Goal: Information Seeking & Learning: Learn about a topic

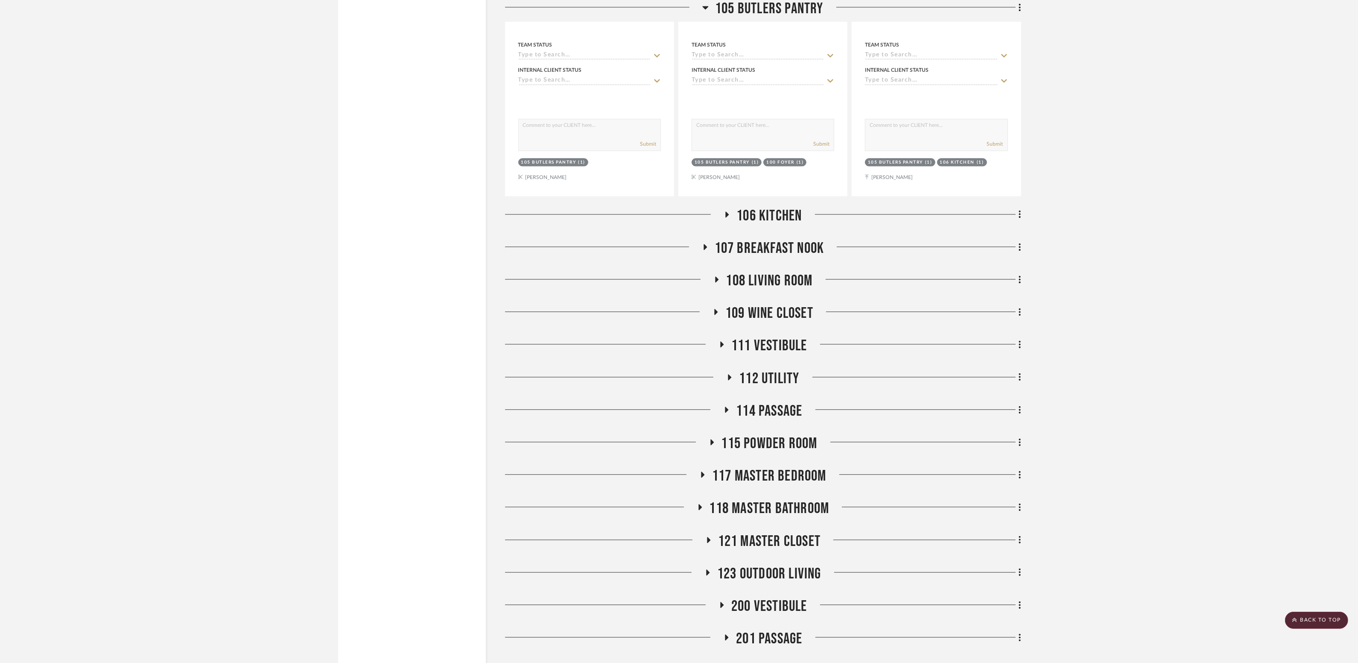
scroll to position [3410, 0]
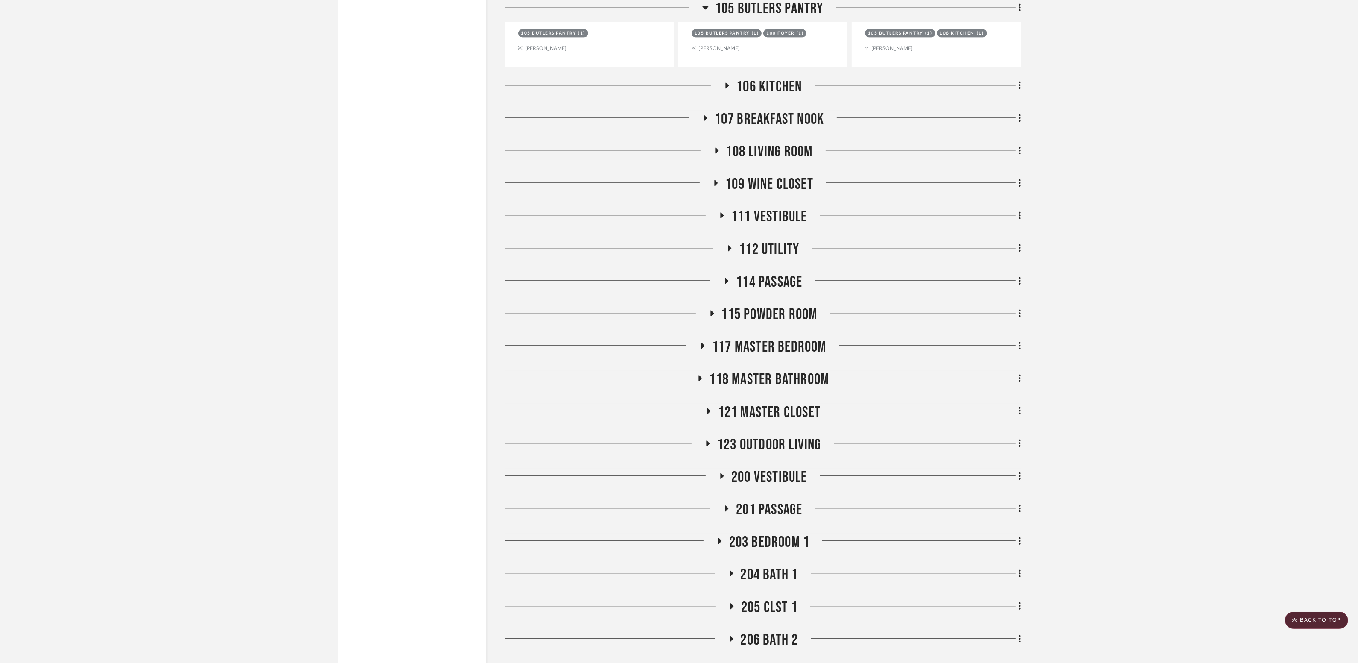
click at [734, 436] on span "123 Outdoor Living" at bounding box center [769, 445] width 104 height 18
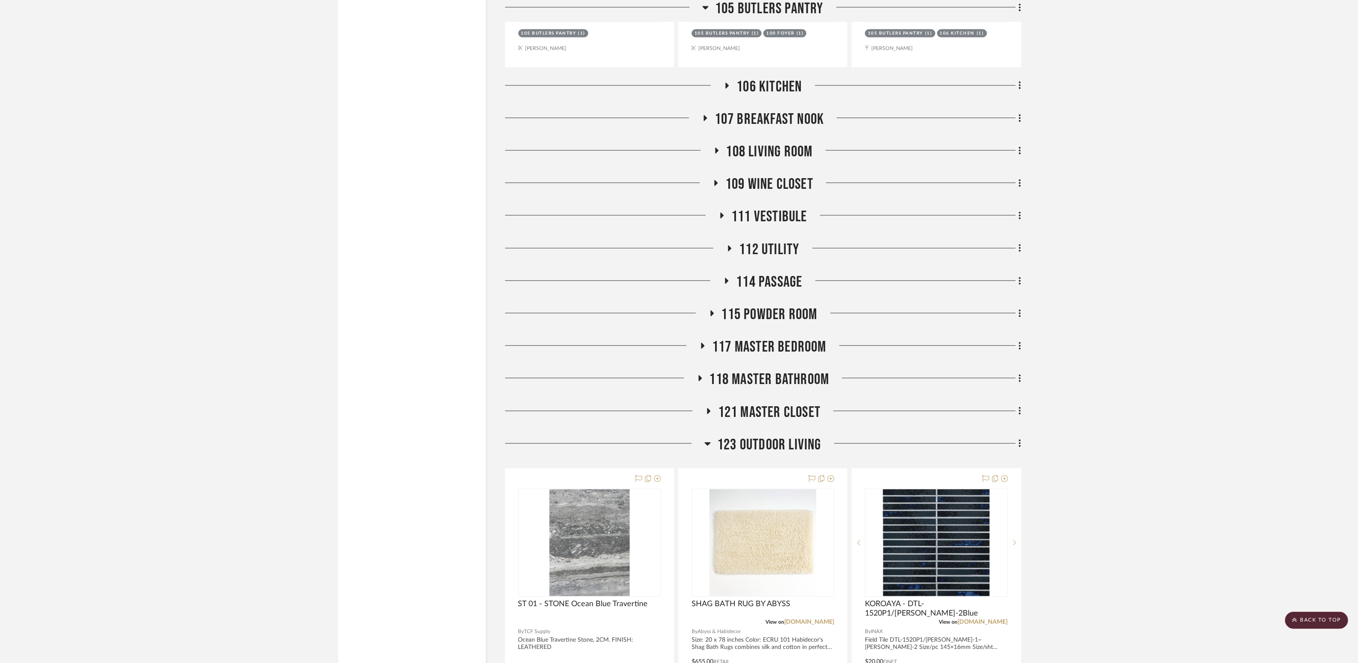
click at [728, 403] on span "121 MASTER CLOSET" at bounding box center [769, 412] width 102 height 18
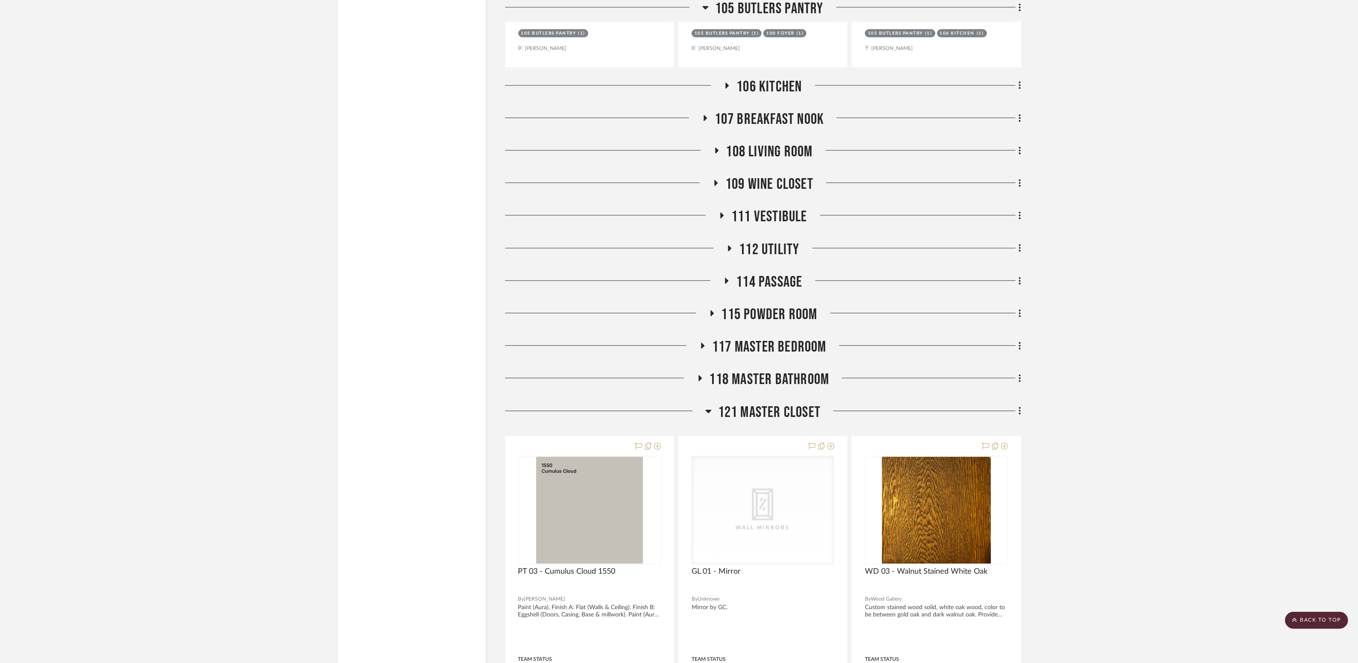
click at [728, 370] on span "118 Master Bathroom" at bounding box center [770, 379] width 120 height 18
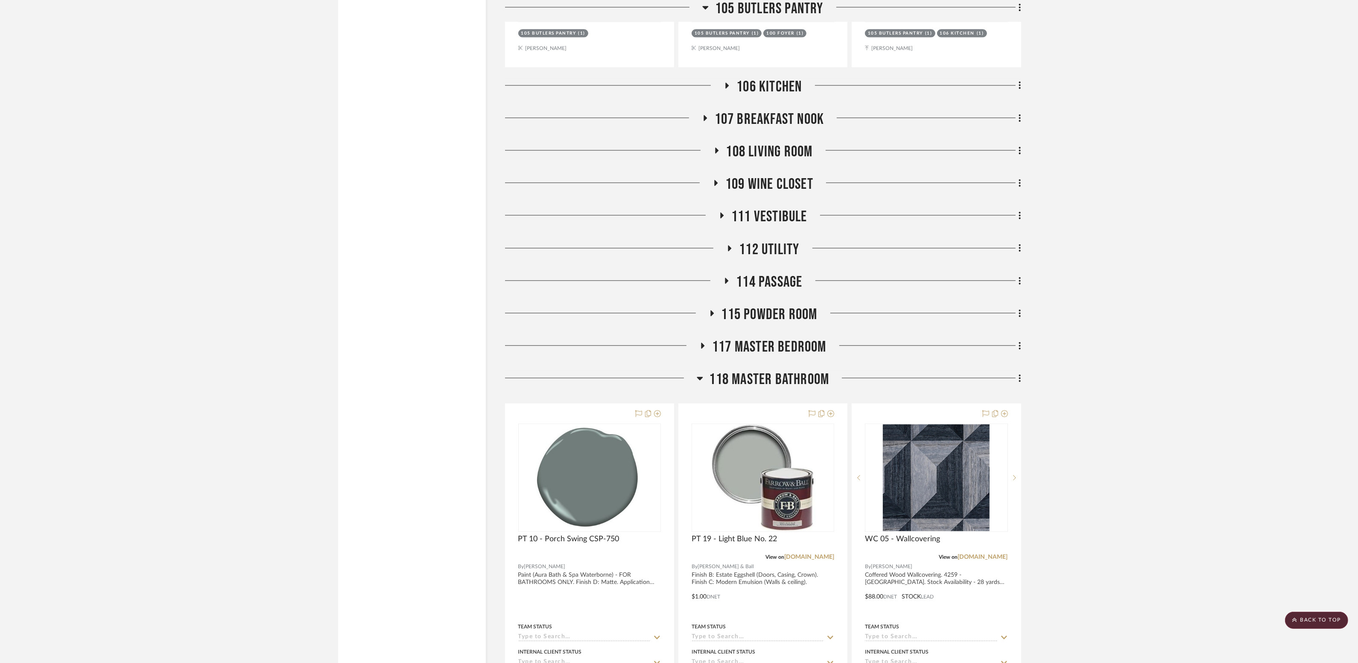
drag, startPoint x: 751, startPoint y: 311, endPoint x: 748, endPoint y: 282, distance: 29.2
click at [751, 338] on span "117 Master Bedroom" at bounding box center [769, 347] width 114 height 18
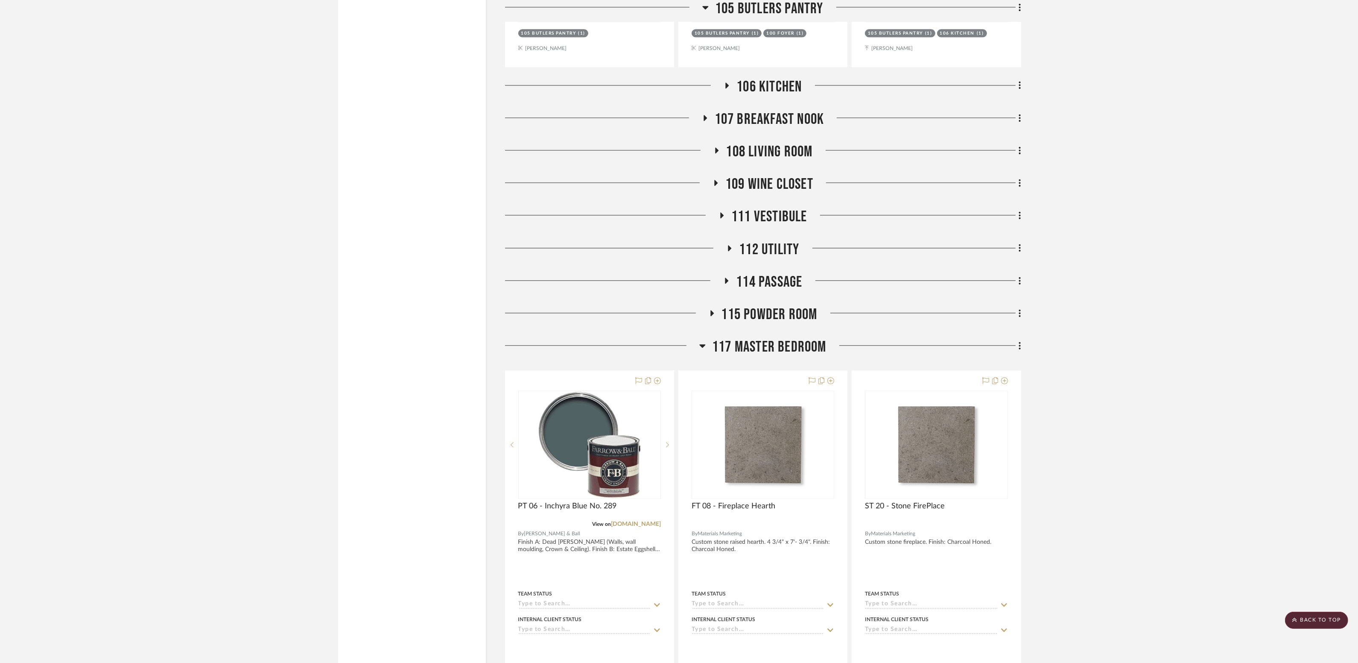
click at [750, 305] on span "115 Powder Room" at bounding box center [770, 314] width 96 height 18
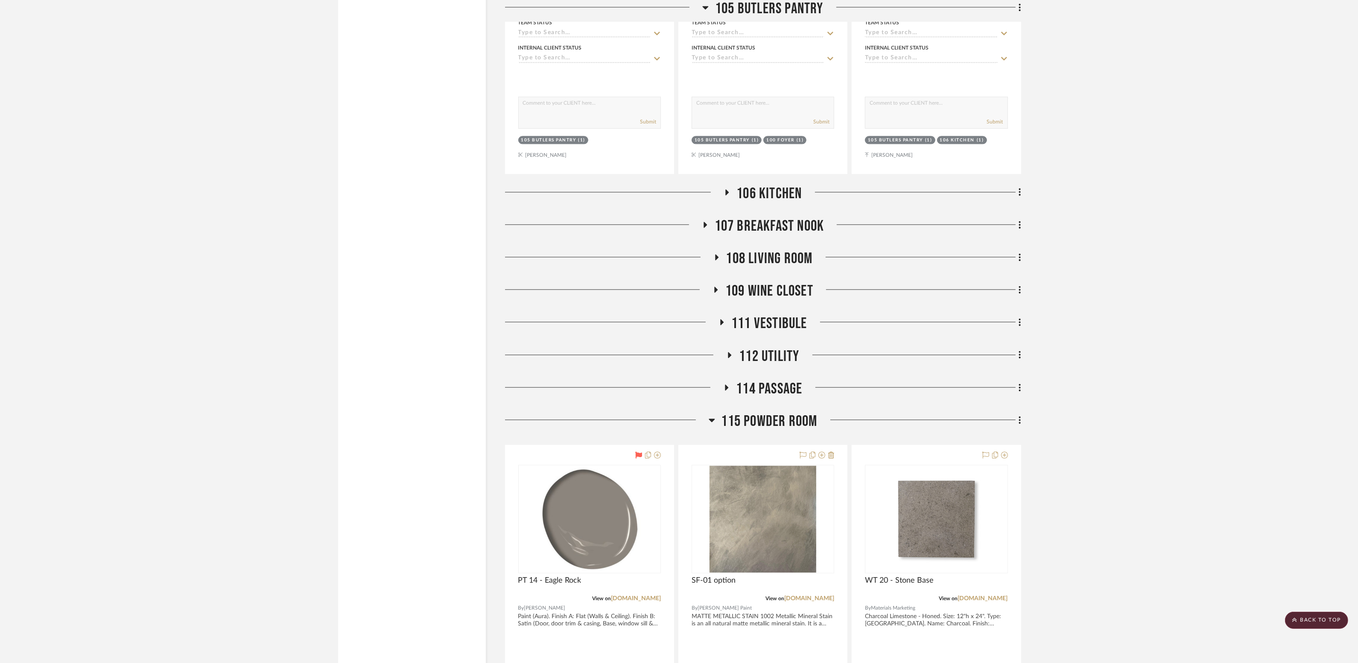
scroll to position [3303, 0]
click at [757, 315] on span "111 VESTIBULE" at bounding box center [769, 324] width 76 height 18
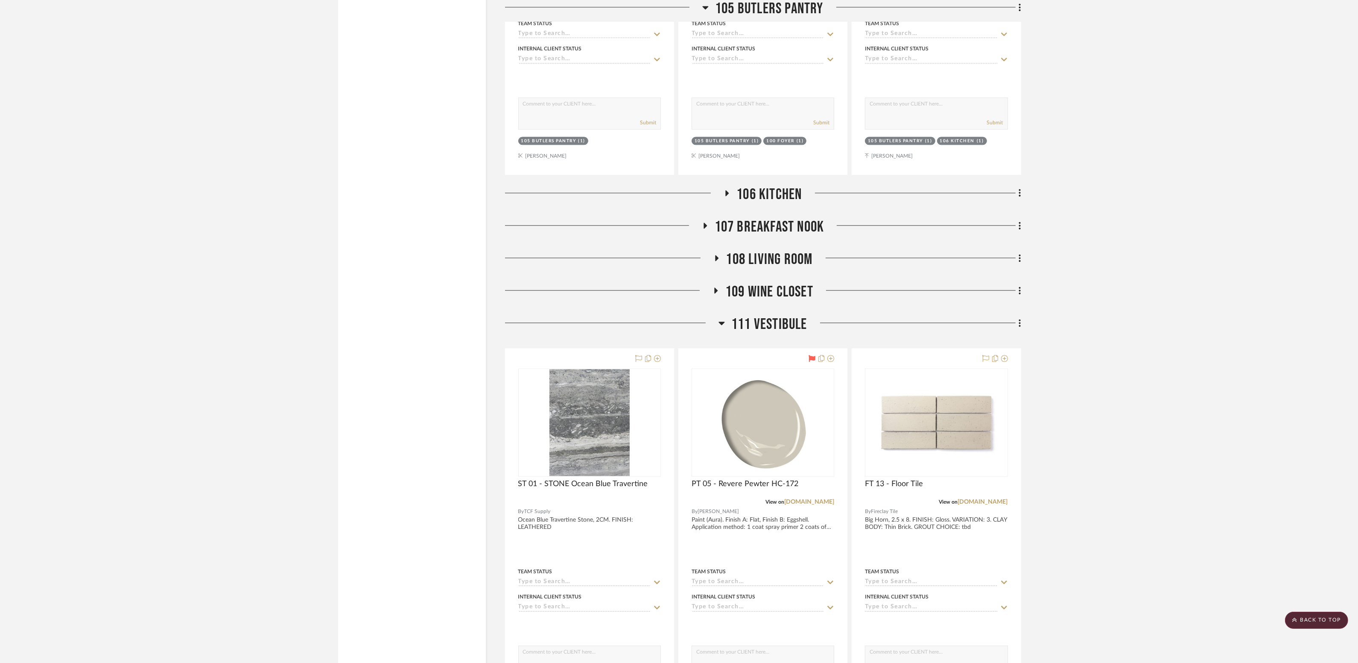
click at [757, 315] on span "111 VESTIBULE" at bounding box center [769, 324] width 76 height 18
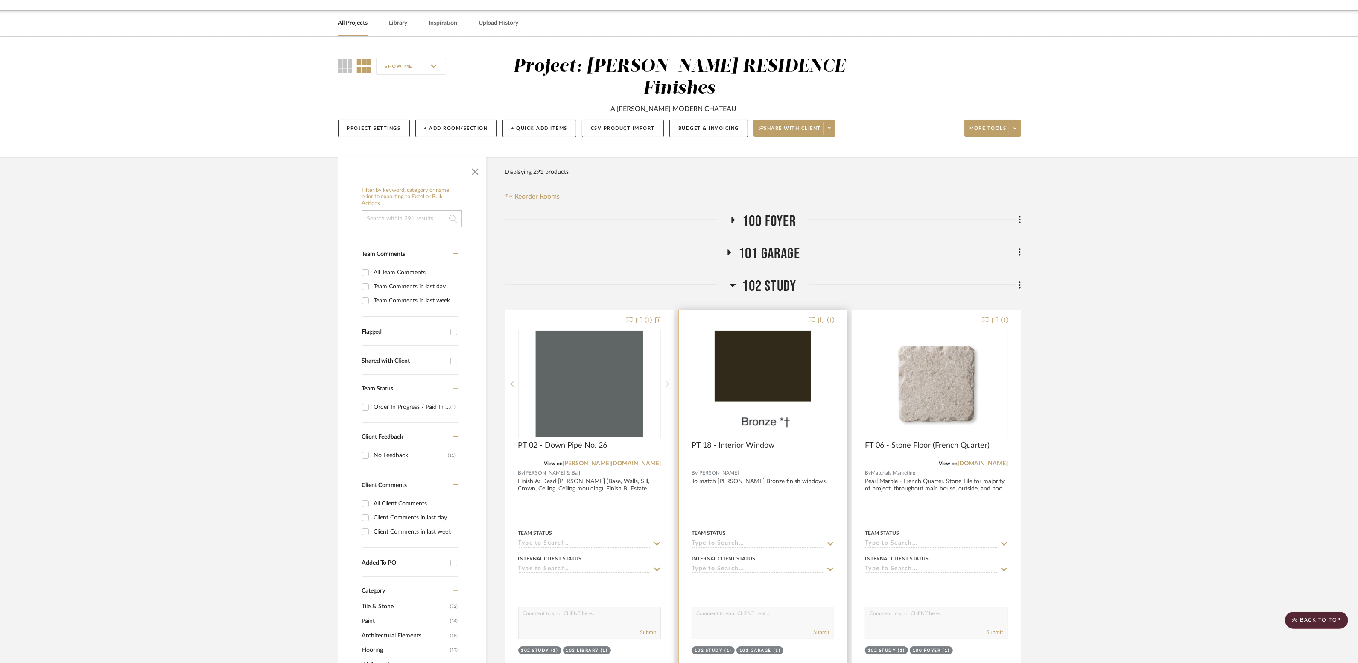
scroll to position [0, 0]
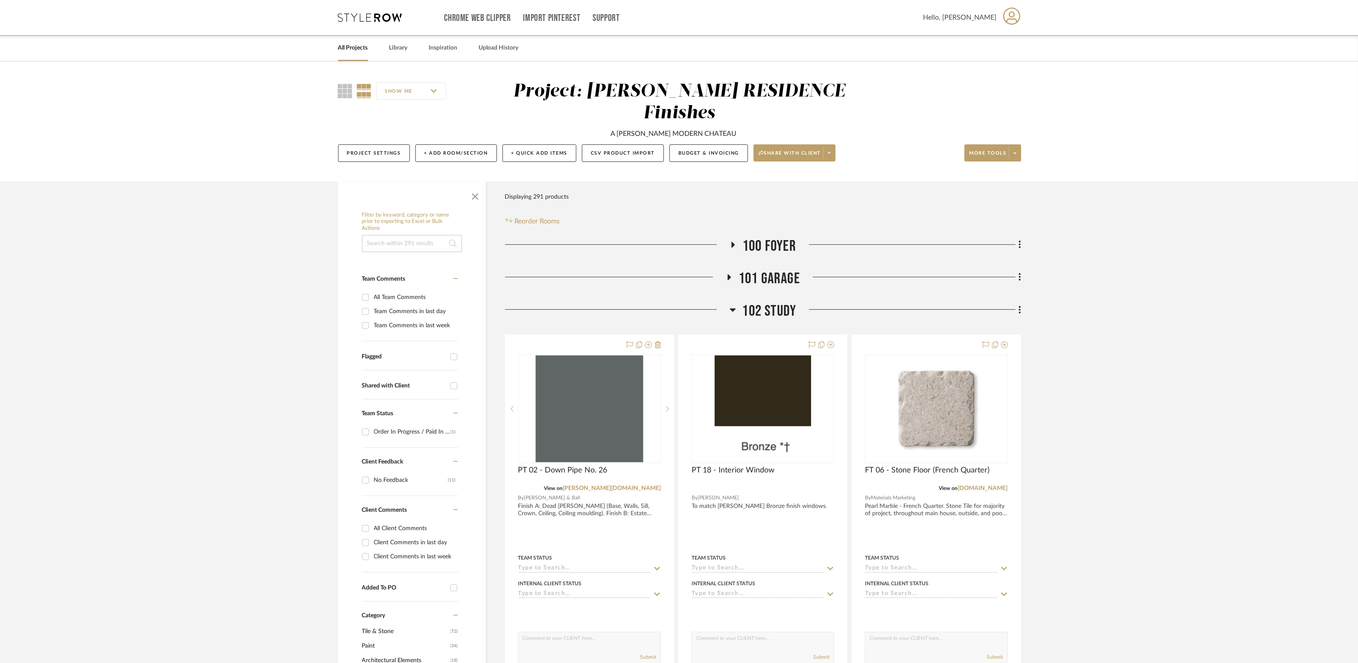
click at [778, 237] on span "100 Foyer" at bounding box center [770, 246] width 54 height 18
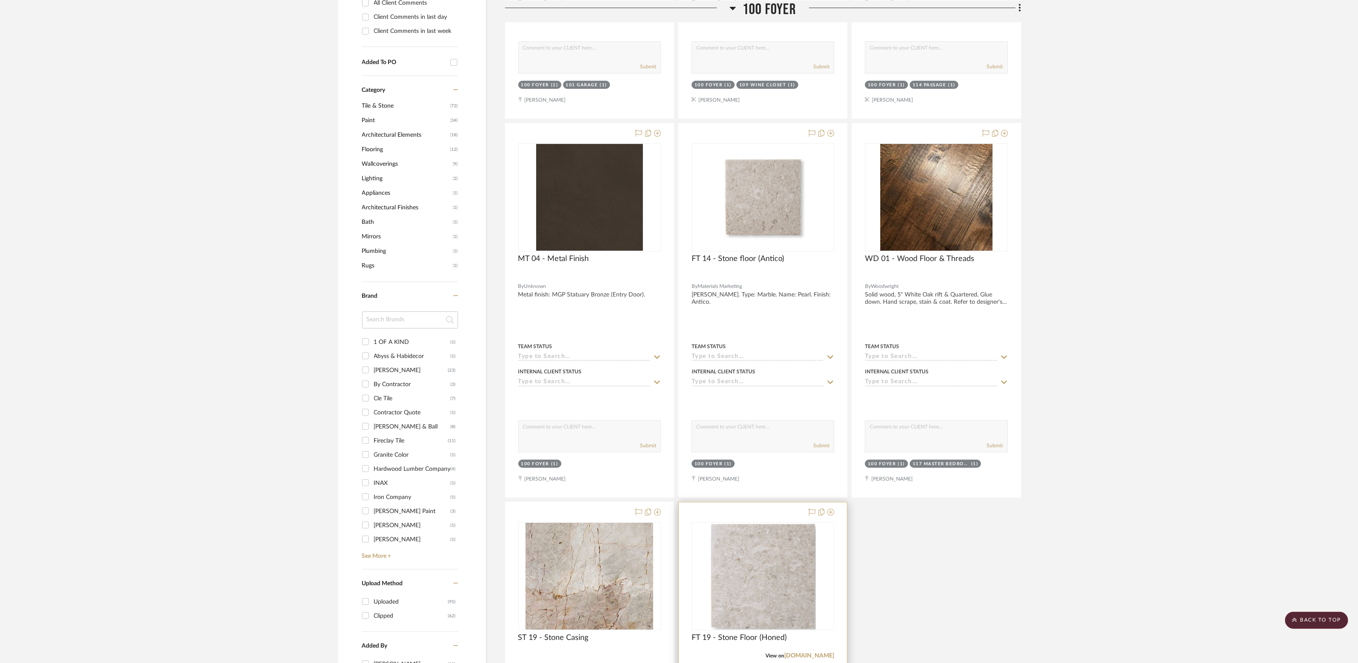
scroll to position [521, 0]
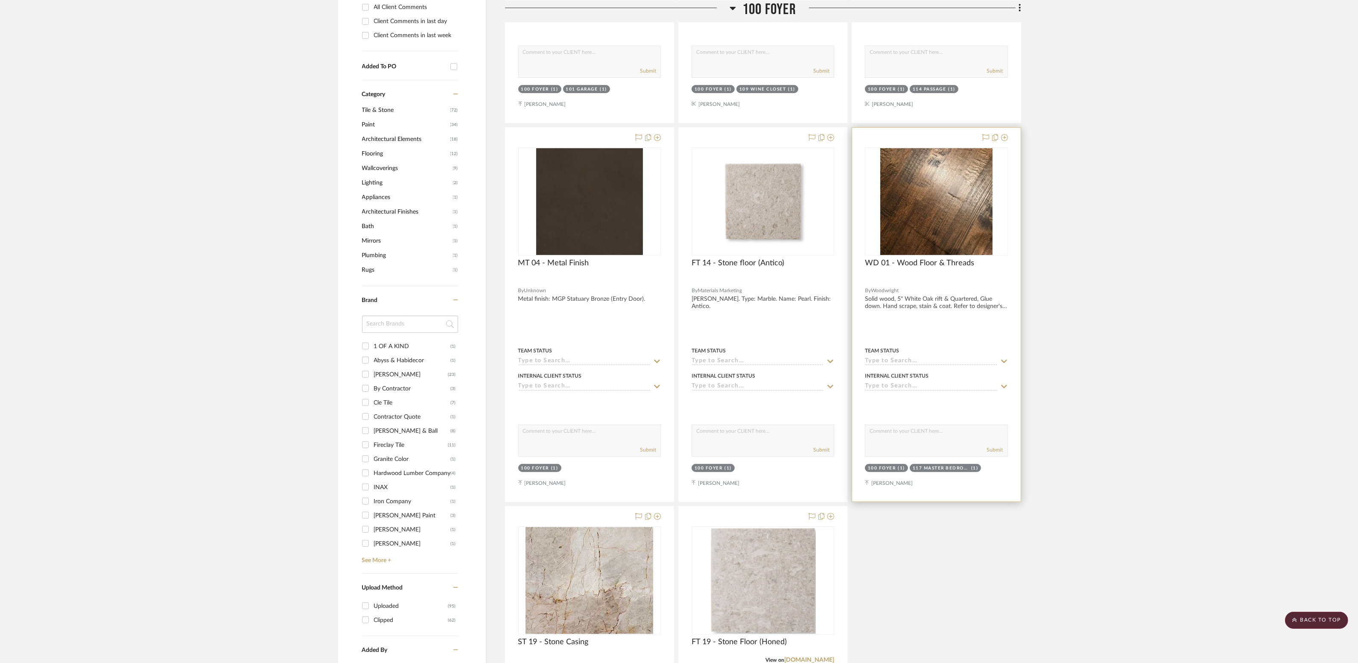
click at [954, 277] on div at bounding box center [936, 315] width 168 height 374
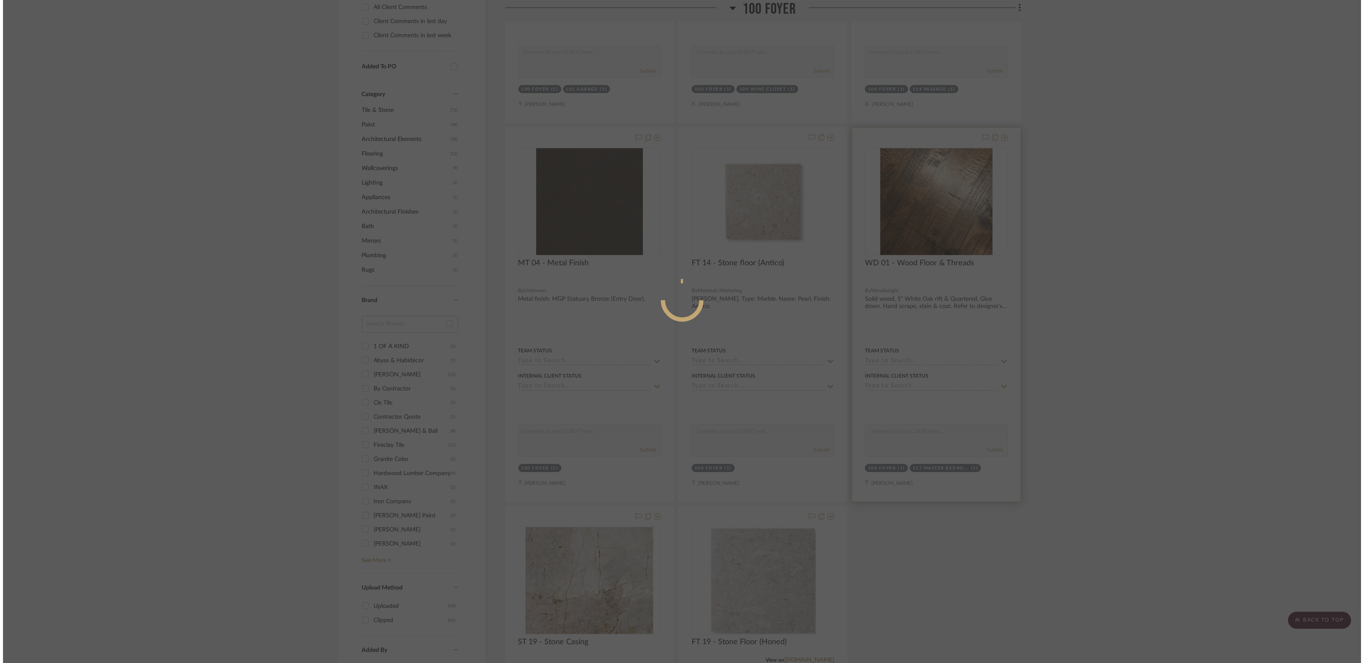
scroll to position [0, 0]
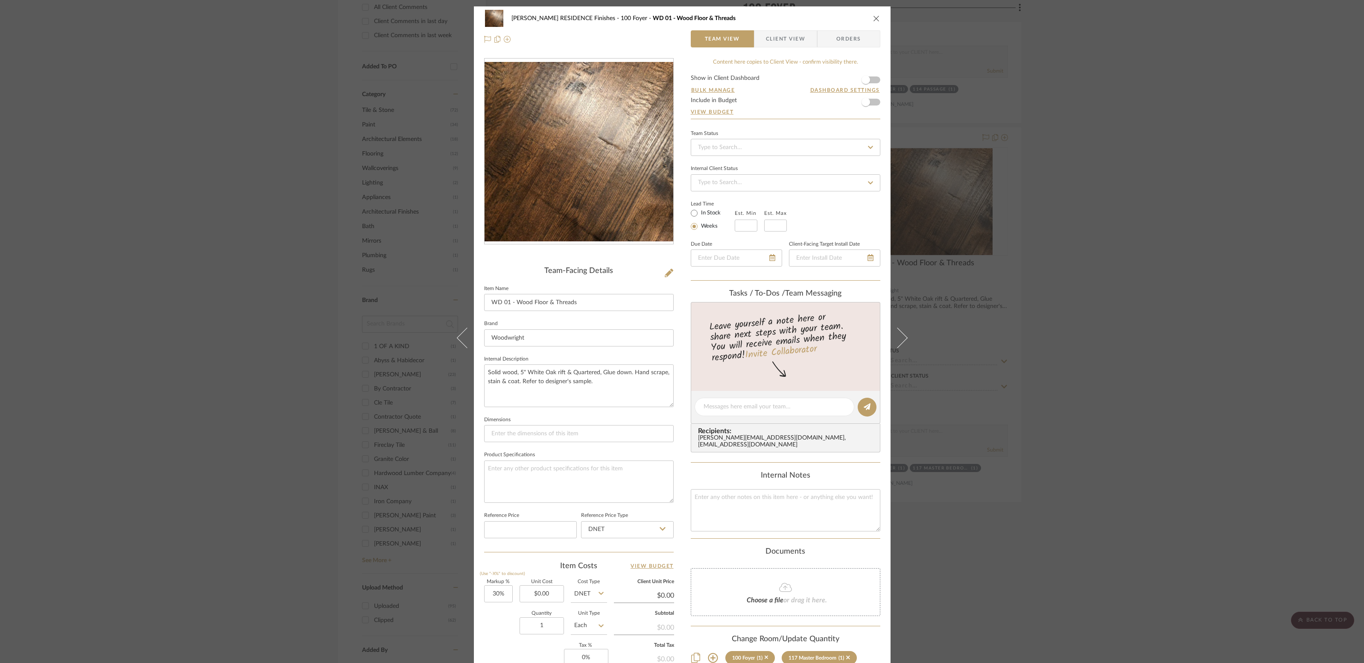
click at [873, 20] on icon "close" at bounding box center [876, 18] width 7 height 7
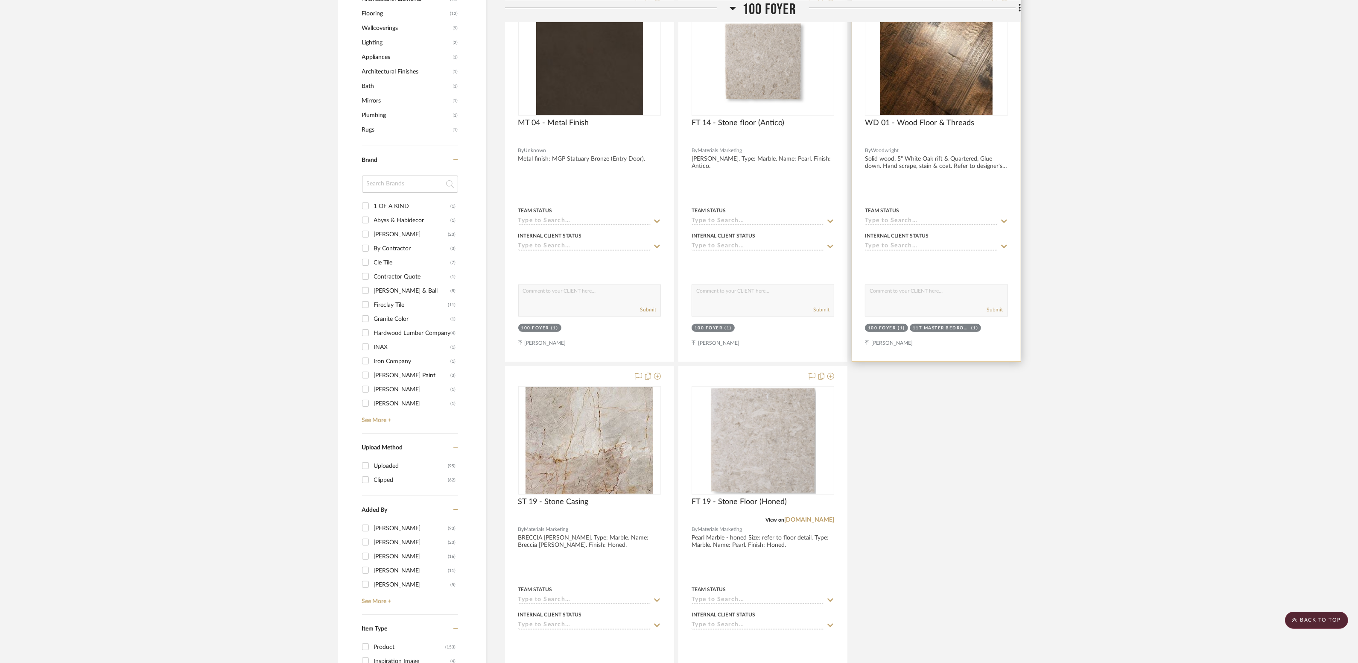
scroll to position [659, 0]
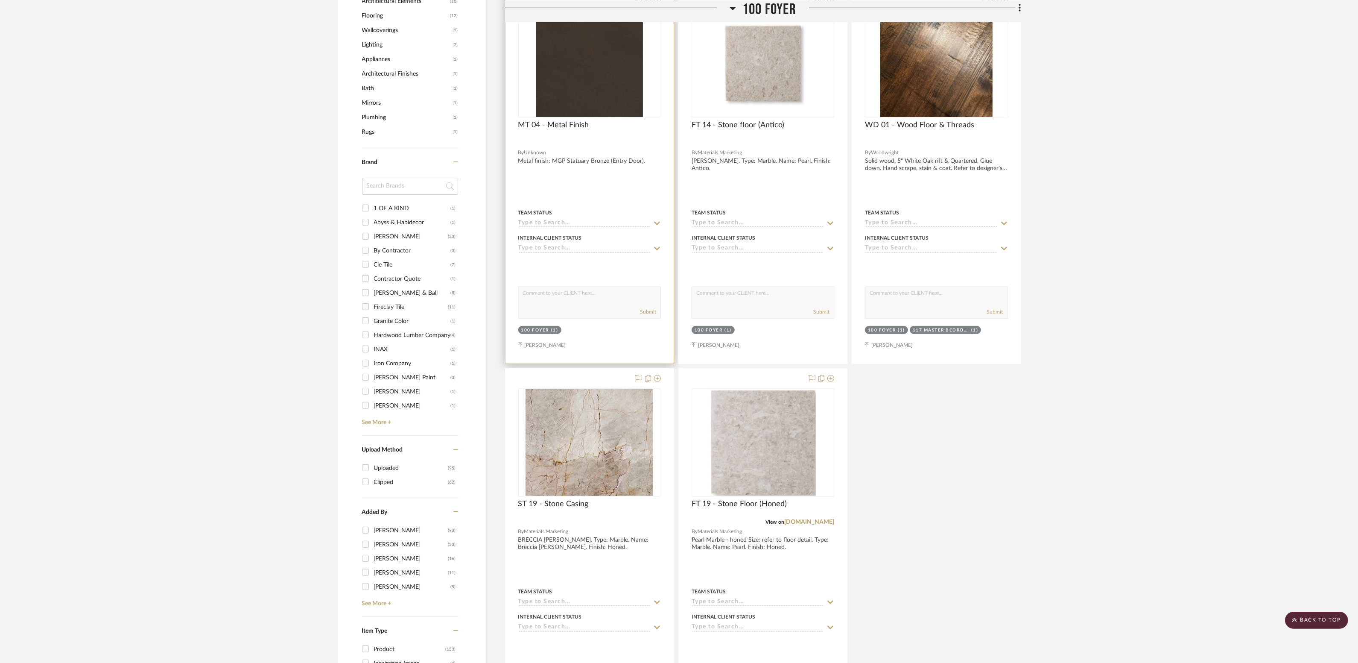
click at [552, 136] on div at bounding box center [590, 177] width 168 height 374
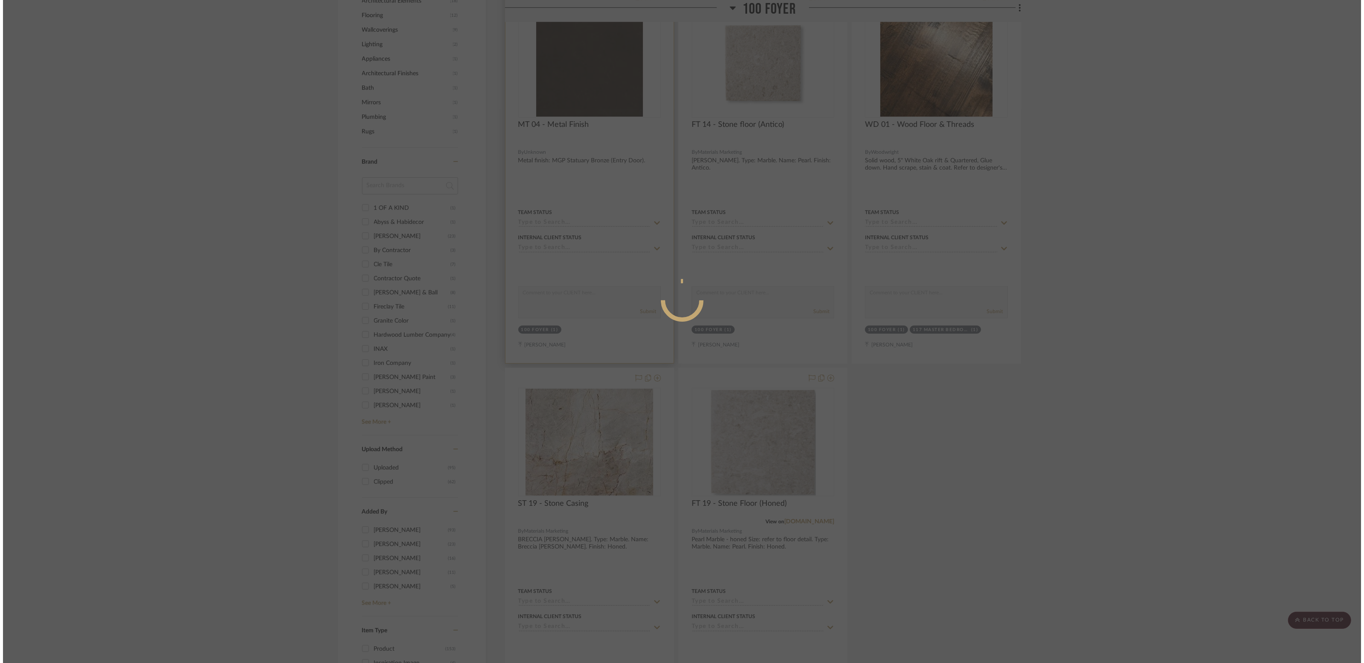
scroll to position [0, 0]
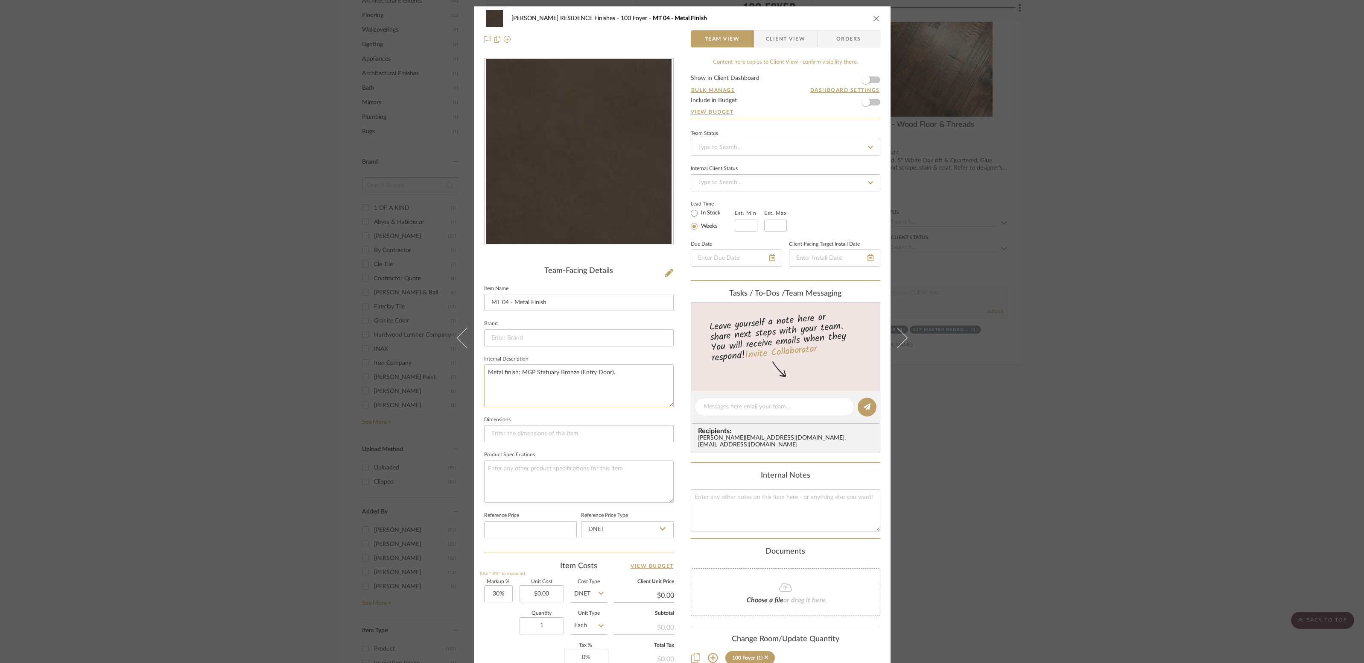
click at [572, 372] on textarea "Metal finish: MGP Statuary Bronze (Entry Door)." at bounding box center [579, 385] width 190 height 42
drag, startPoint x: 573, startPoint y: 372, endPoint x: 435, endPoint y: 360, distance: 138.9
click at [435, 360] on div "[PERSON_NAME] RESIDENCE Finishes 100 Foyer MT 04 - Metal Finish Team View Clien…" at bounding box center [682, 331] width 1364 height 663
click at [665, 137] on img "0" at bounding box center [578, 151] width 185 height 185
click at [591, 165] on img "0" at bounding box center [578, 151] width 185 height 185
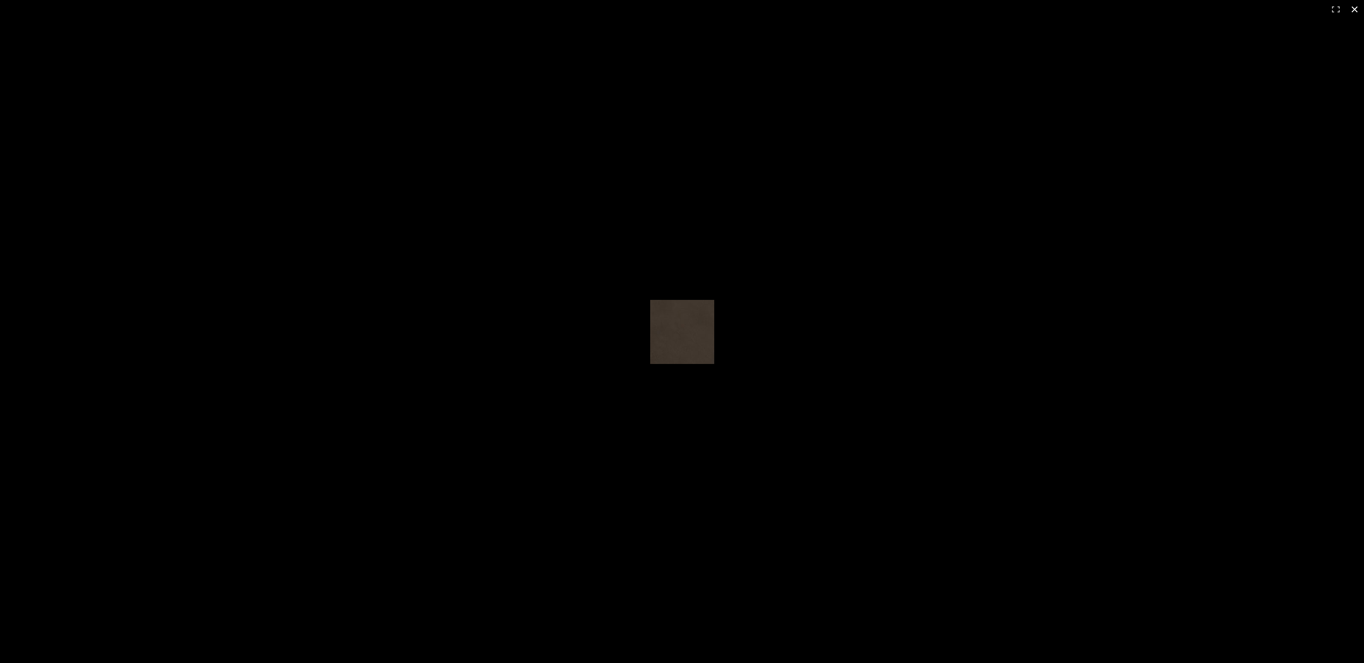
click at [1104, 288] on div at bounding box center [682, 331] width 1364 height 663
click at [1357, 7] on button at bounding box center [1355, 9] width 19 height 19
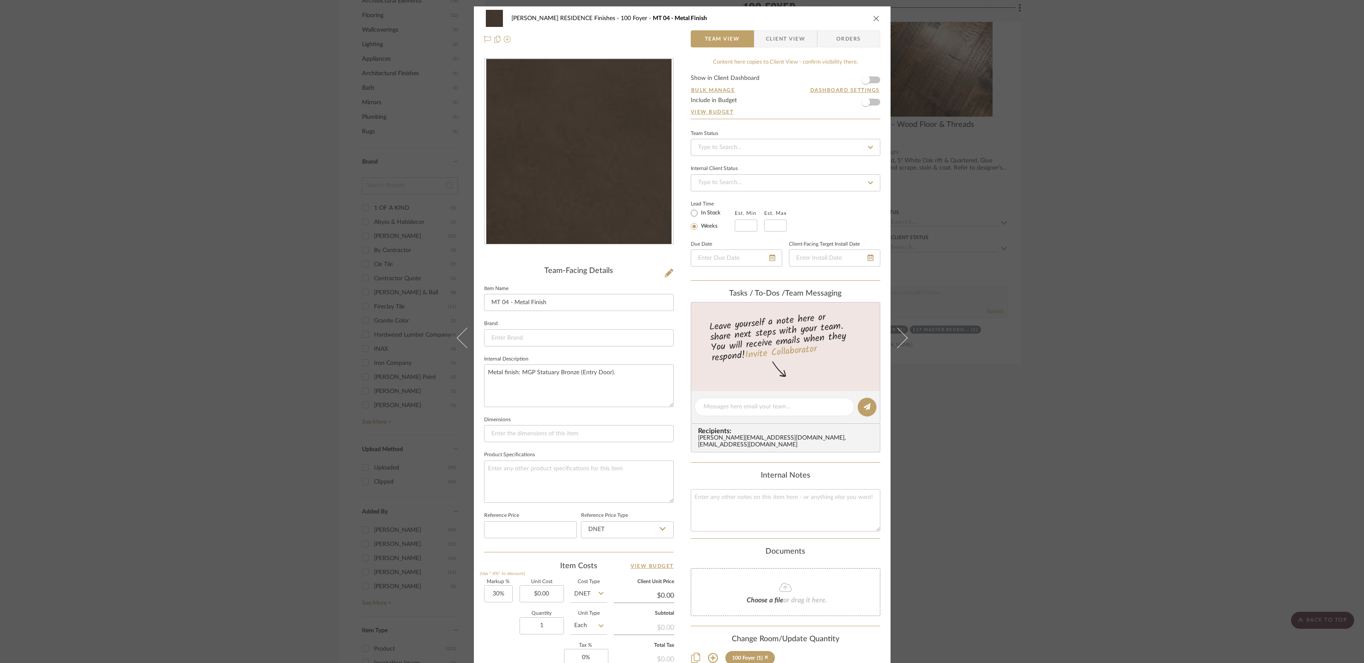
click at [873, 19] on icon "close" at bounding box center [876, 18] width 7 height 7
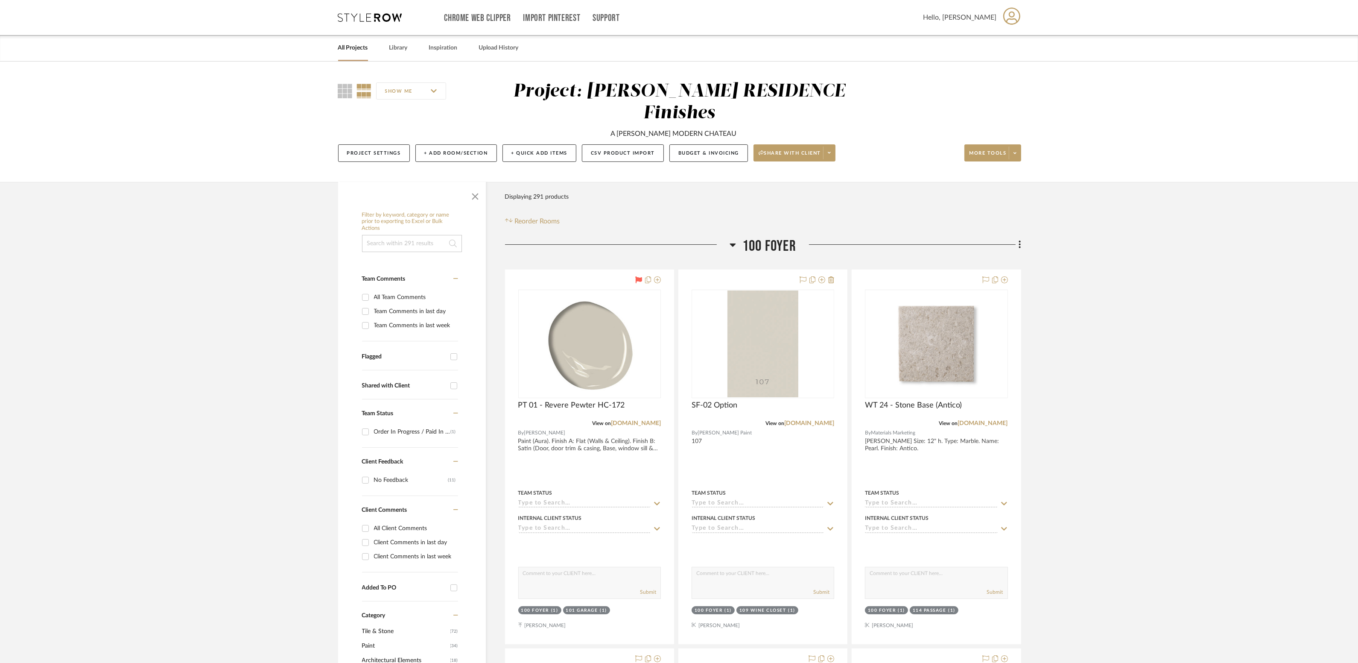
click at [357, 56] on div "All Projects" at bounding box center [353, 48] width 30 height 26
click at [346, 43] on link "All Projects" at bounding box center [353, 48] width 30 height 12
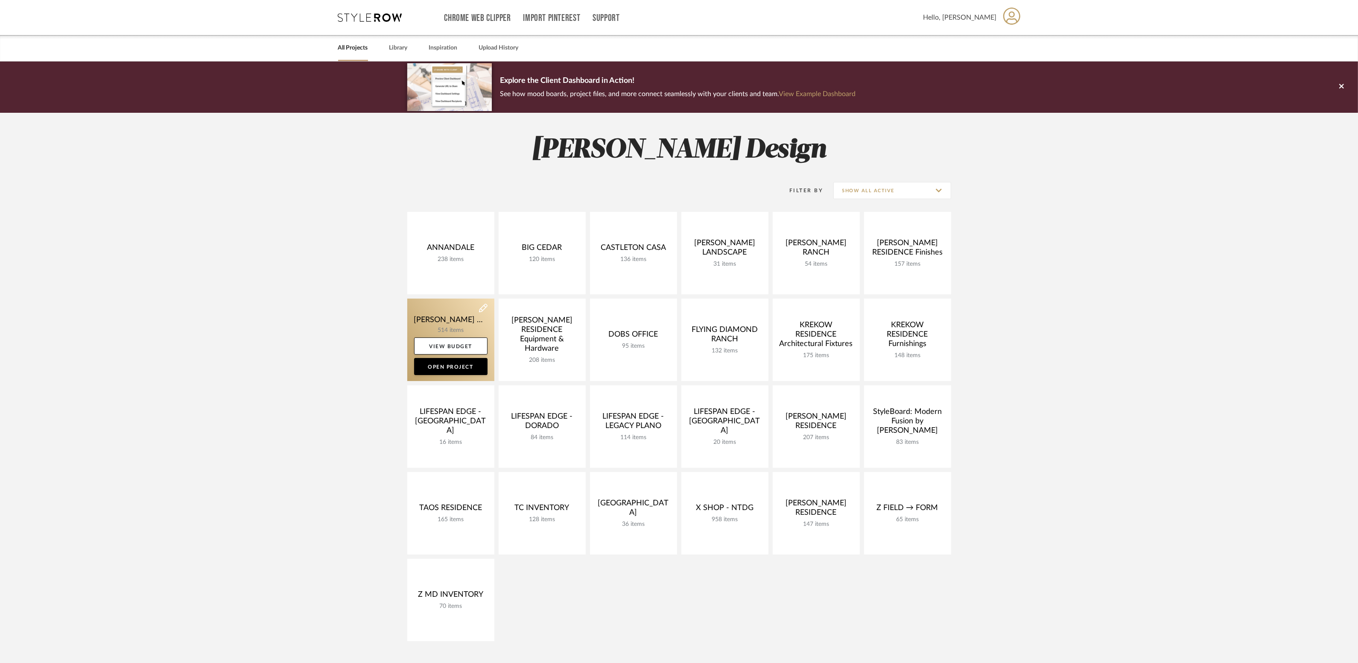
click at [453, 315] on link at bounding box center [450, 339] width 87 height 82
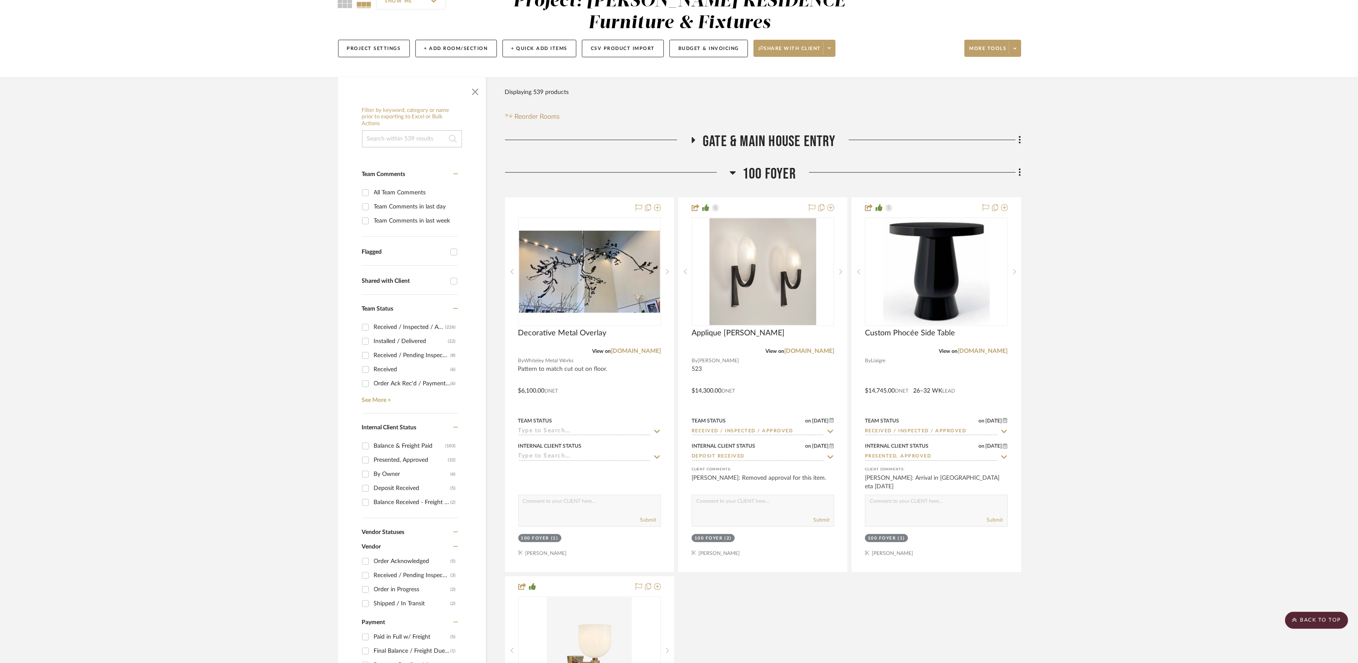
scroll to position [235, 0]
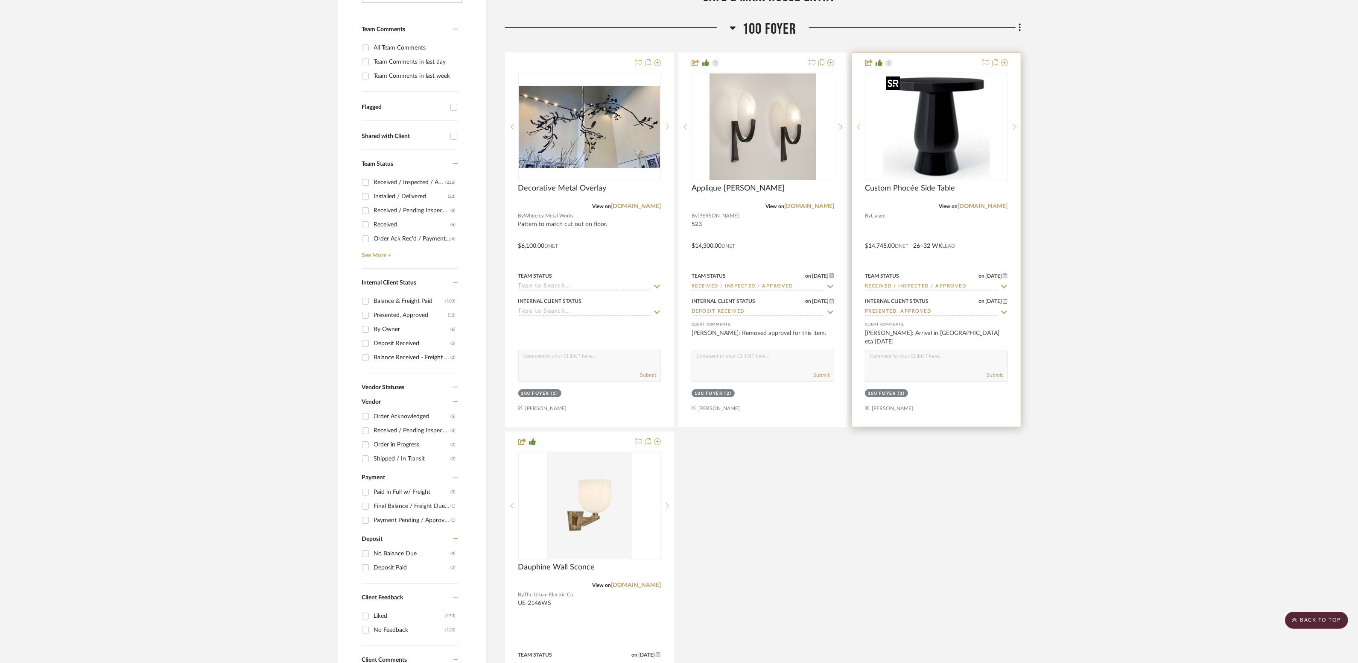
click at [954, 139] on img "0" at bounding box center [936, 126] width 107 height 107
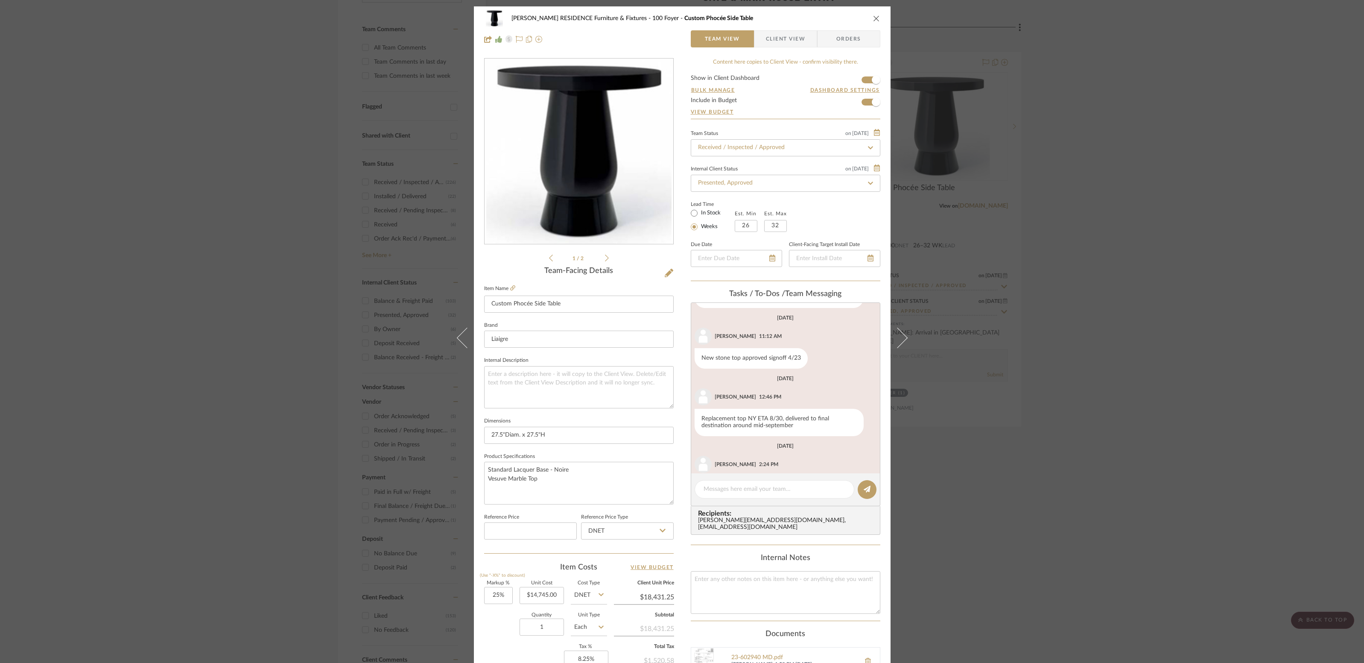
scroll to position [346, 0]
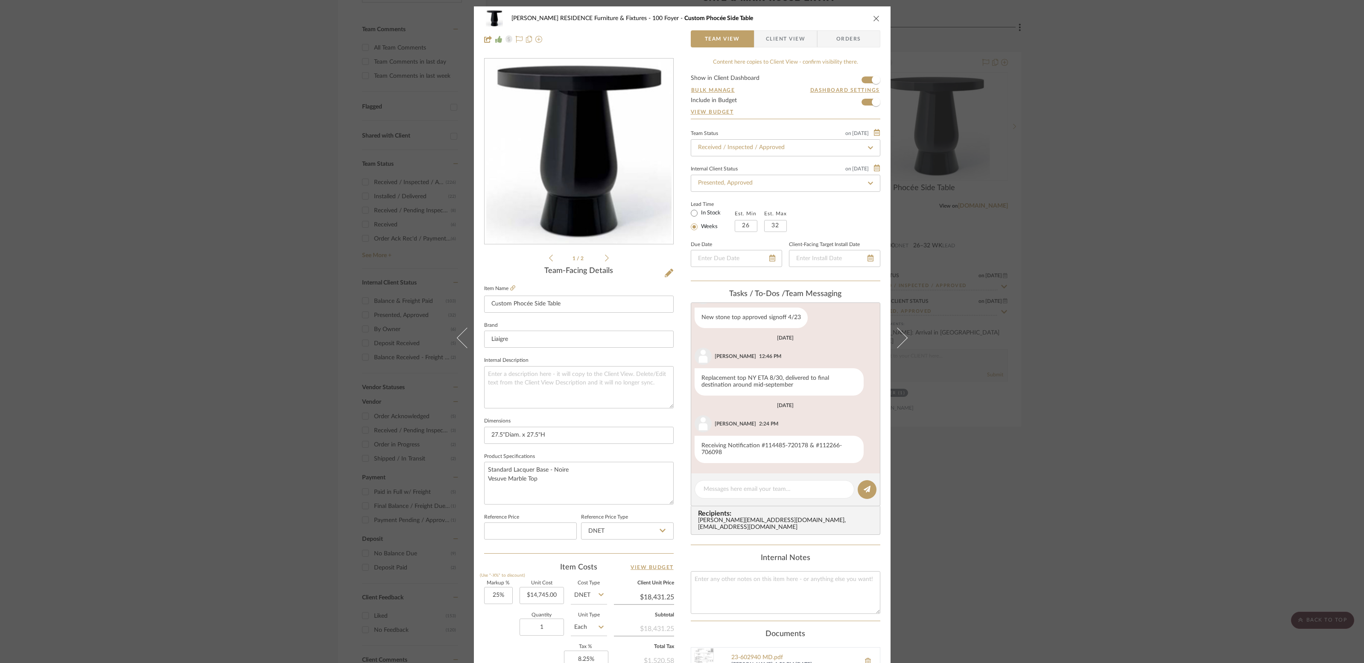
click at [610, 162] on img "0" at bounding box center [578, 151] width 185 height 185
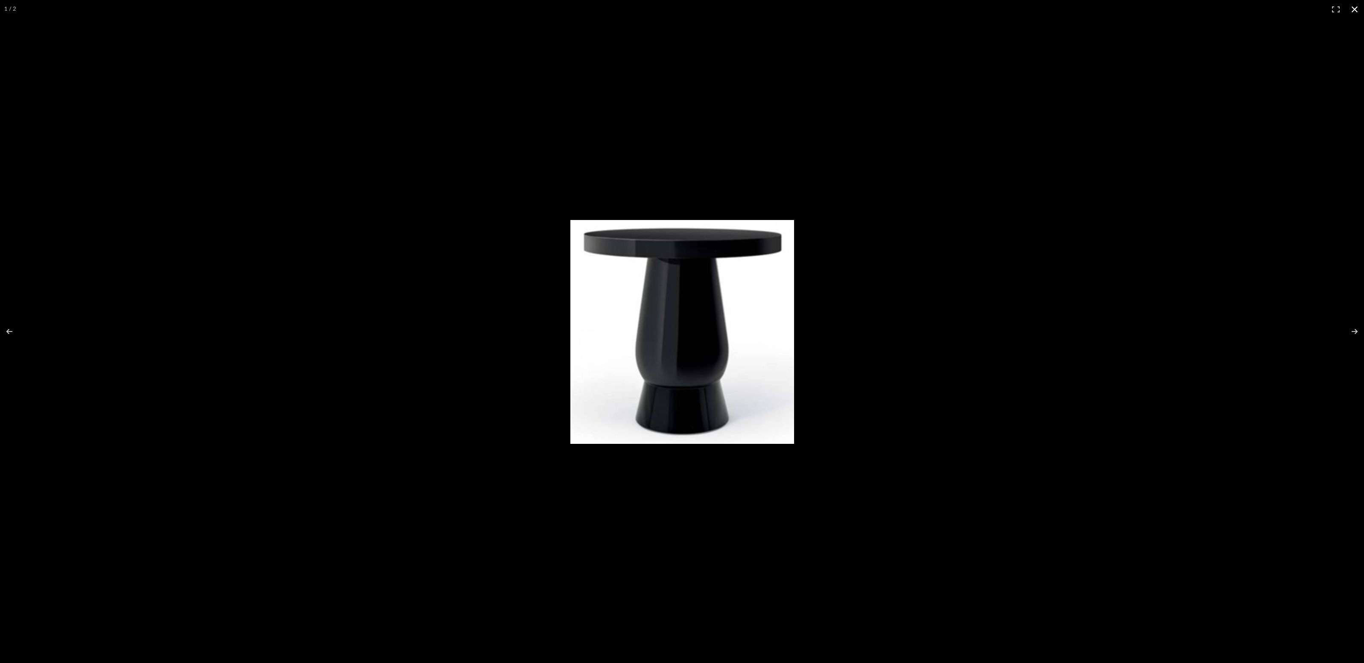
click at [1147, 200] on div at bounding box center [682, 331] width 1364 height 663
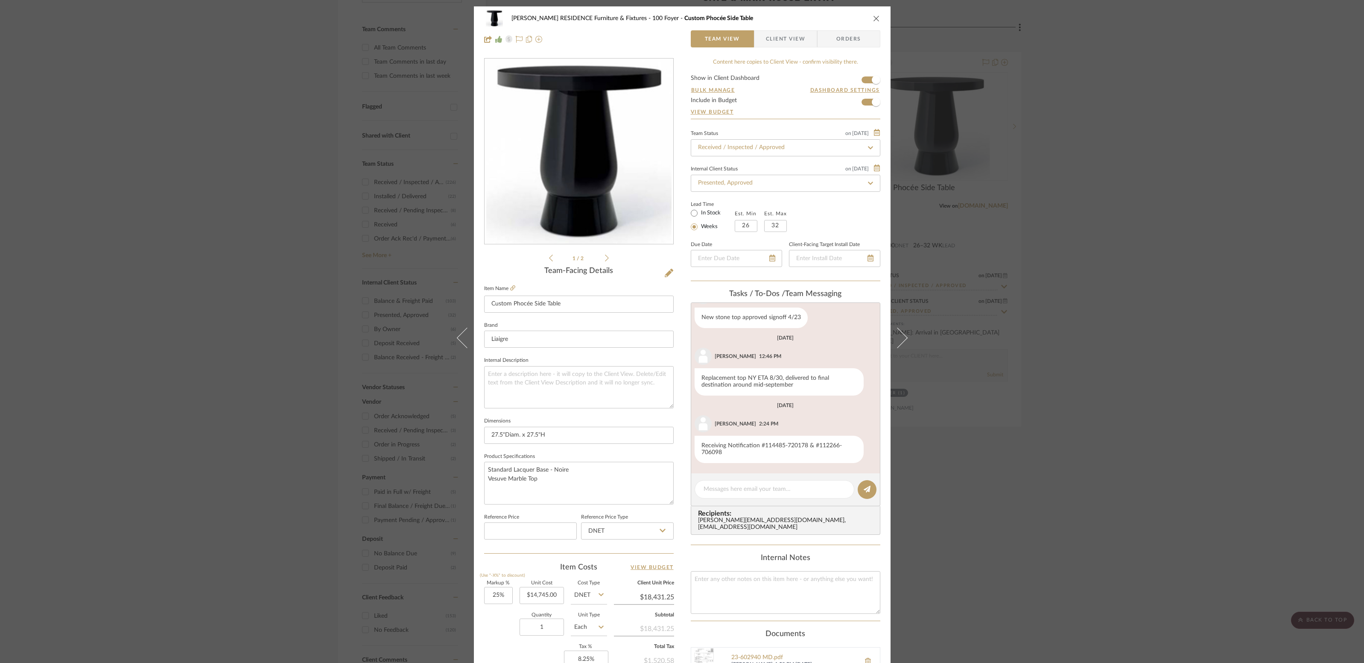
click at [507, 288] on label "Item Name" at bounding box center [499, 288] width 31 height 7
click at [510, 289] on icon at bounding box center [512, 287] width 5 height 5
click at [875, 19] on icon "close" at bounding box center [876, 18] width 7 height 7
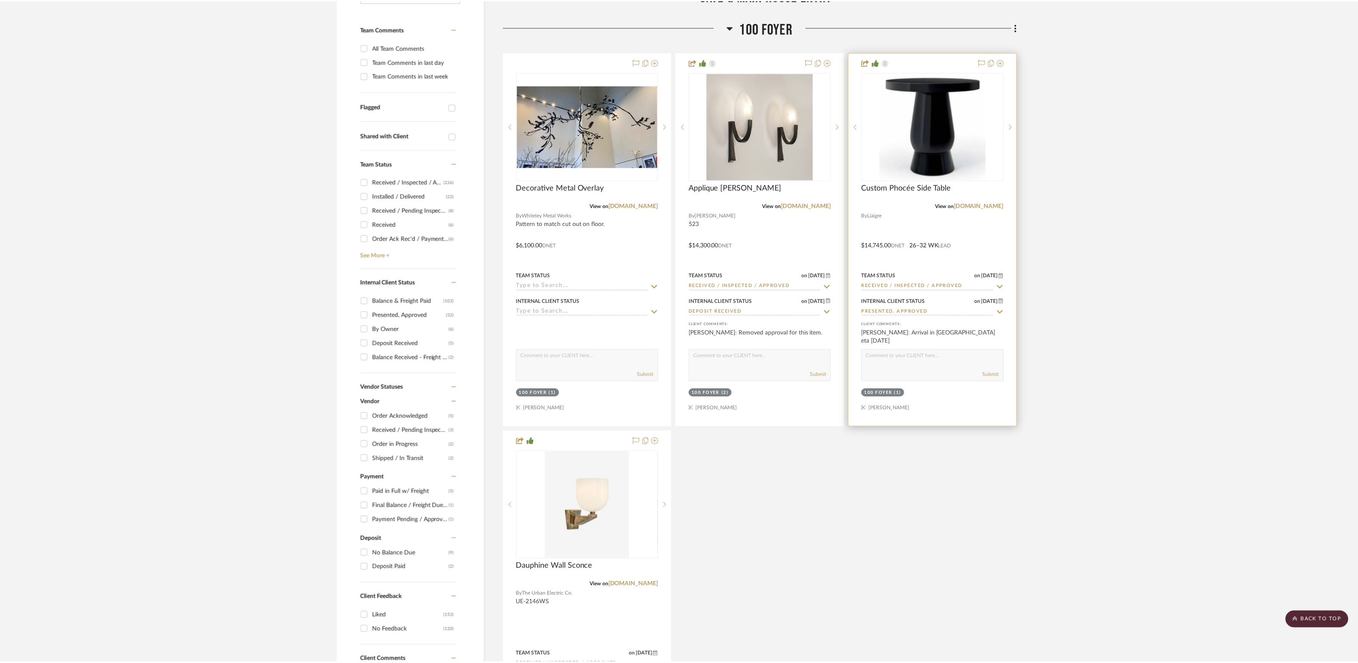
scroll to position [235, 0]
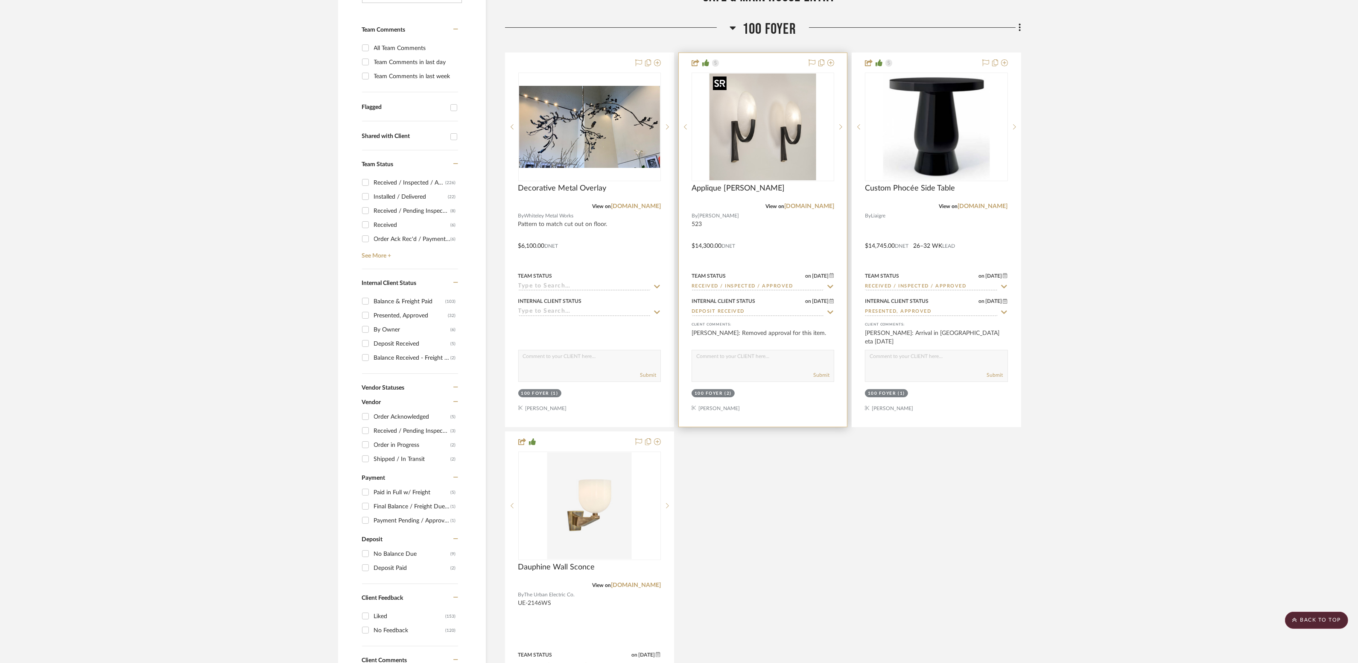
click at [0, 0] on img at bounding box center [0, 0] width 0 height 0
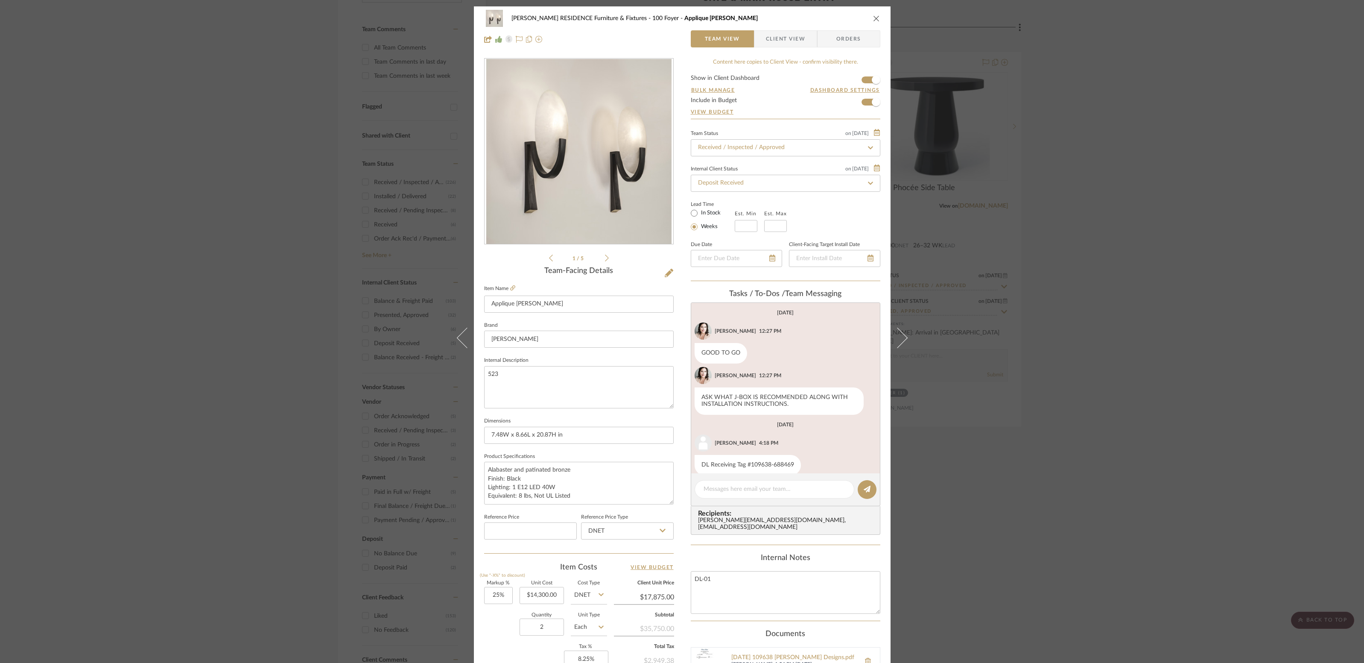
scroll to position [12, 0]
click at [510, 288] on icon at bounding box center [512, 287] width 5 height 5
click at [873, 17] on icon "close" at bounding box center [876, 18] width 7 height 7
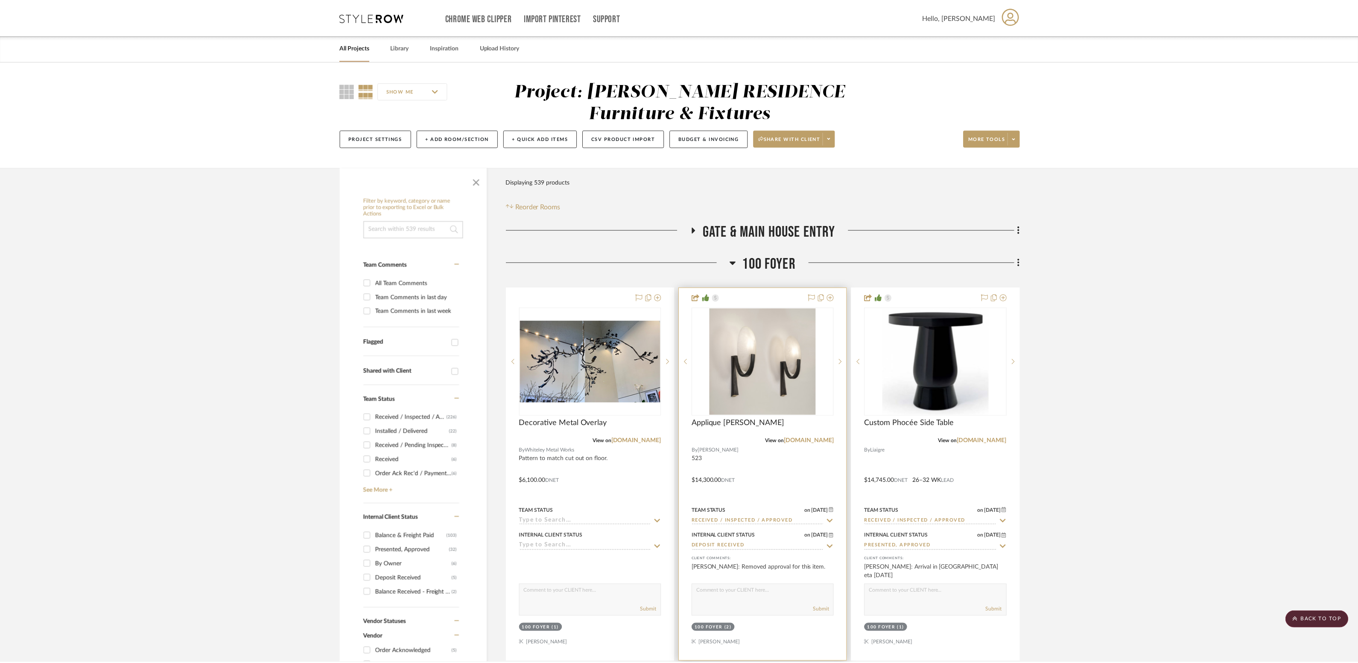
scroll to position [235, 0]
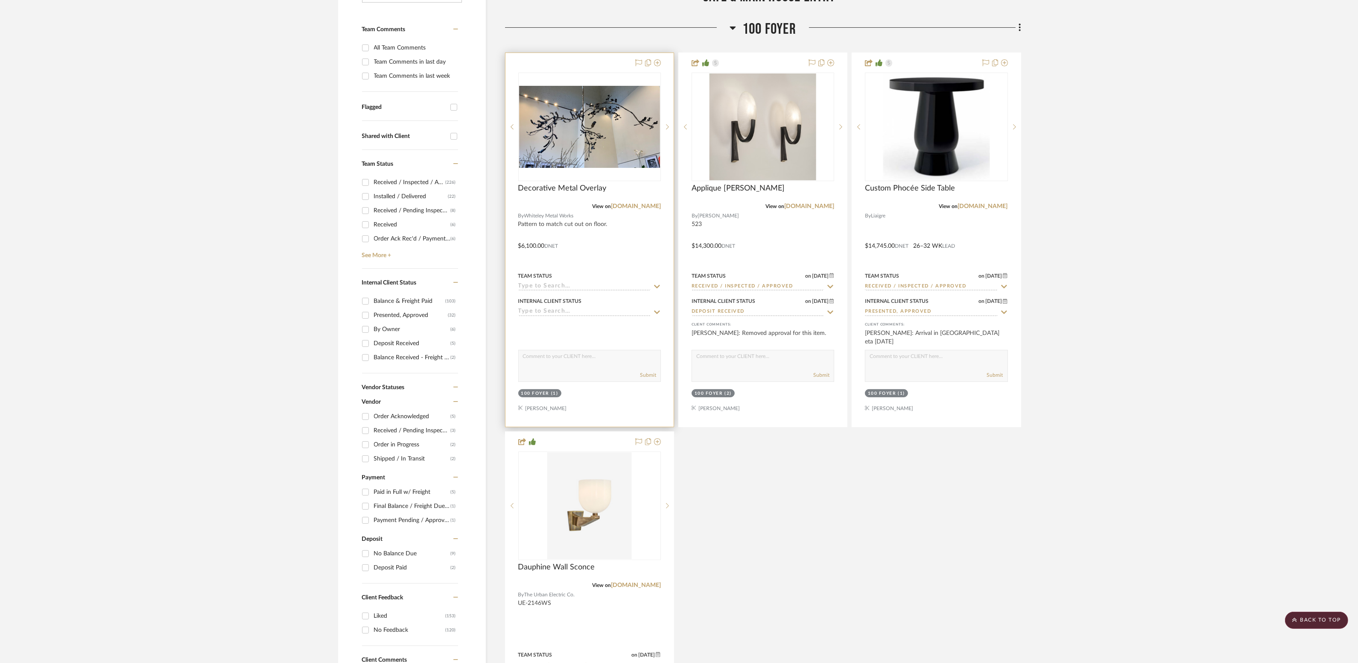
click at [633, 234] on div at bounding box center [590, 240] width 168 height 374
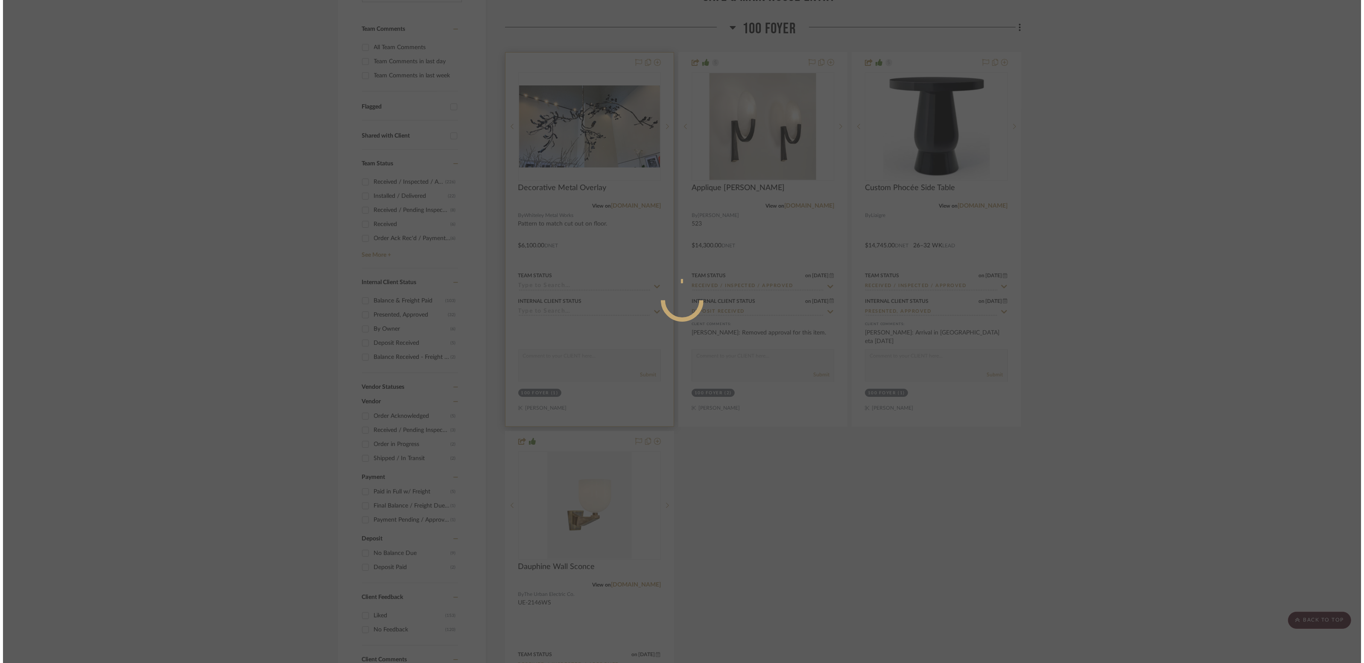
scroll to position [0, 0]
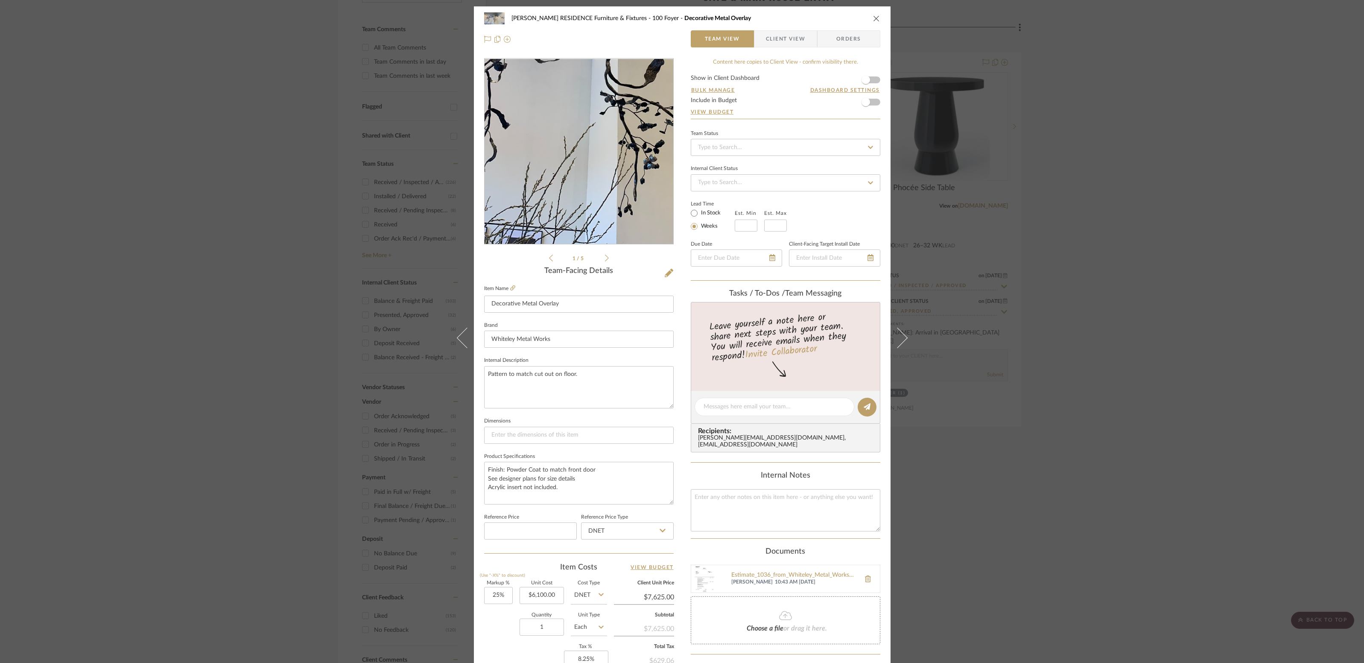
click at [556, 181] on img "0" at bounding box center [579, 151] width 189 height 109
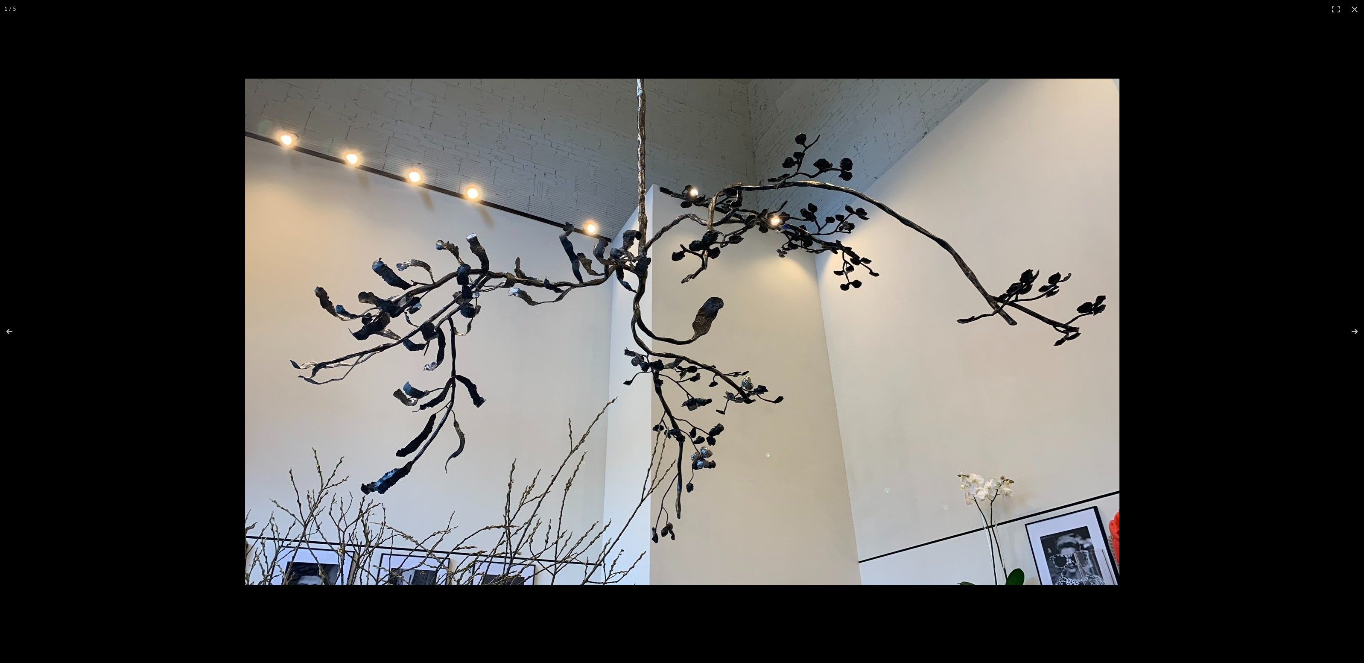
click at [1283, 206] on div at bounding box center [797, 347] width 1105 height 536
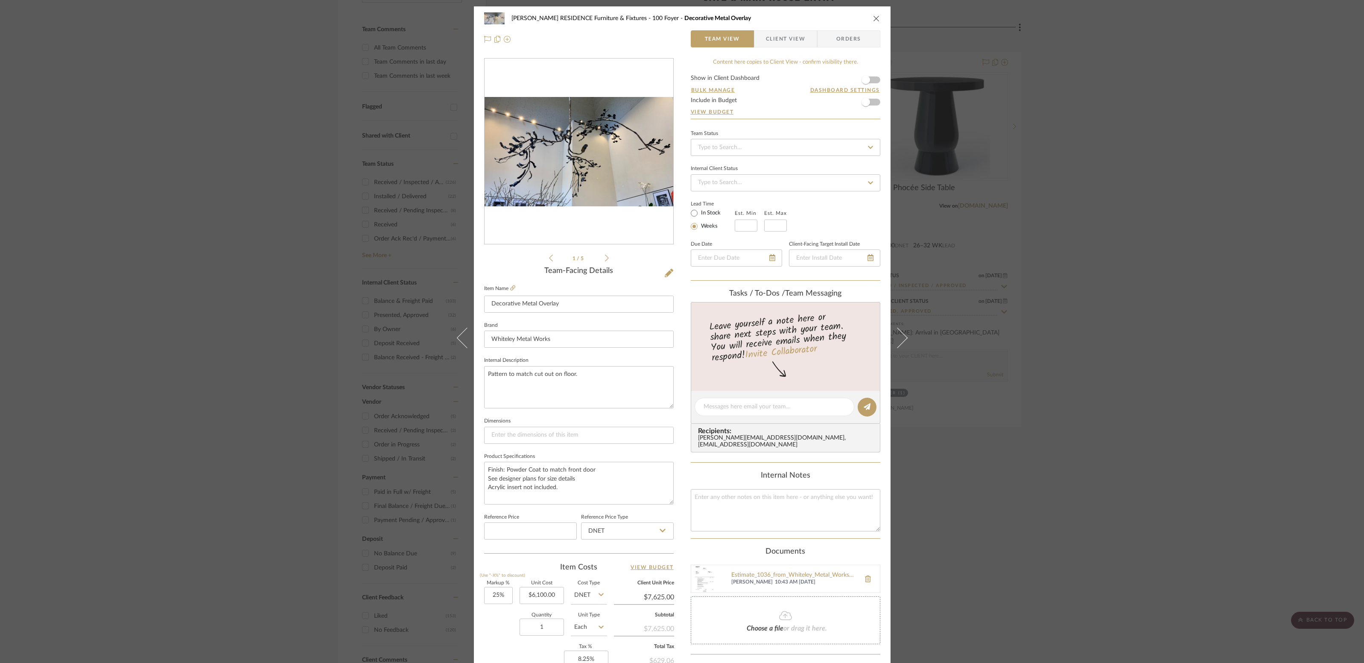
click at [605, 255] on icon at bounding box center [607, 258] width 4 height 8
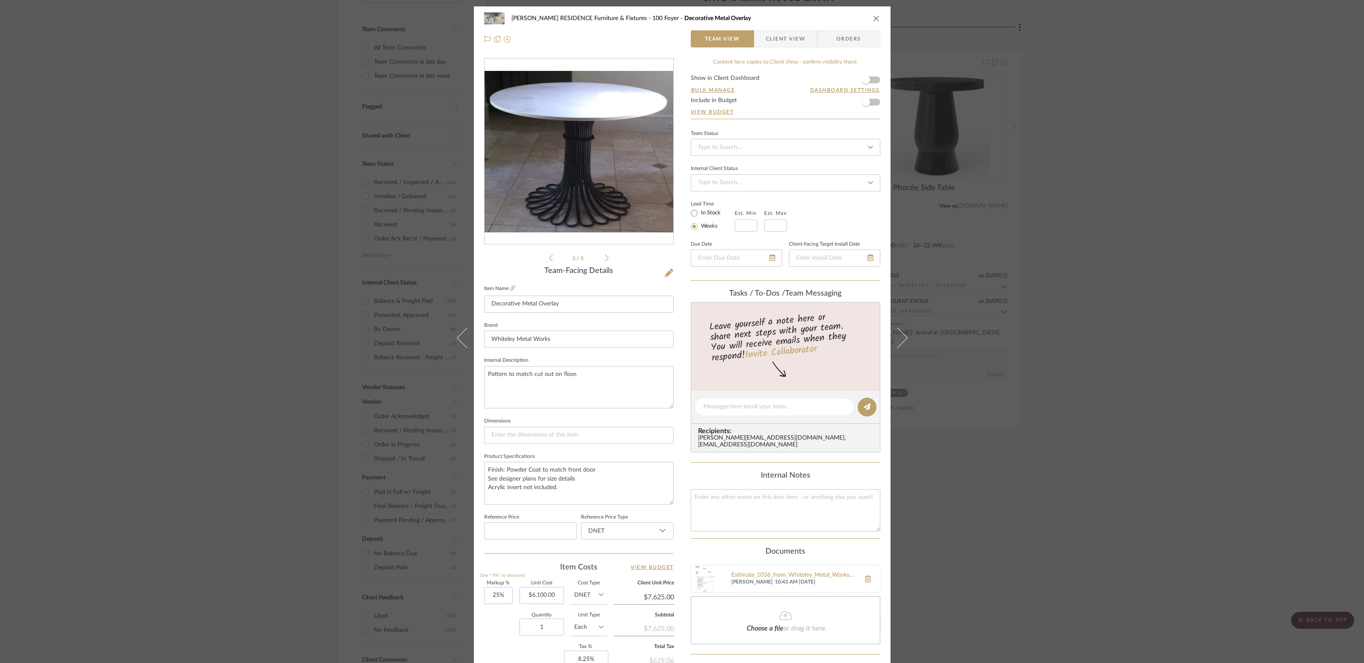
click at [605, 255] on icon at bounding box center [607, 258] width 4 height 8
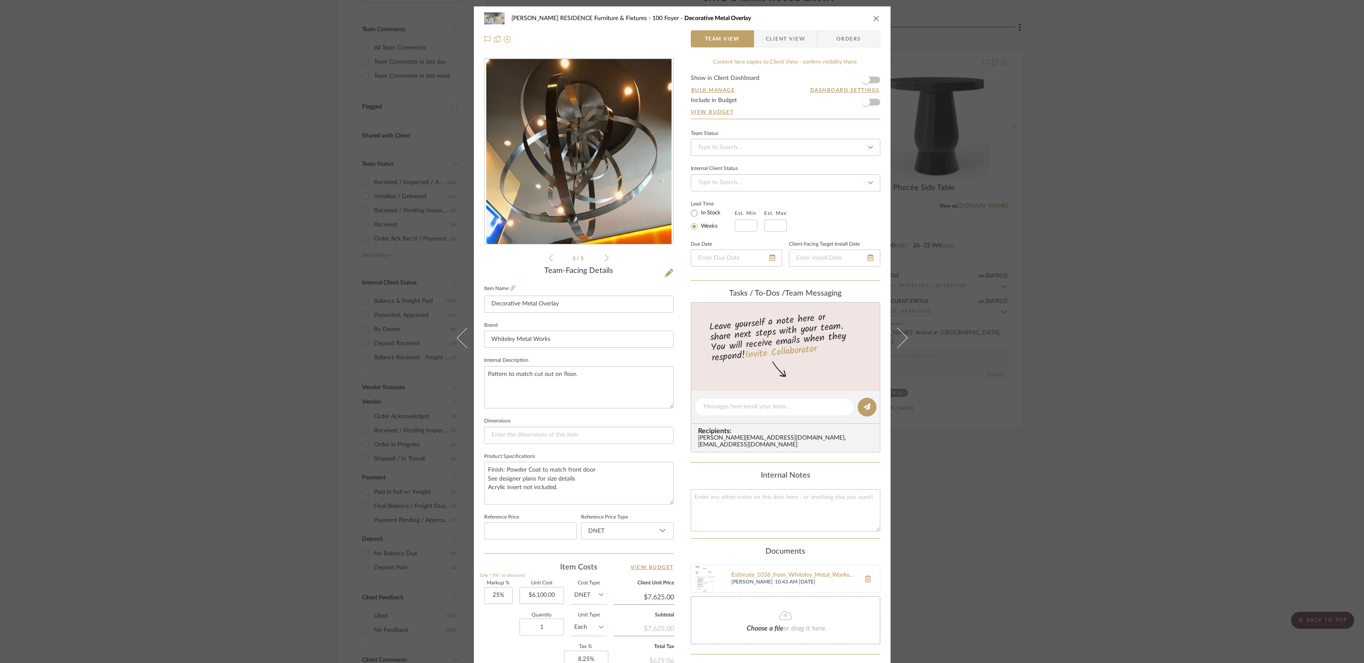
click at [605, 257] on icon at bounding box center [607, 258] width 4 height 8
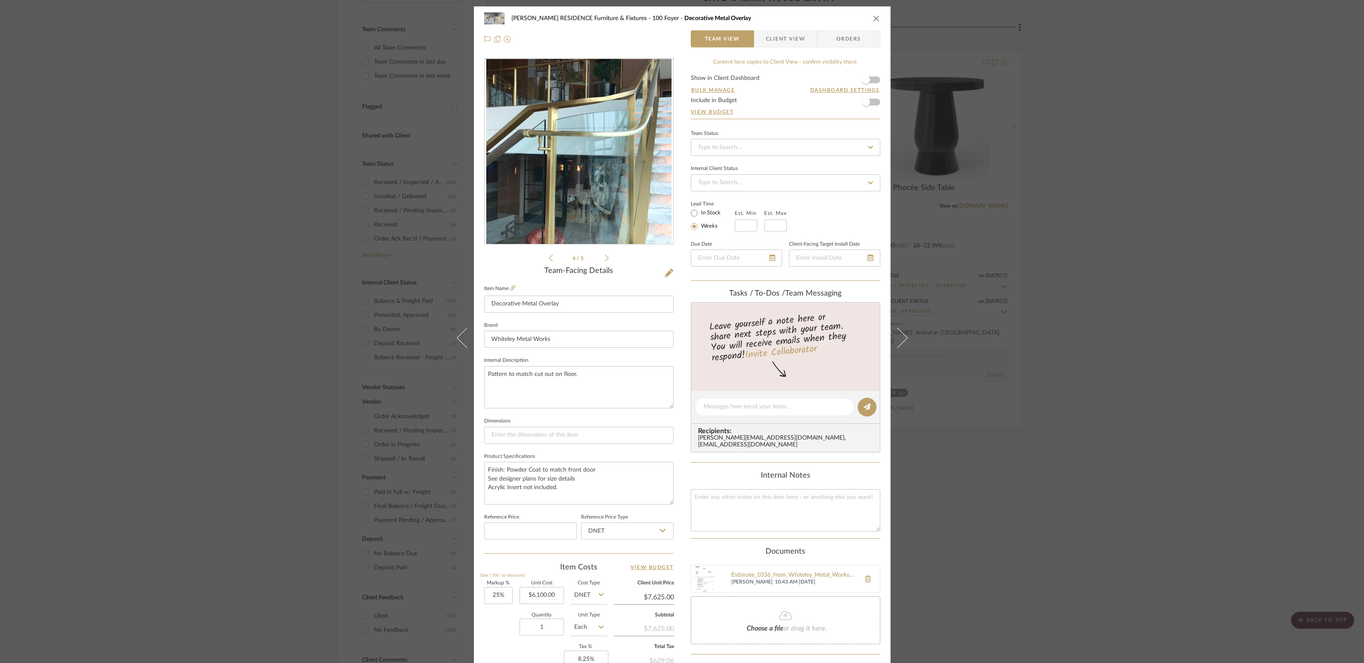
click at [605, 257] on icon at bounding box center [607, 258] width 4 height 8
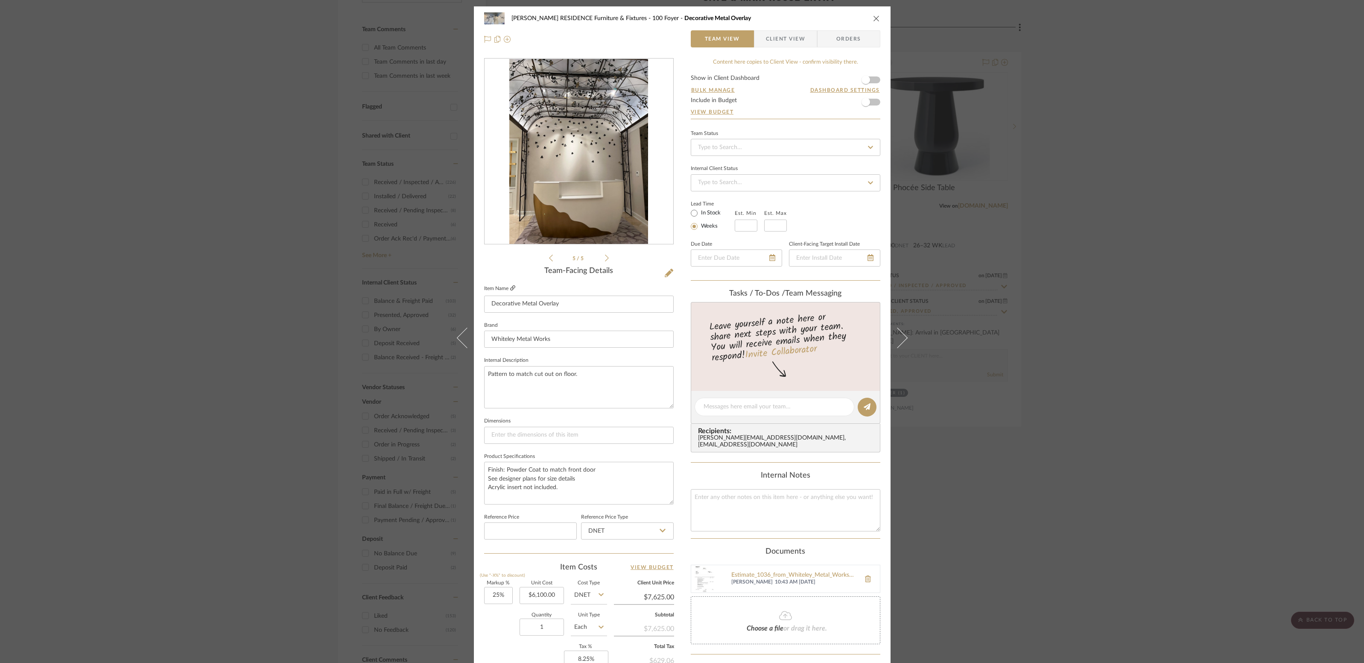
click at [510, 289] on icon at bounding box center [512, 287] width 5 height 5
click at [875, 18] on icon "close" at bounding box center [876, 18] width 7 height 7
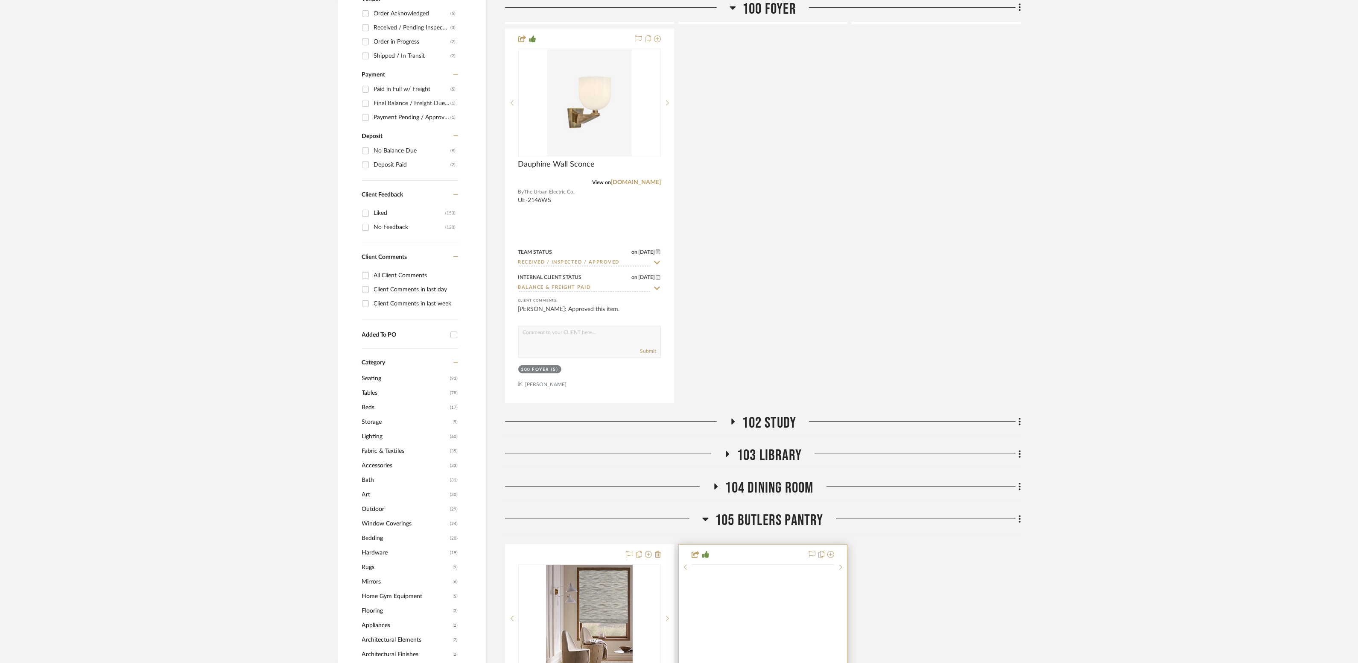
scroll to position [740, 0]
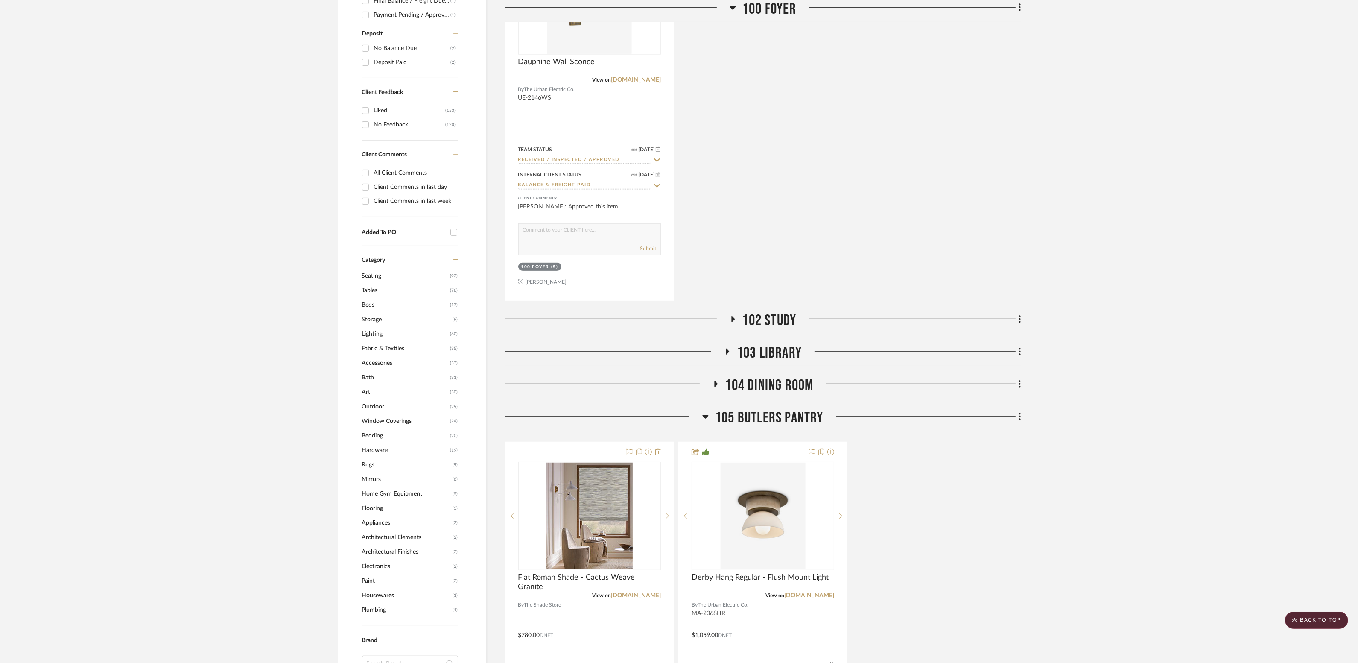
click at [777, 319] on span "102 Study" at bounding box center [770, 320] width 54 height 18
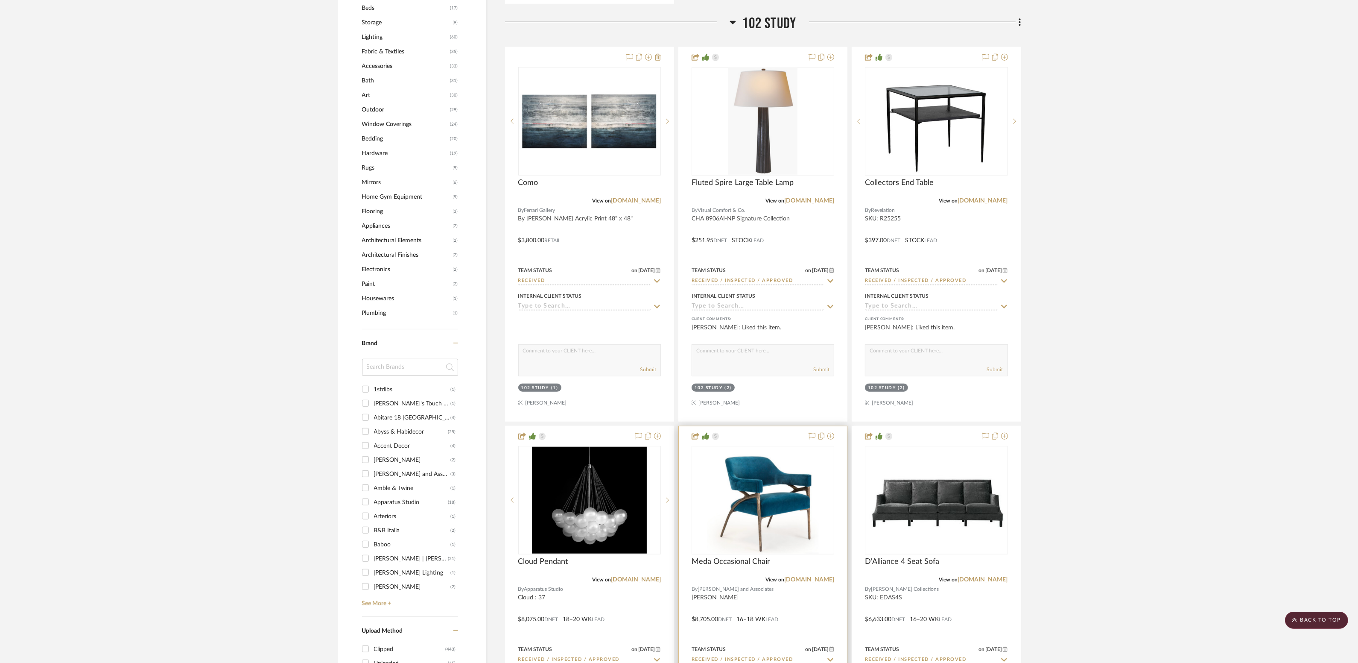
scroll to position [912, 0]
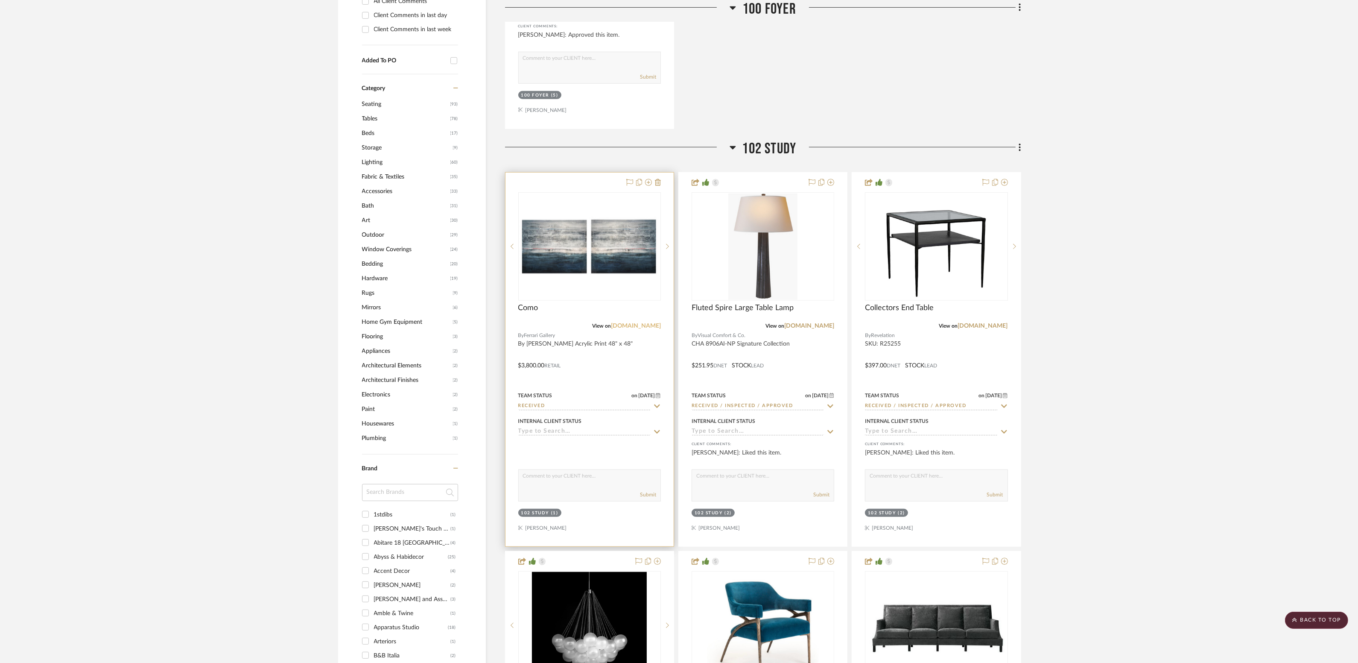
click at [632, 323] on link "[DOMAIN_NAME]" at bounding box center [636, 326] width 50 height 6
click at [637, 323] on link "[DOMAIN_NAME]" at bounding box center [636, 326] width 50 height 6
click at [552, 276] on div "0" at bounding box center [590, 247] width 142 height 108
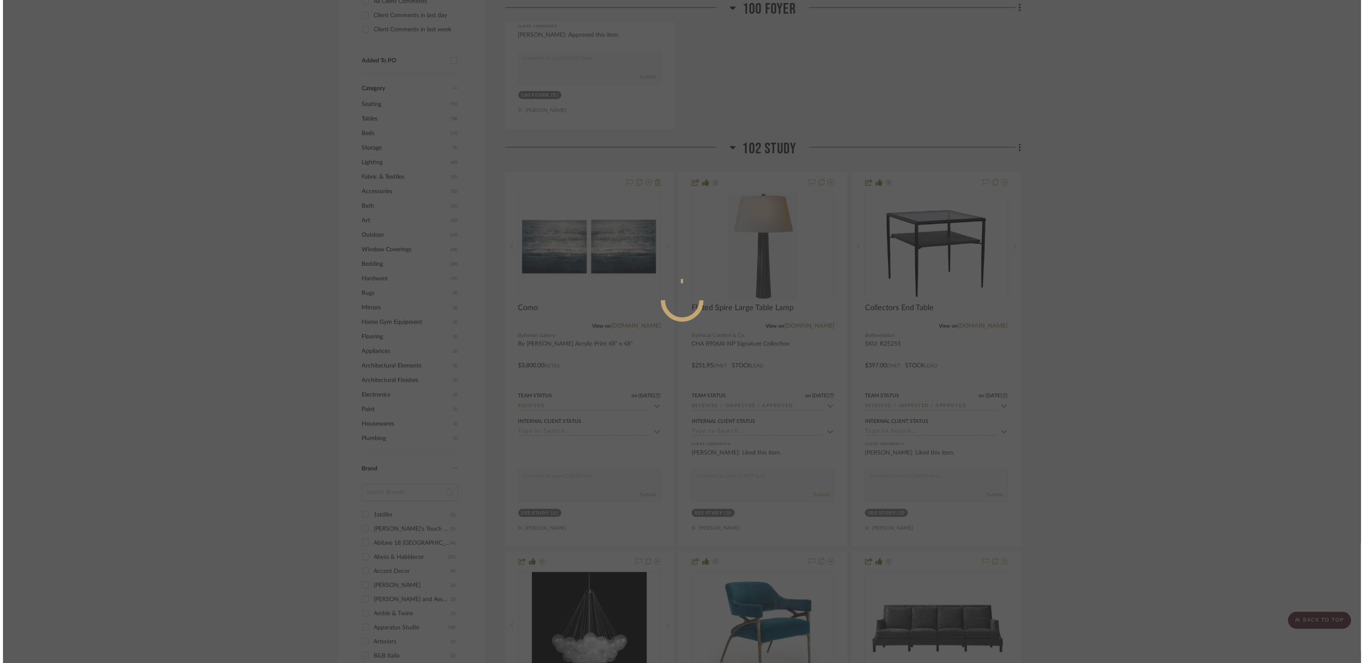
scroll to position [0, 0]
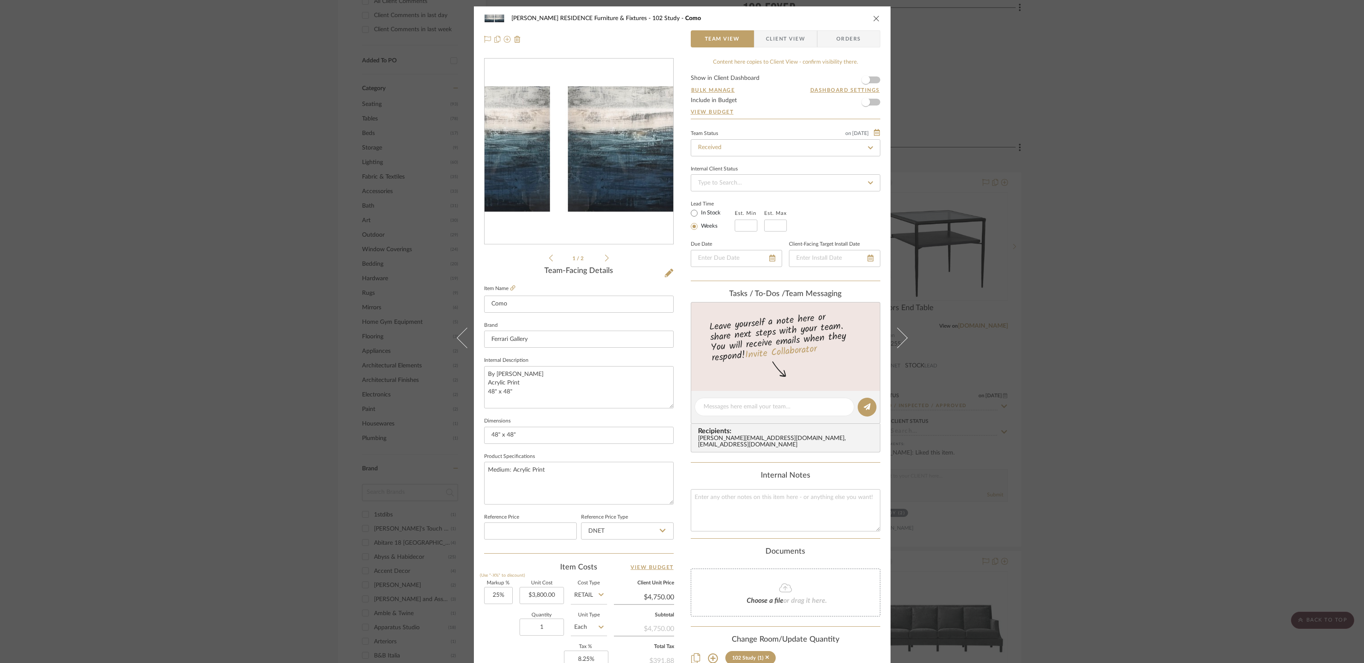
drag, startPoint x: 582, startPoint y: 167, endPoint x: 583, endPoint y: 172, distance: 4.9
click at [582, 167] on img "0" at bounding box center [579, 151] width 189 height 80
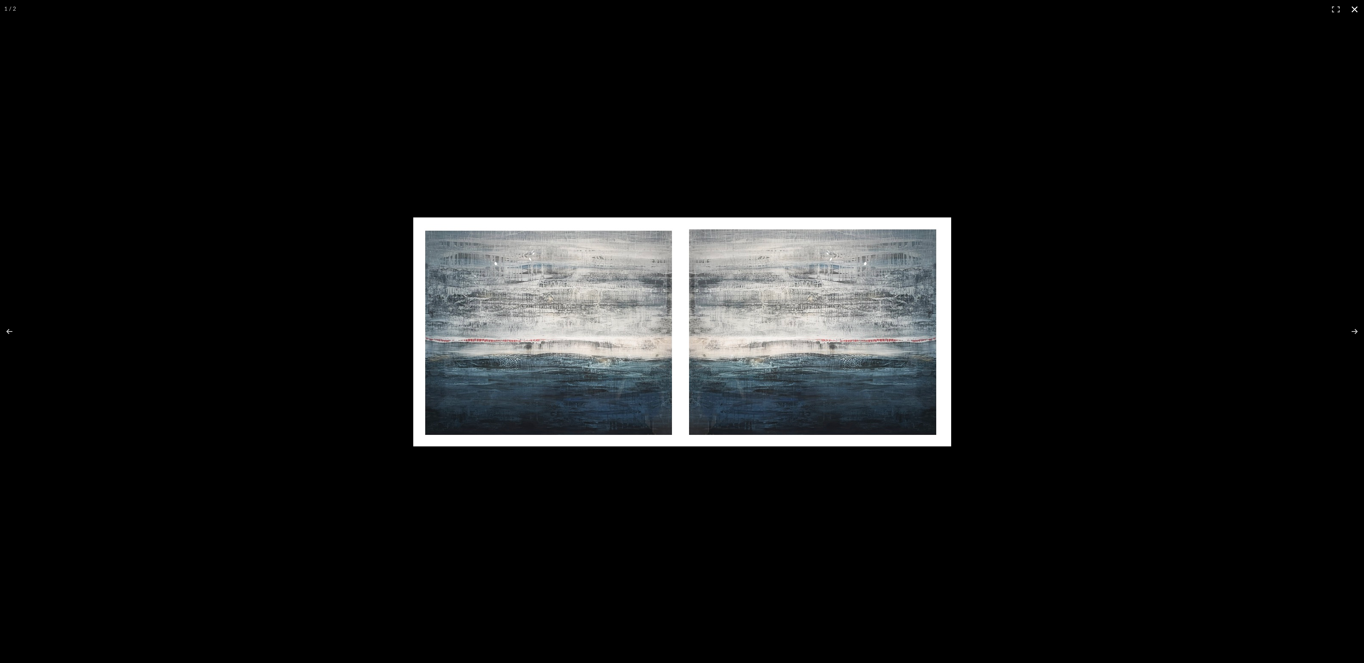
click at [629, 89] on div at bounding box center [682, 331] width 1364 height 663
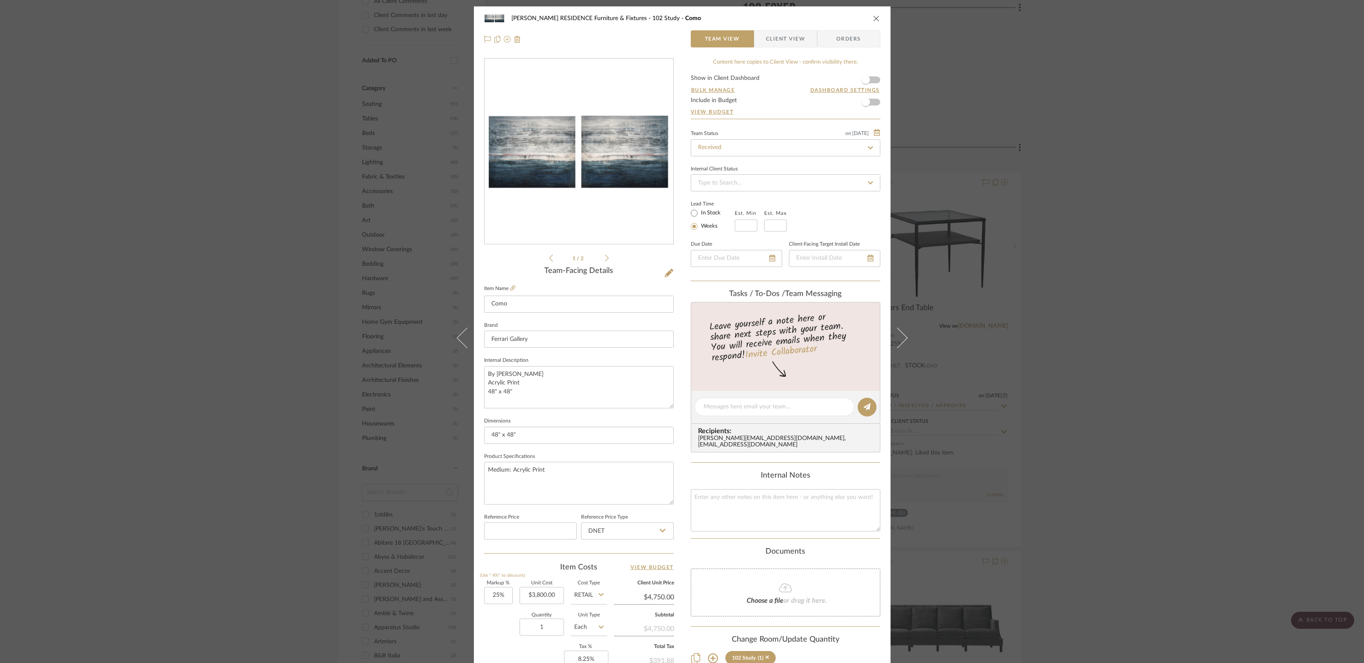
click at [866, 16] on div "[PERSON_NAME] RESIDENCE Furniture & Fixtures 102 Study [GEOGRAPHIC_DATA]" at bounding box center [682, 18] width 396 height 17
click at [874, 16] on icon "close" at bounding box center [876, 18] width 7 height 7
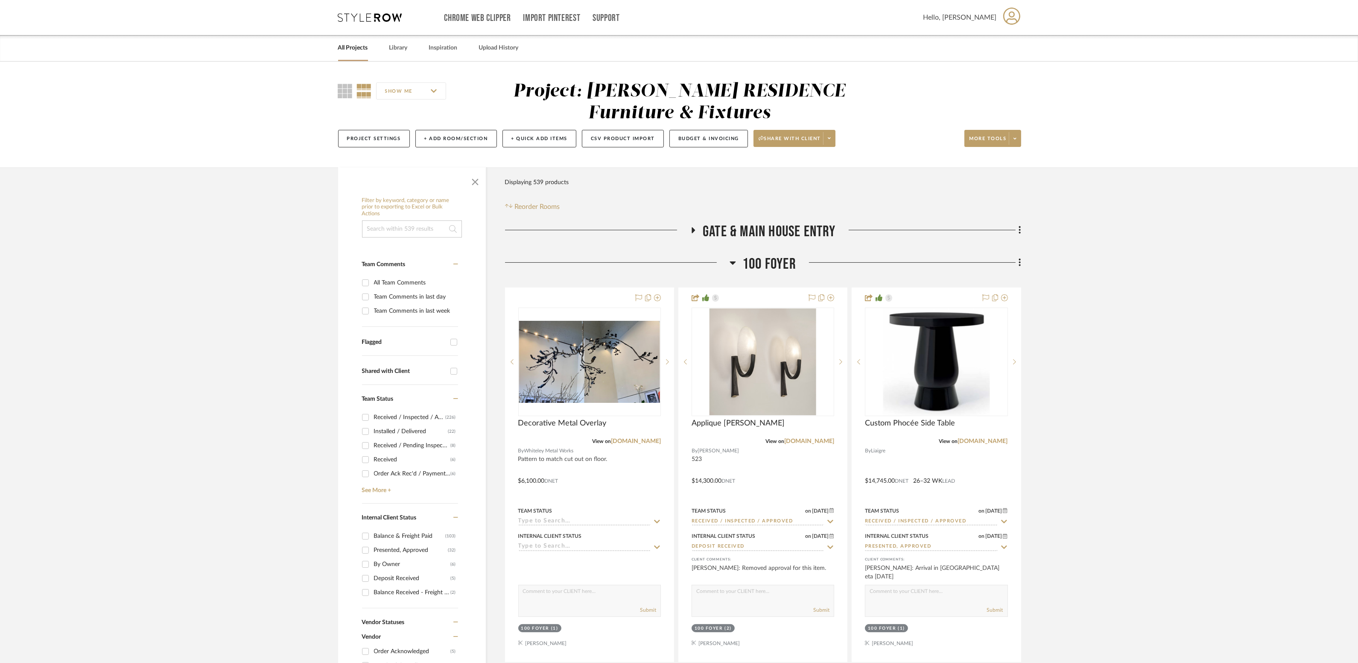
click at [357, 50] on link "All Projects" at bounding box center [353, 48] width 30 height 12
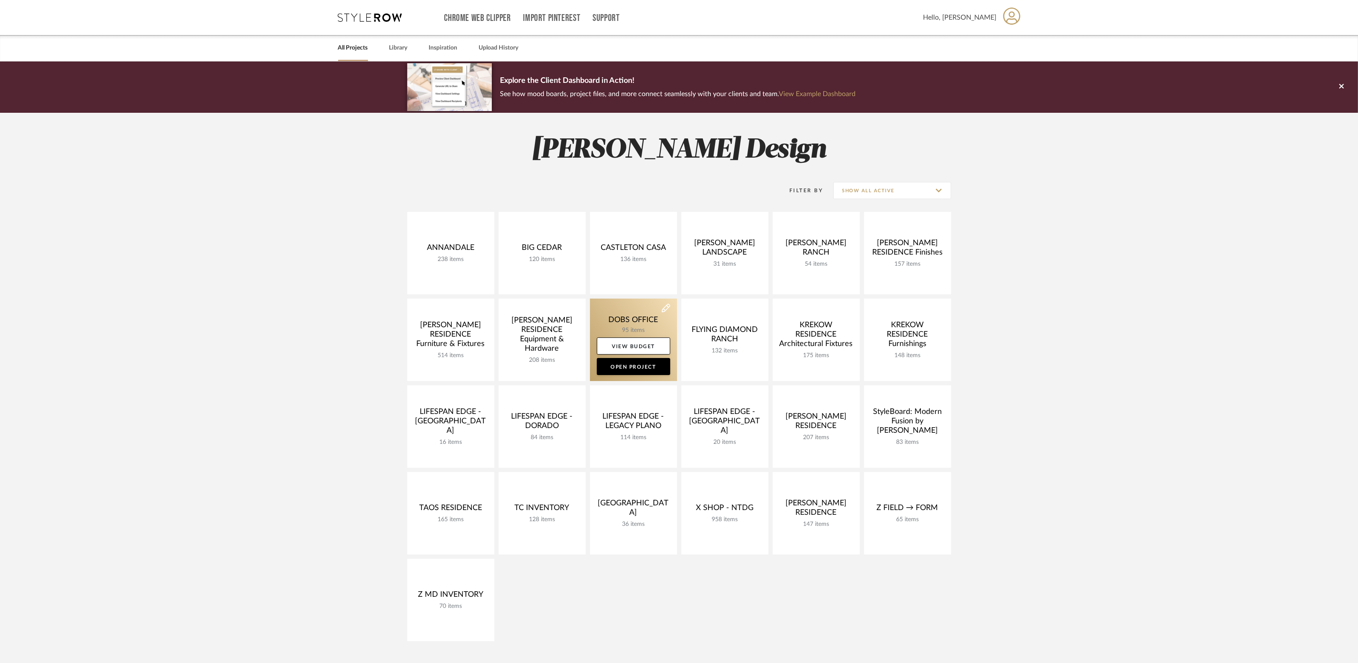
click at [624, 314] on link at bounding box center [633, 339] width 87 height 82
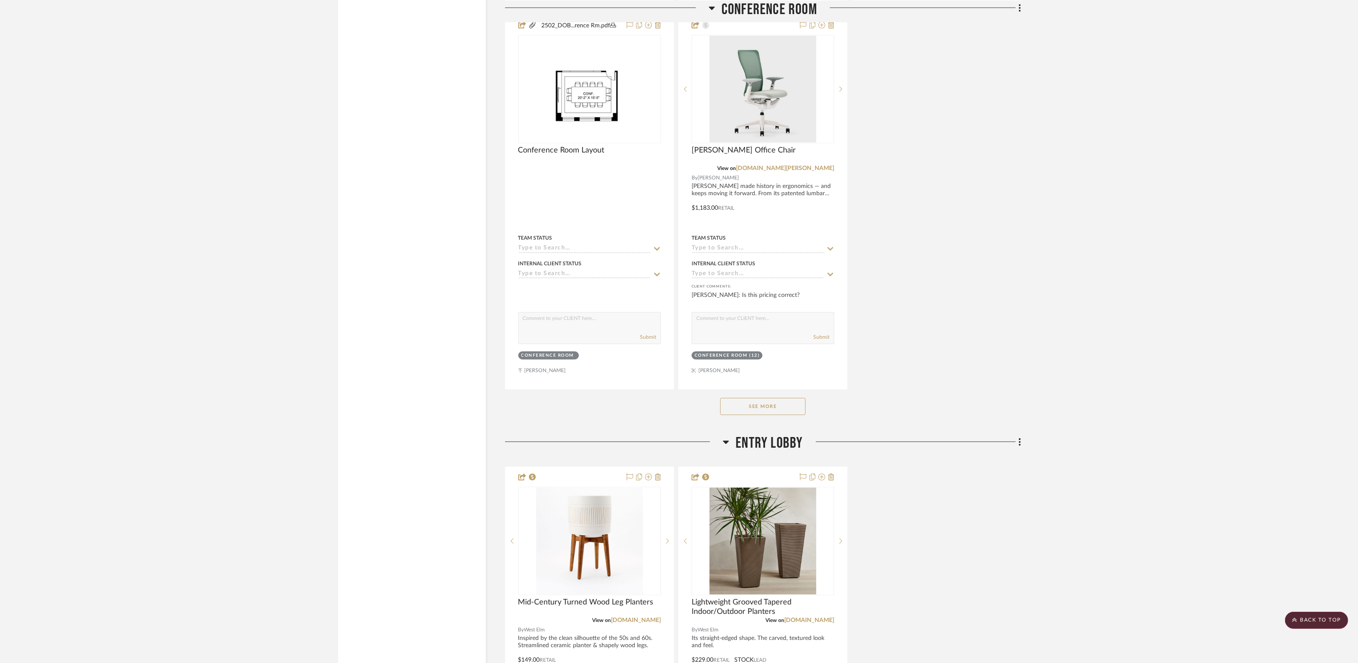
scroll to position [2605, 0]
click at [740, 401] on button "See More" at bounding box center [762, 404] width 85 height 17
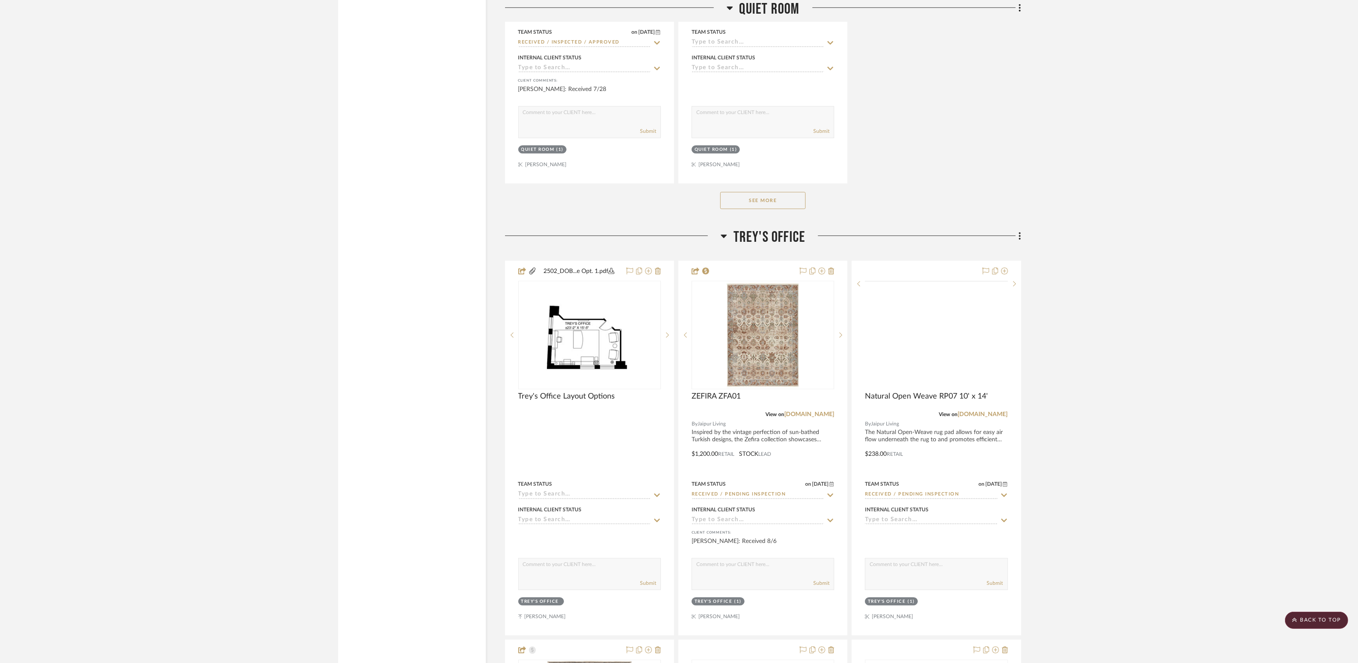
scroll to position [9215, 0]
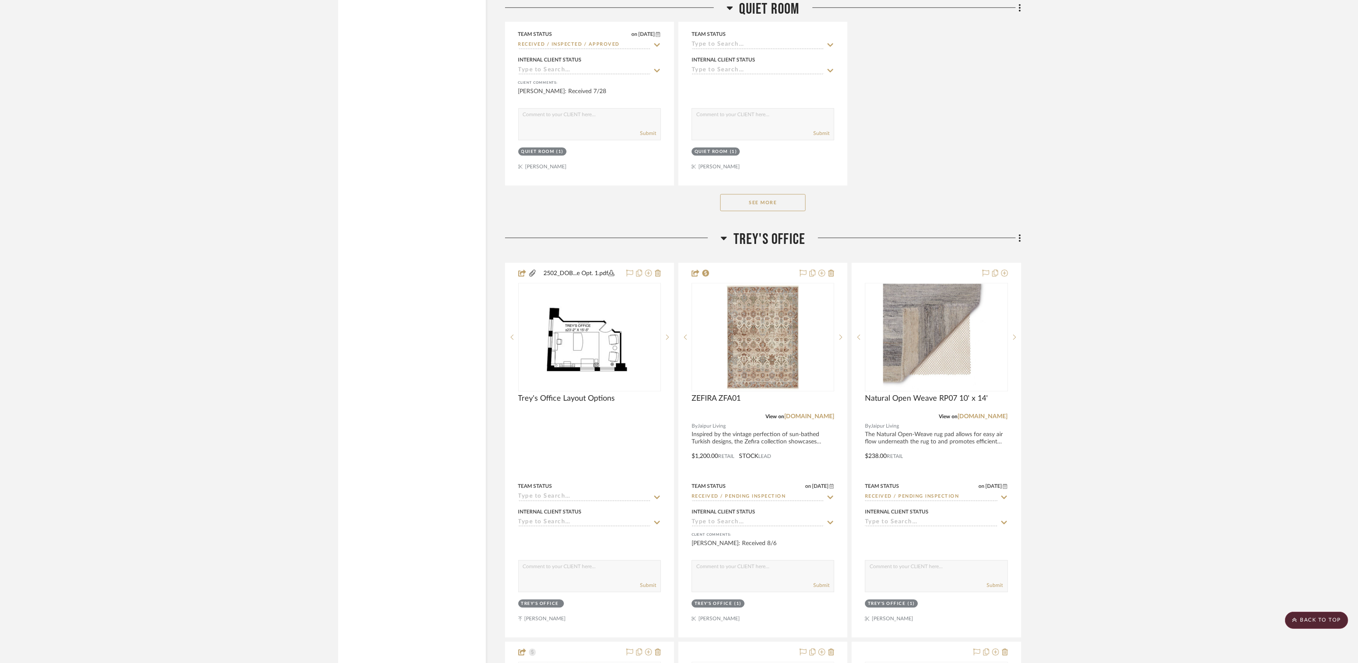
click at [764, 194] on button "See More" at bounding box center [762, 202] width 85 height 17
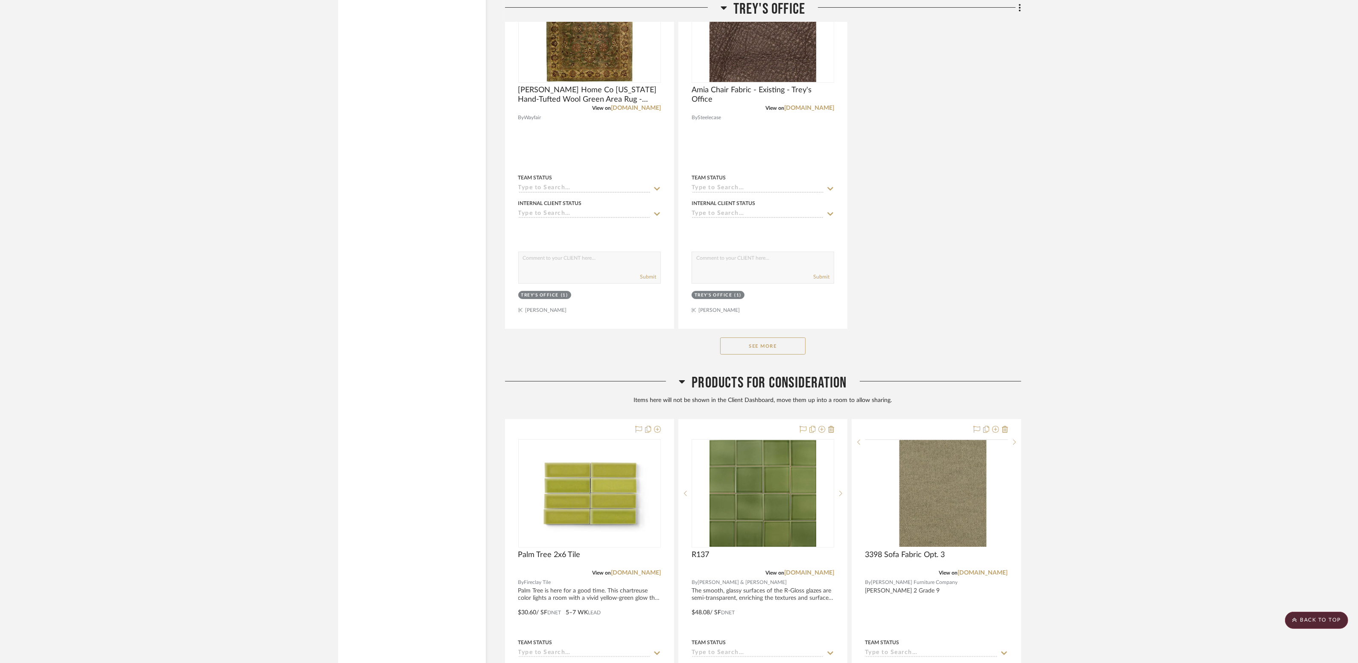
scroll to position [11808, 0]
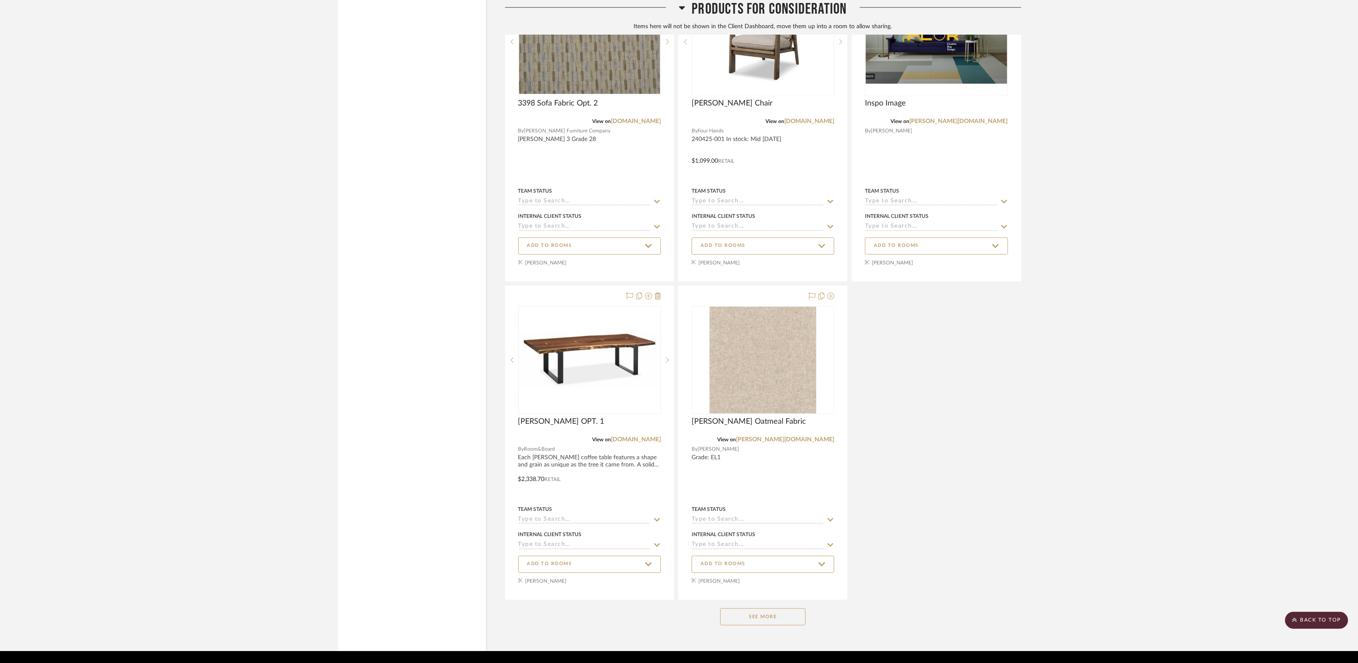
click at [780, 608] on button "See More" at bounding box center [762, 616] width 85 height 17
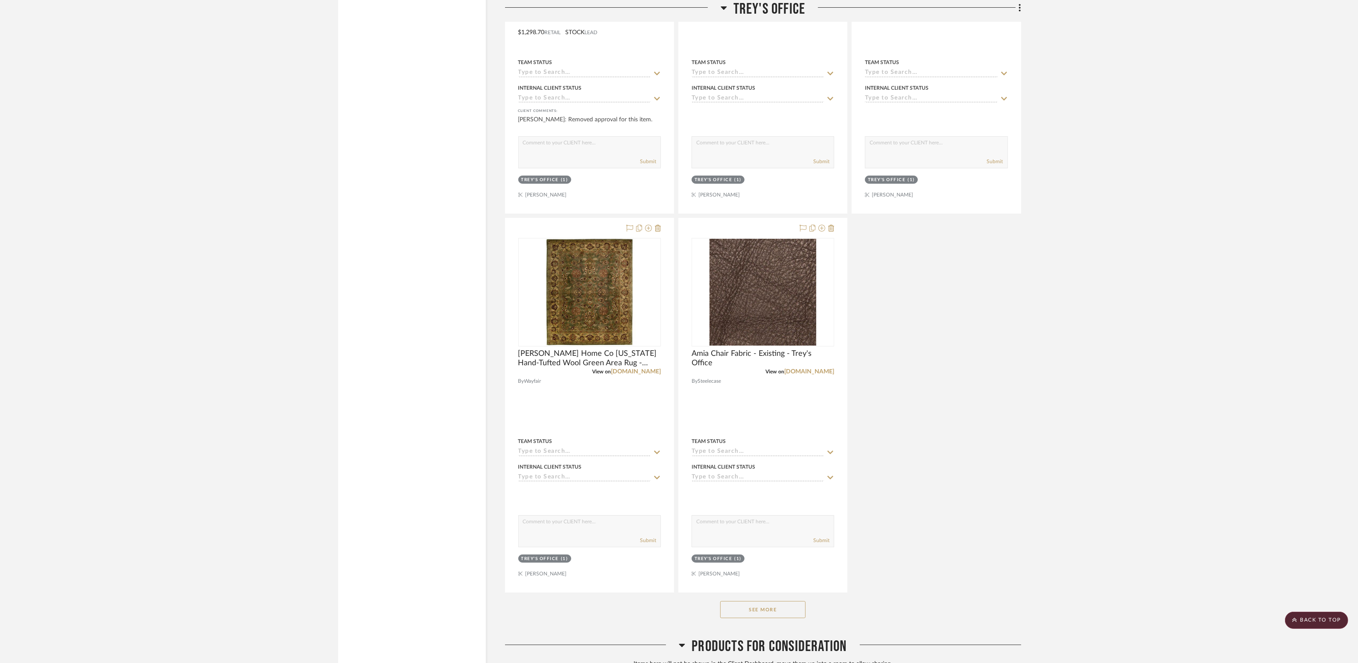
scroll to position [10773, 0]
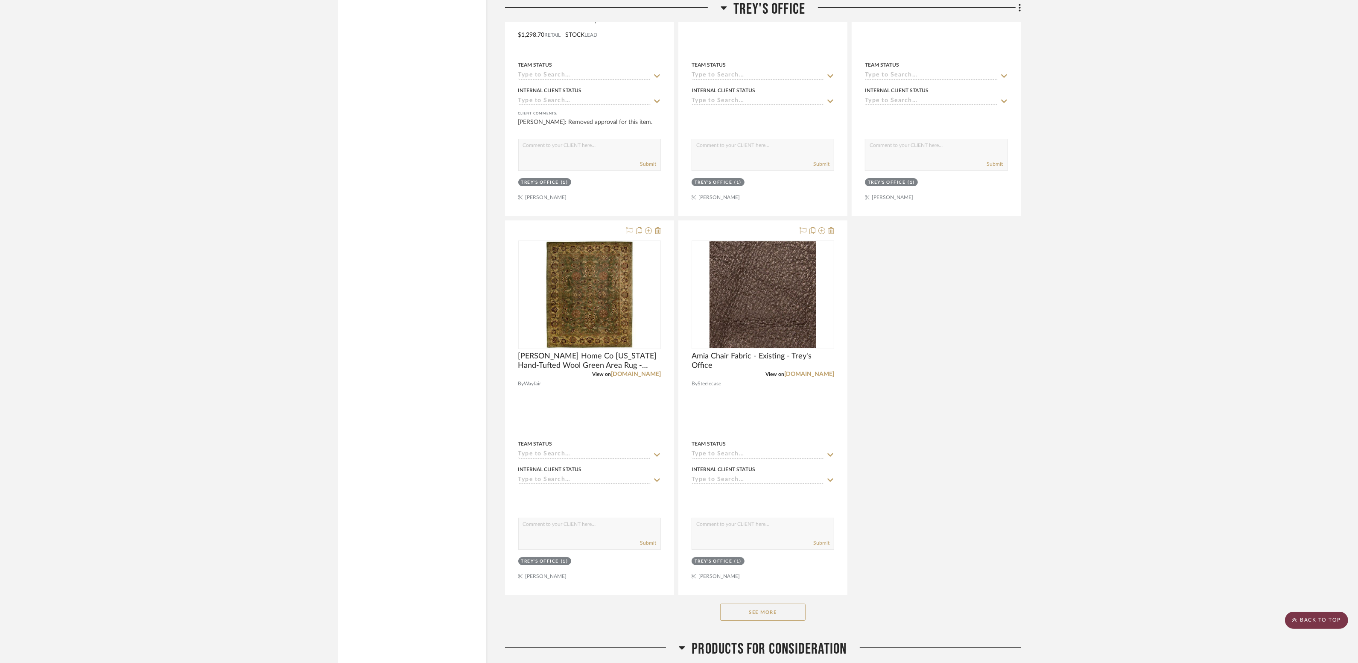
click at [1344, 624] on scroll-to-top-button "BACK TO TOP" at bounding box center [1316, 619] width 63 height 17
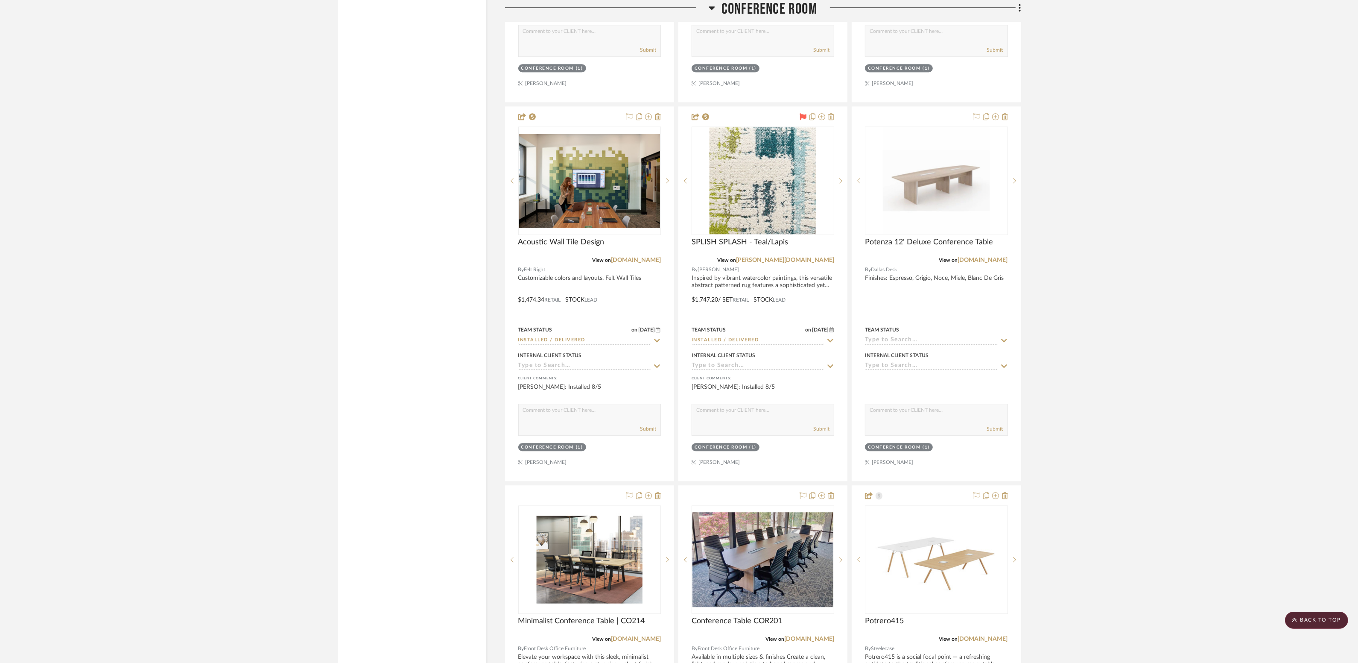
scroll to position [4032, 0]
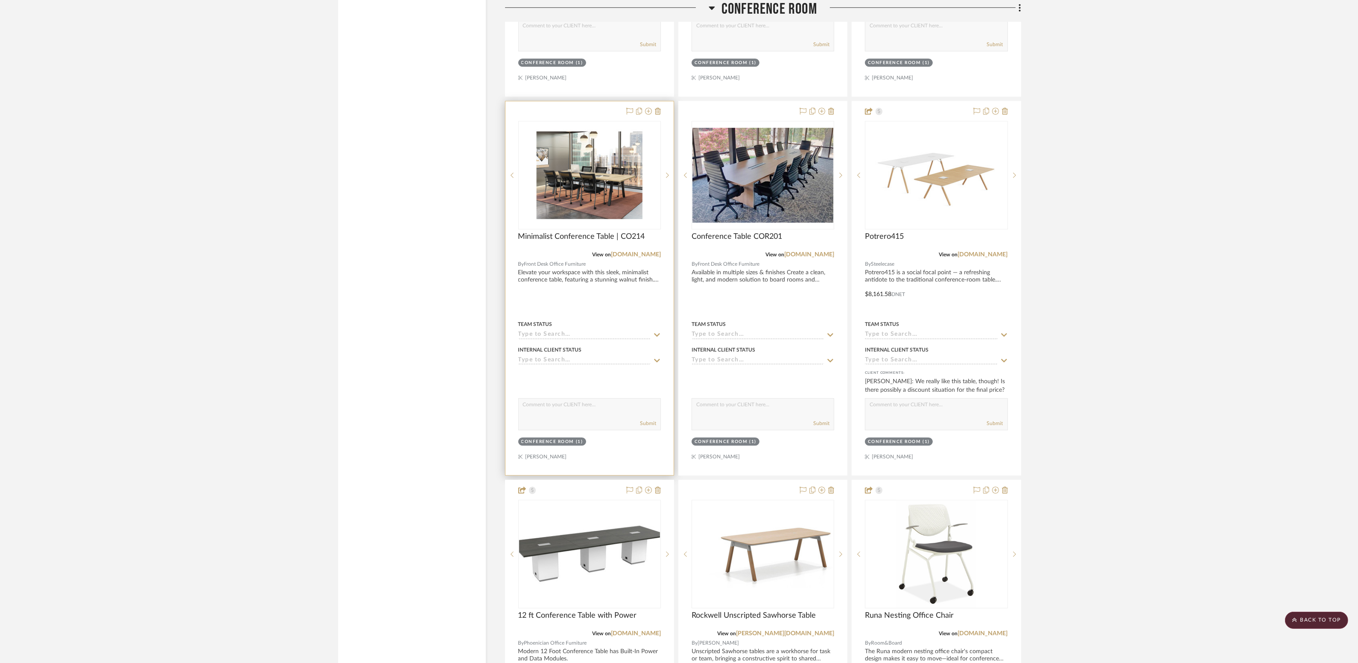
click at [599, 261] on div at bounding box center [590, 288] width 168 height 374
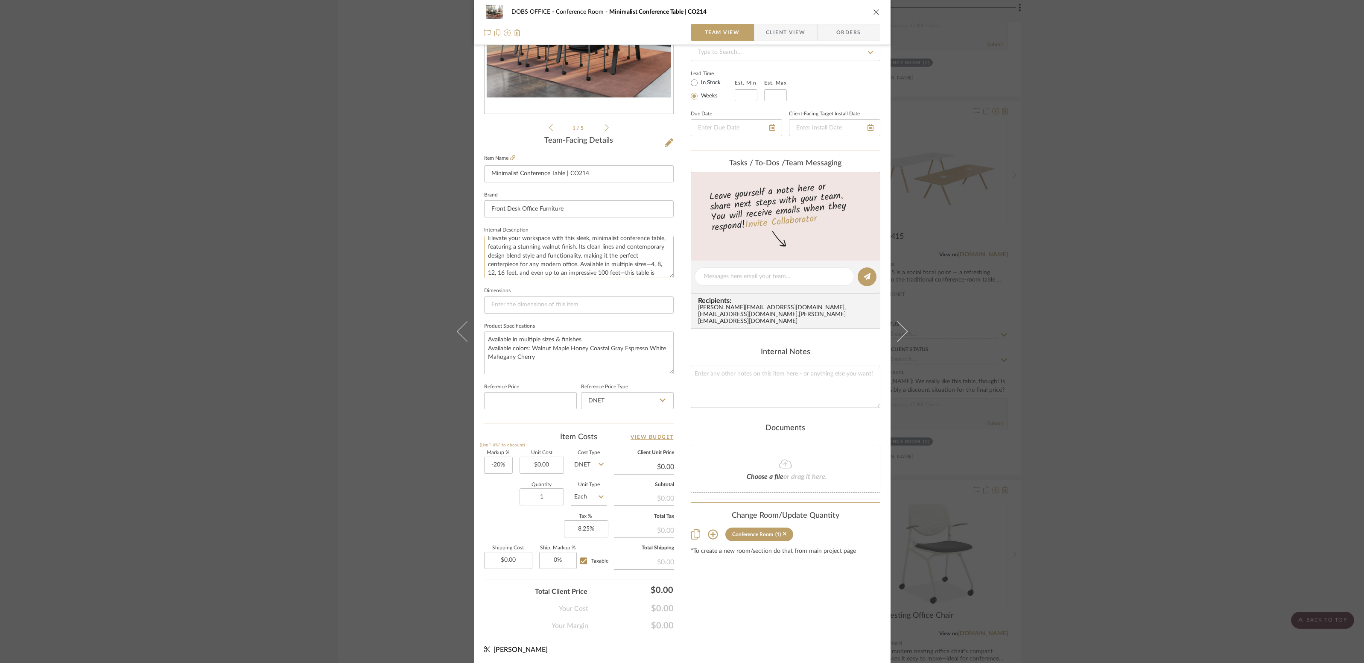
scroll to position [0, 0]
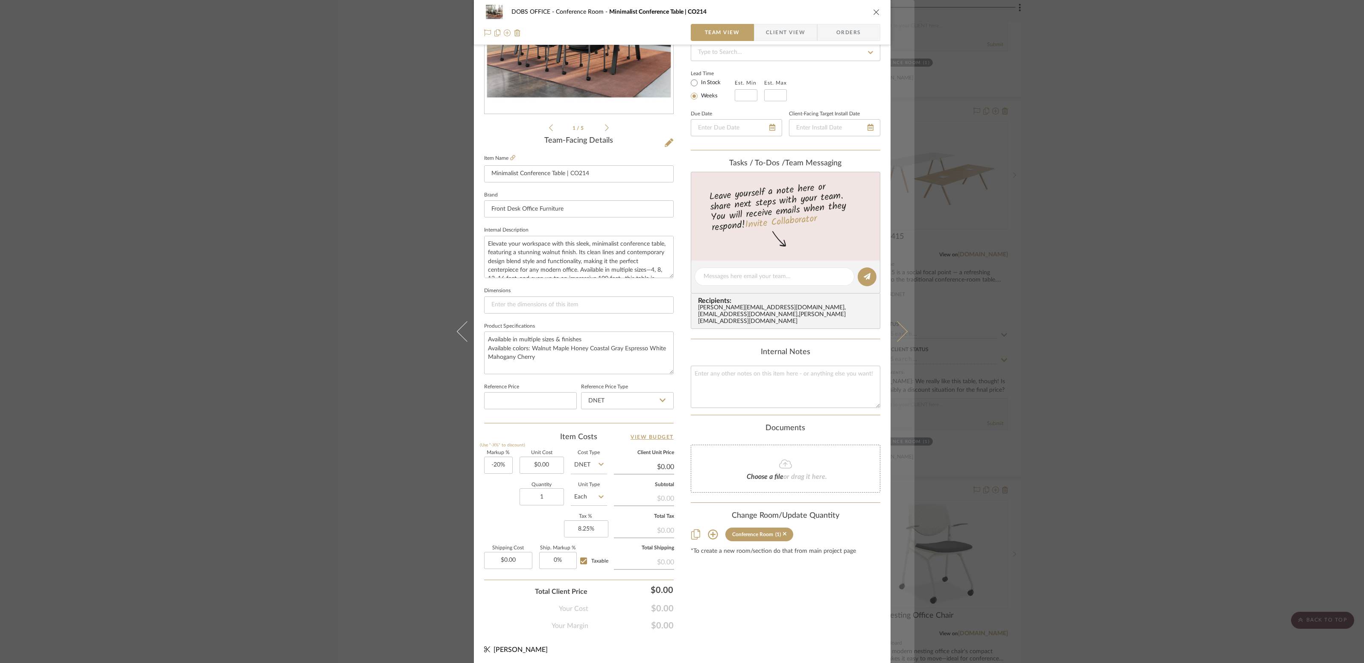
click at [897, 334] on icon at bounding box center [897, 331] width 20 height 20
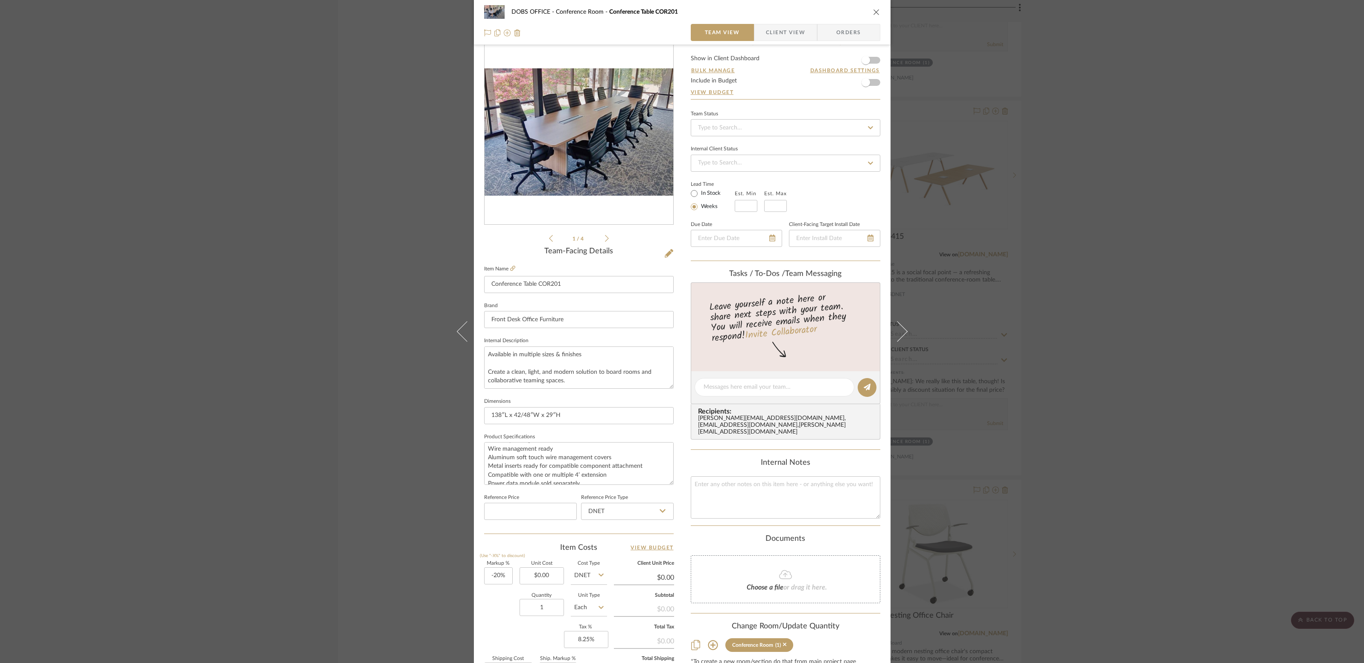
scroll to position [9, 0]
click at [903, 319] on button at bounding box center [903, 331] width 24 height 663
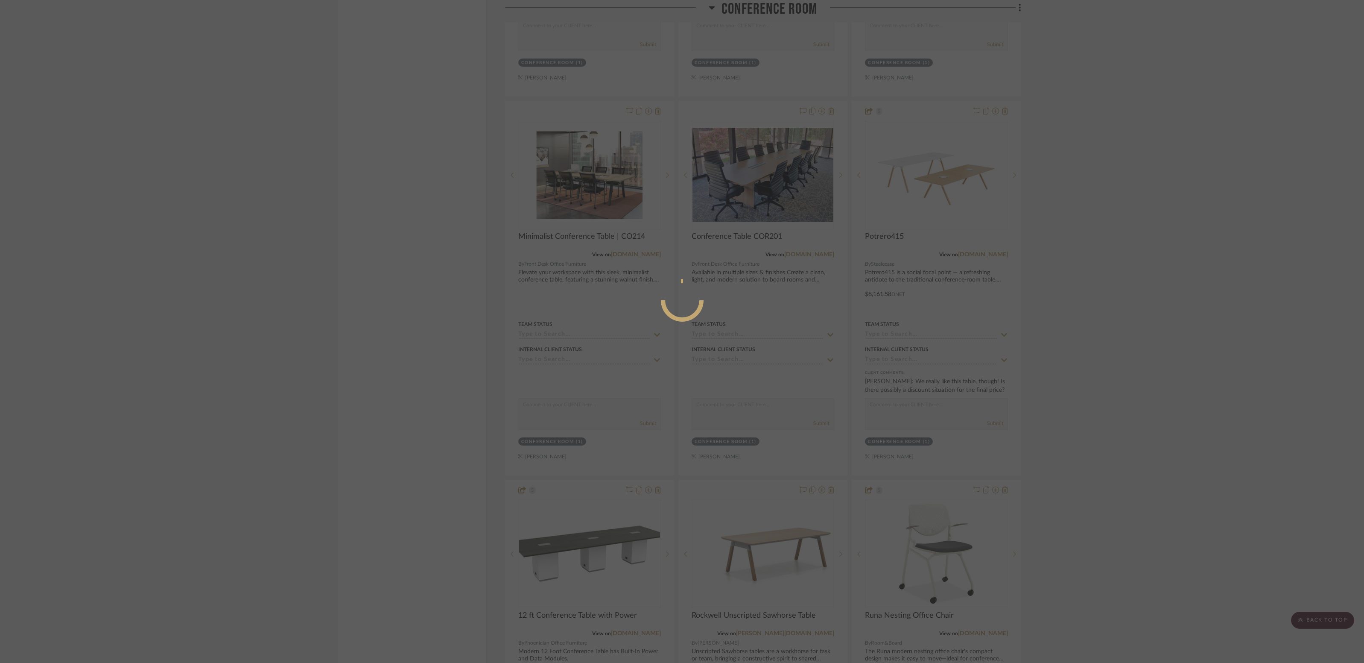
scroll to position [0, 0]
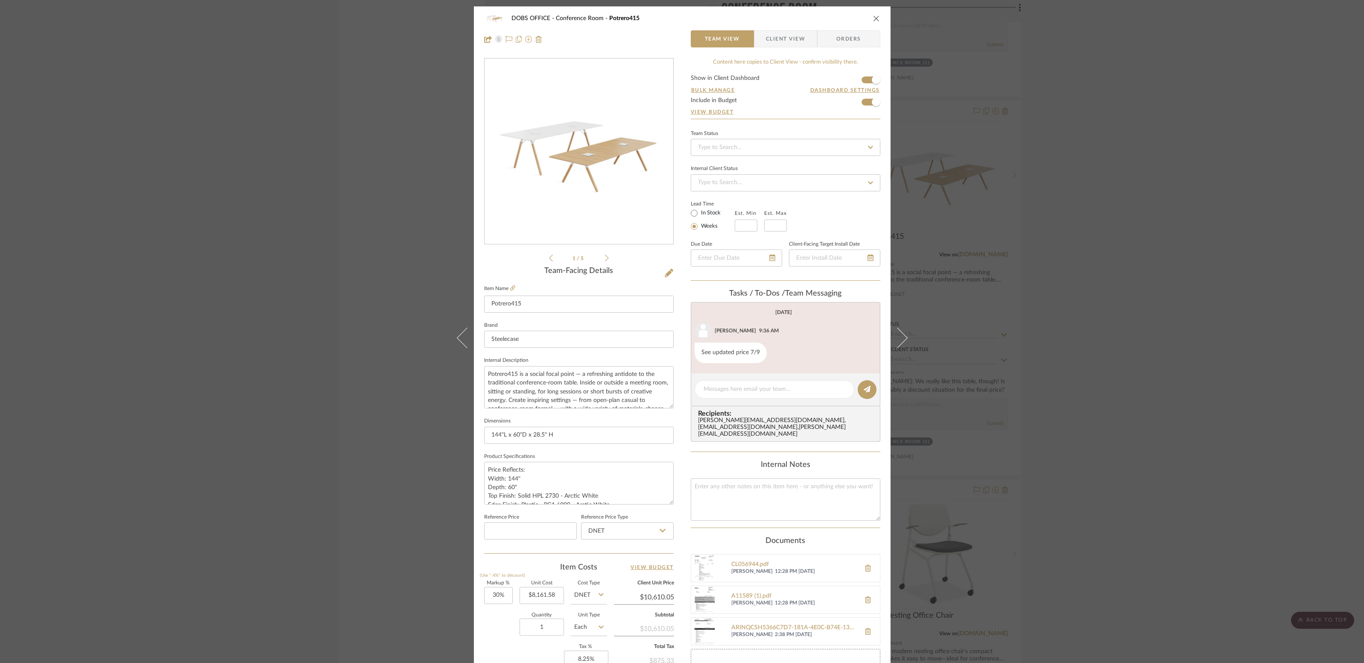
click at [874, 18] on icon "close" at bounding box center [876, 18] width 7 height 7
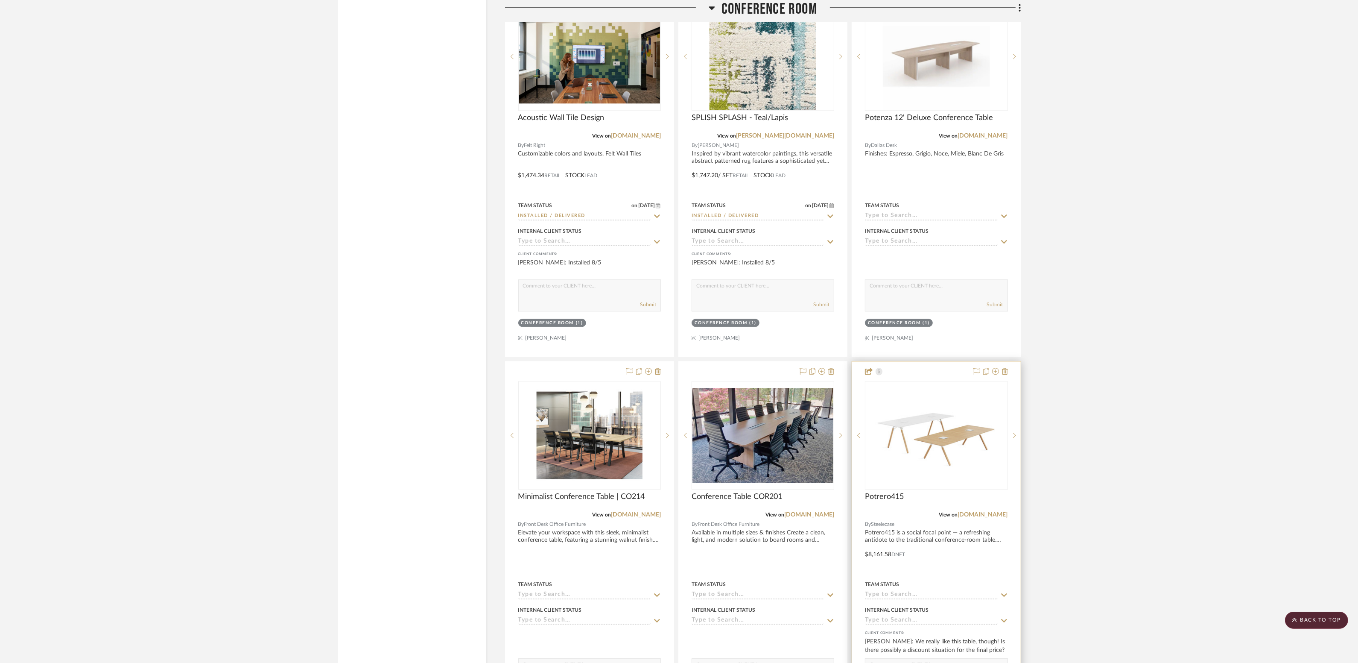
scroll to position [3600, 0]
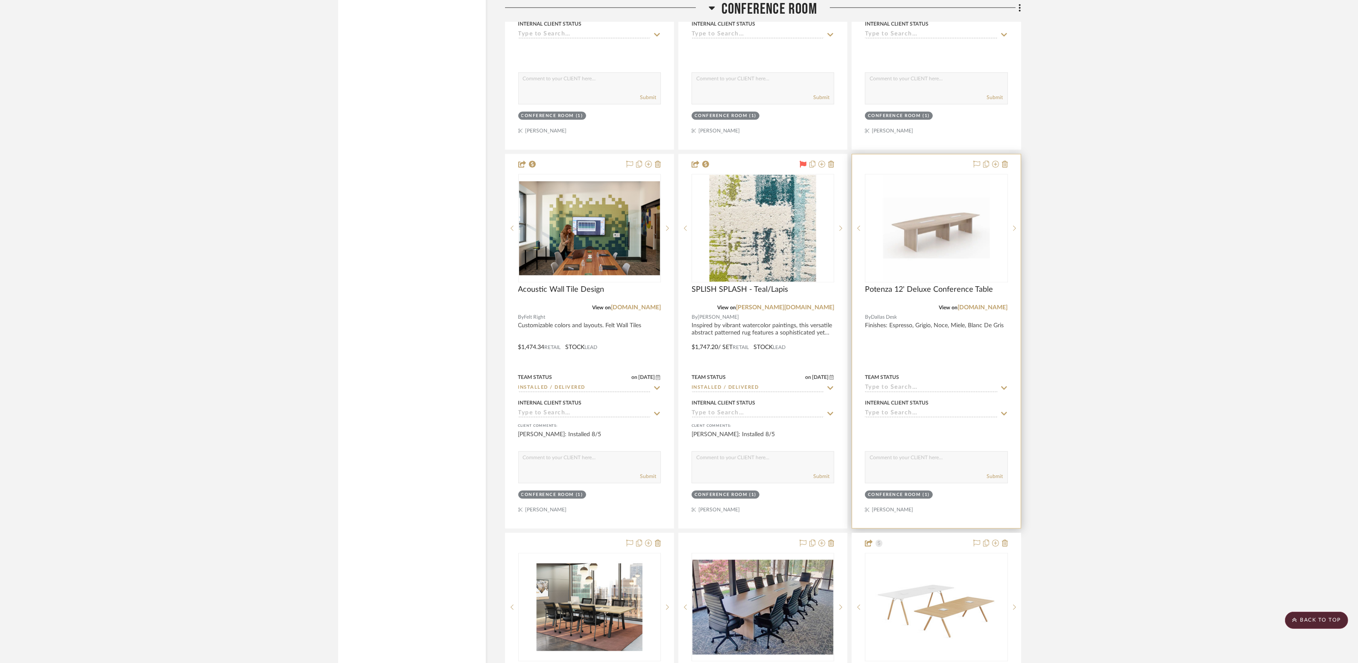
click at [885, 334] on div at bounding box center [936, 341] width 168 height 374
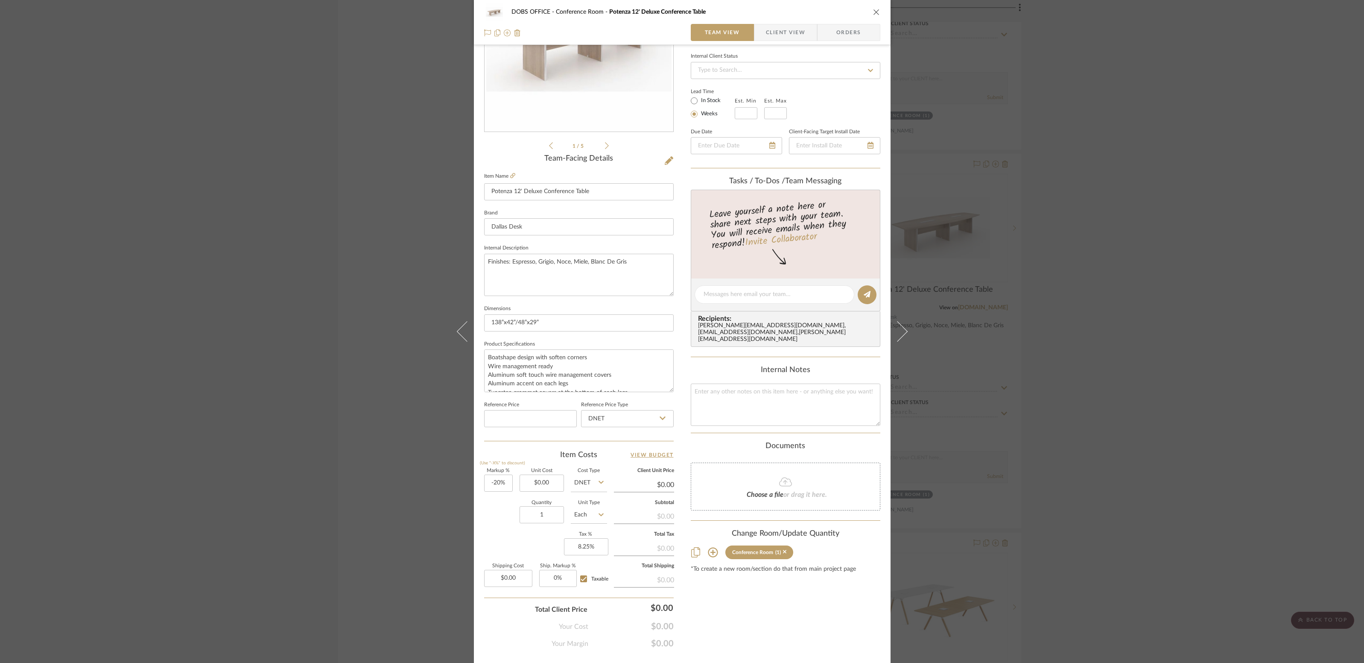
scroll to position [130, 0]
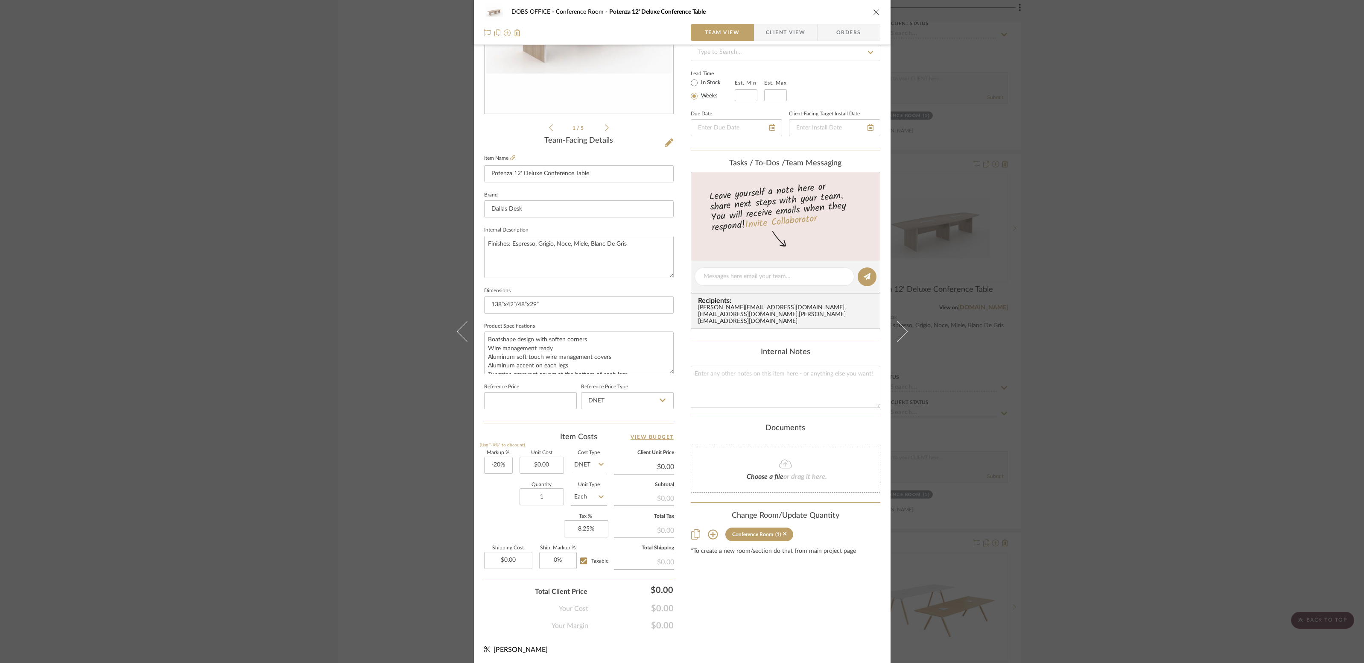
drag, startPoint x: 874, startPoint y: 15, endPoint x: 967, endPoint y: 436, distance: 432.0
click at [874, 15] on icon "close" at bounding box center [876, 12] width 7 height 7
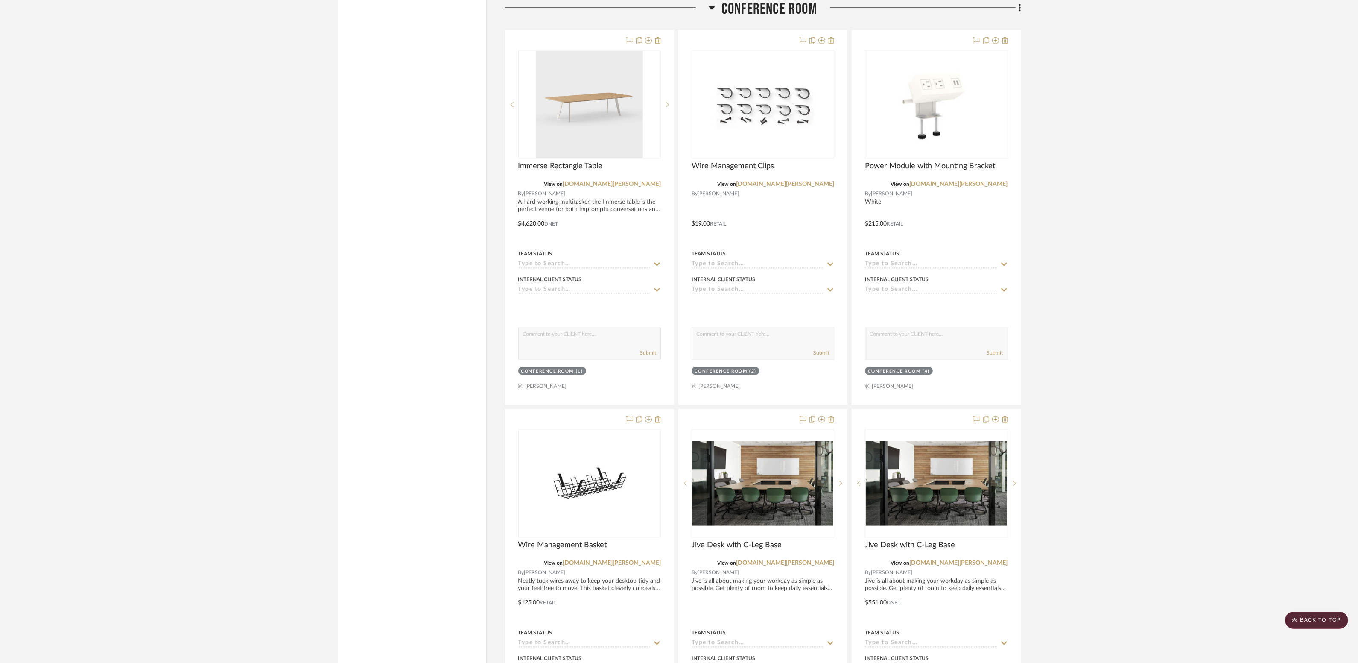
scroll to position [1814, 0]
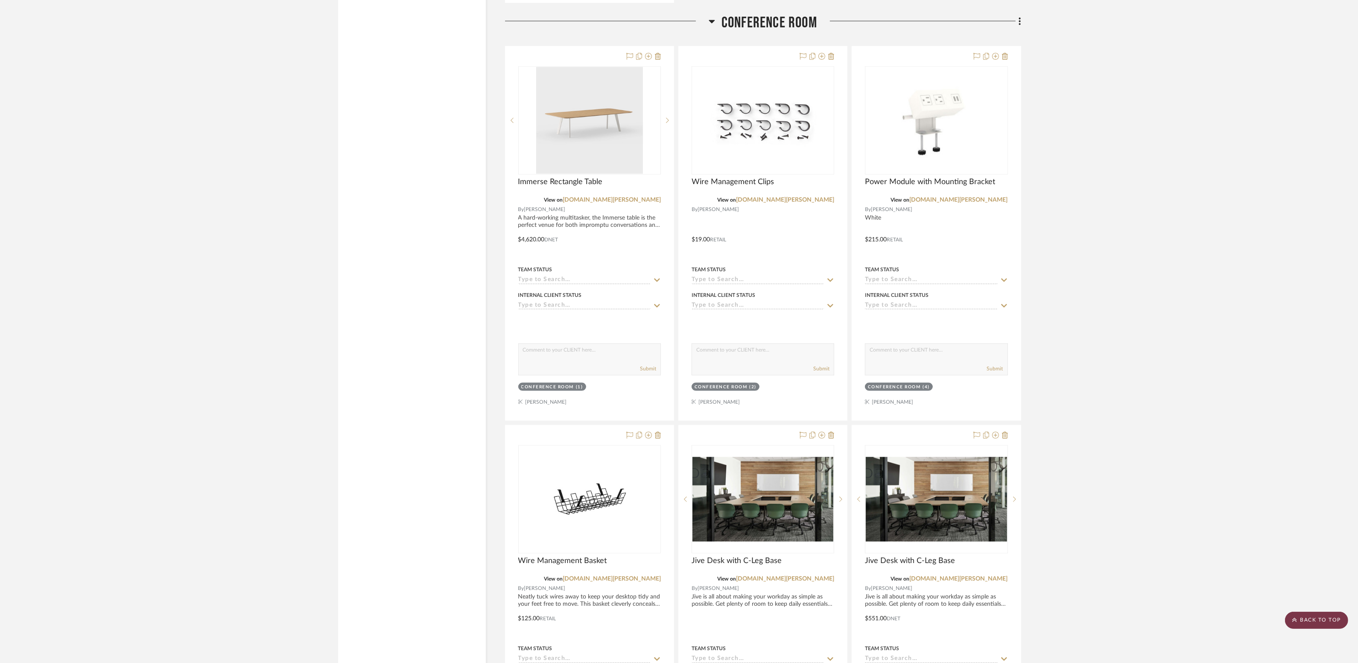
click at [1333, 614] on scroll-to-top-button "BACK TO TOP" at bounding box center [1316, 619] width 63 height 17
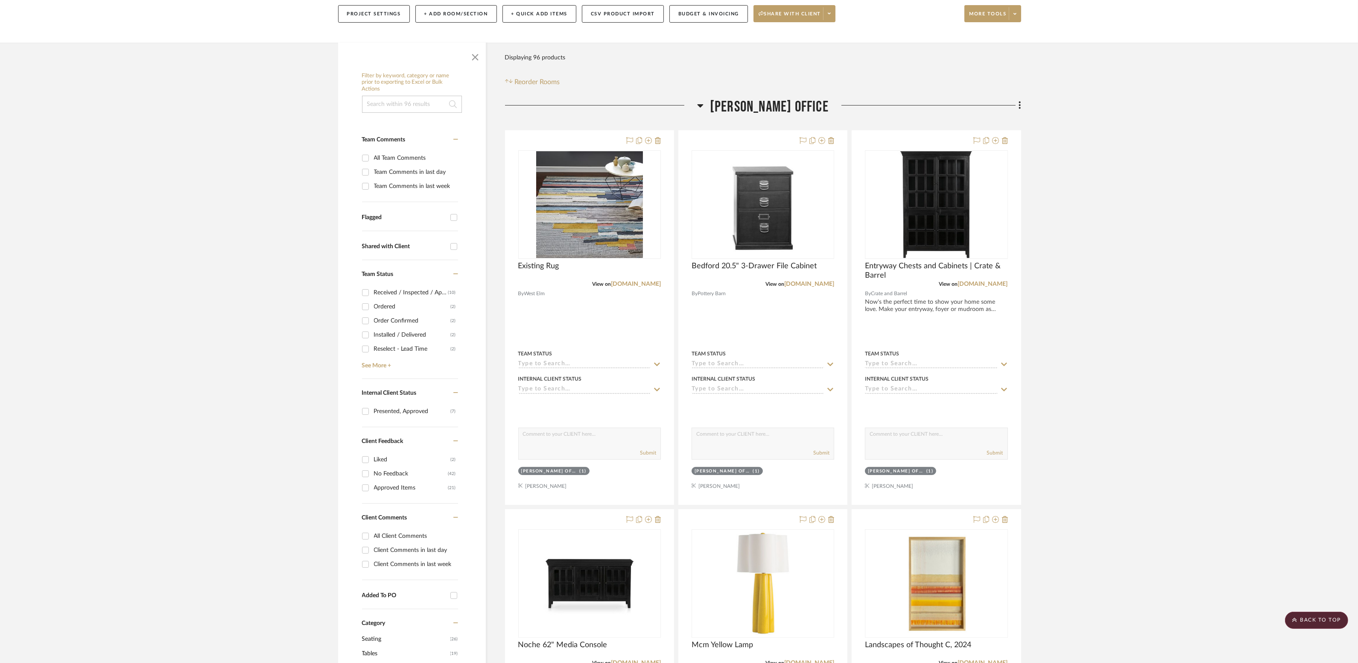
scroll to position [0, 0]
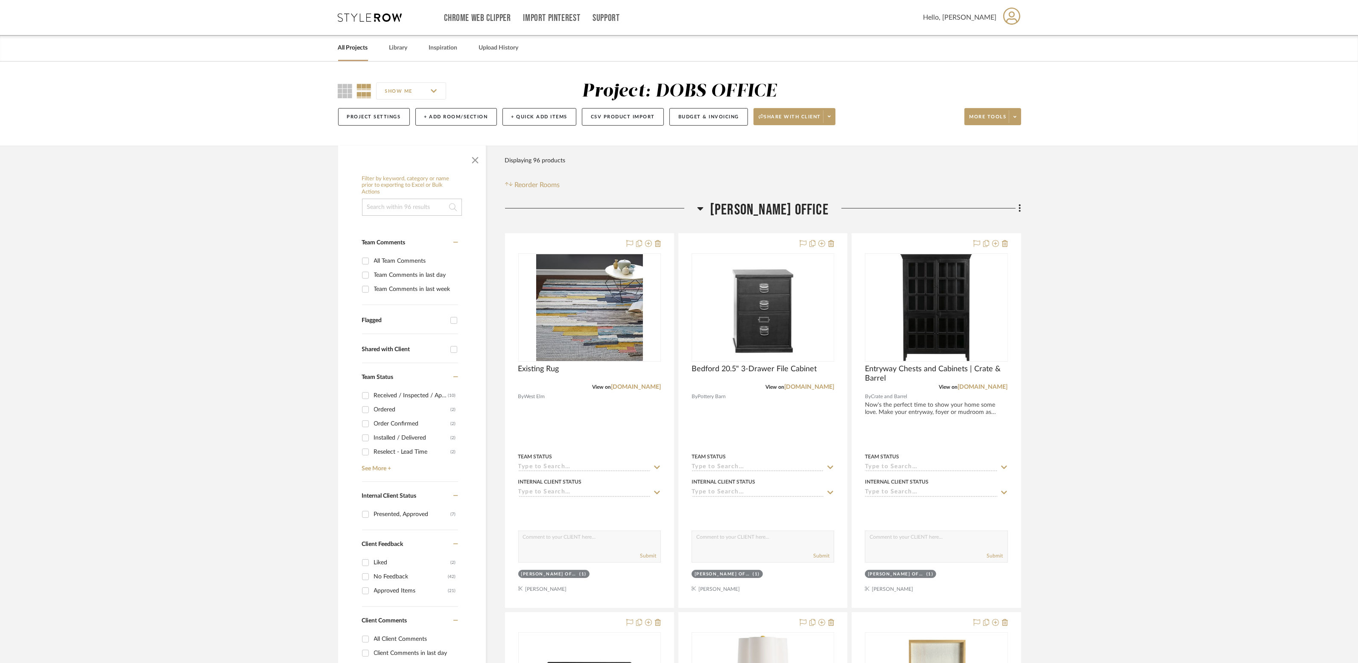
click at [353, 52] on link "All Projects" at bounding box center [353, 48] width 30 height 12
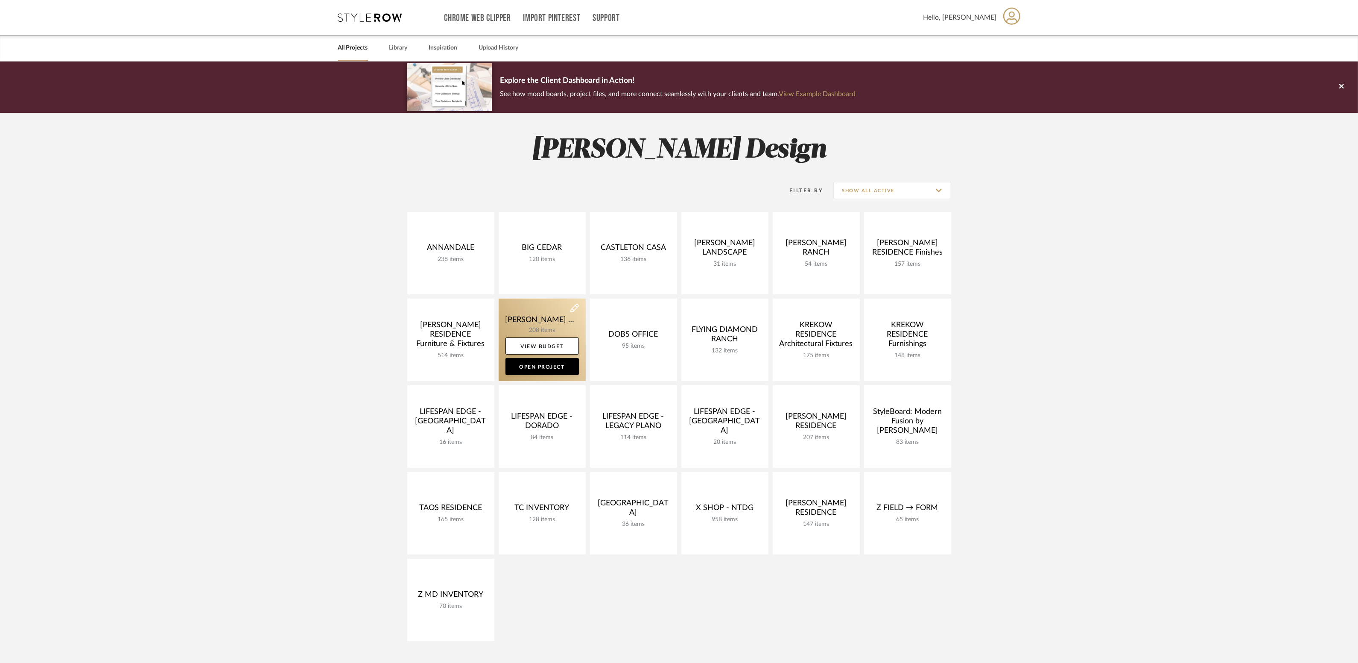
click at [526, 318] on link at bounding box center [542, 339] width 87 height 82
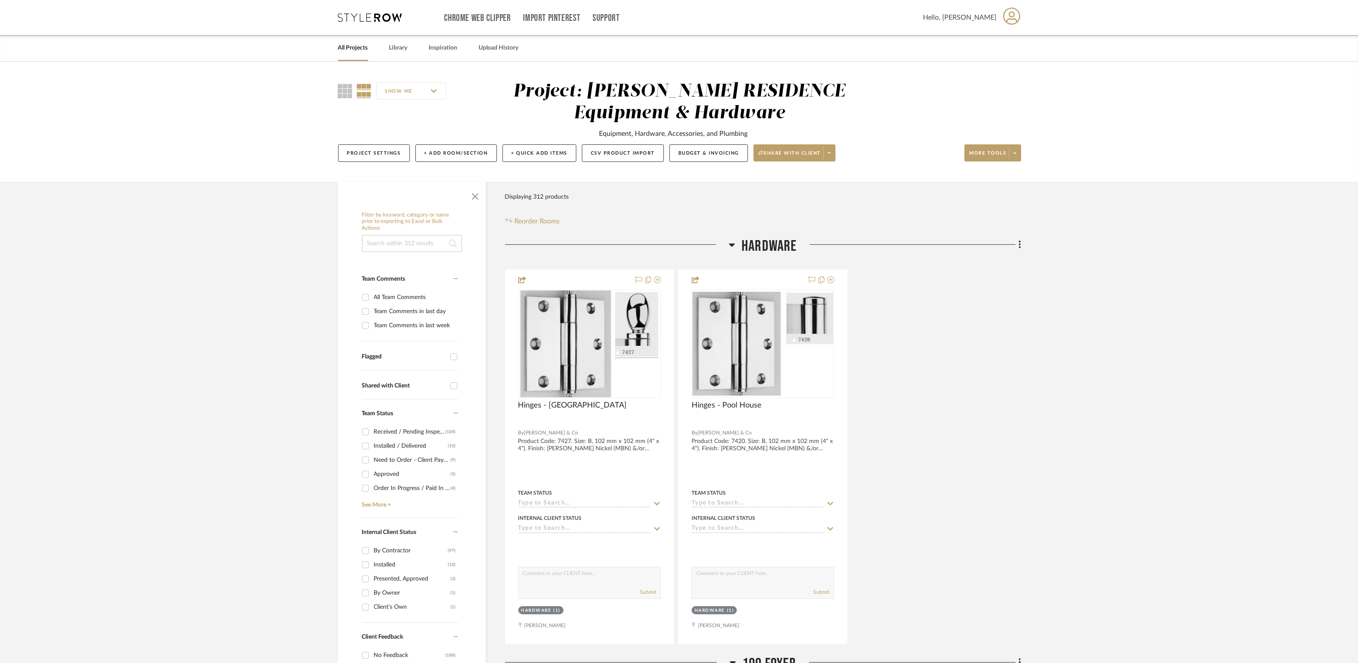
click at [731, 247] on icon at bounding box center [732, 245] width 6 height 10
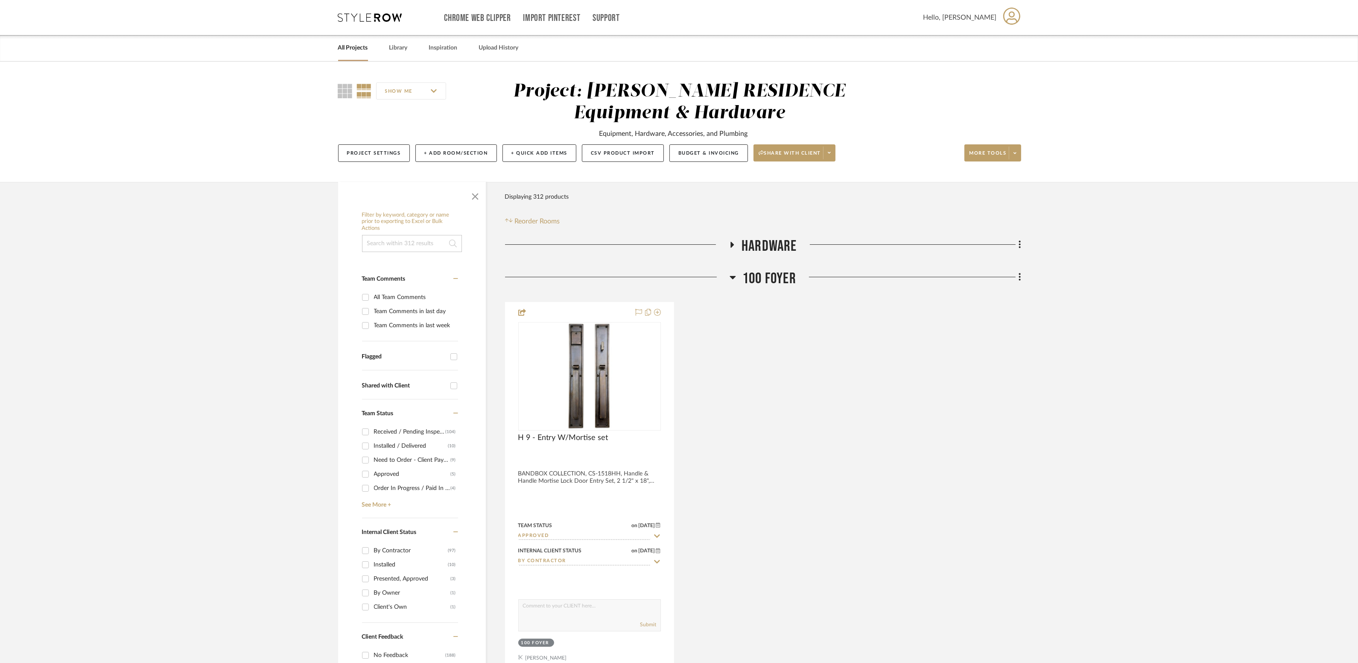
click at [728, 276] on div at bounding box center [617, 280] width 225 height 22
click at [731, 278] on icon at bounding box center [733, 277] width 6 height 10
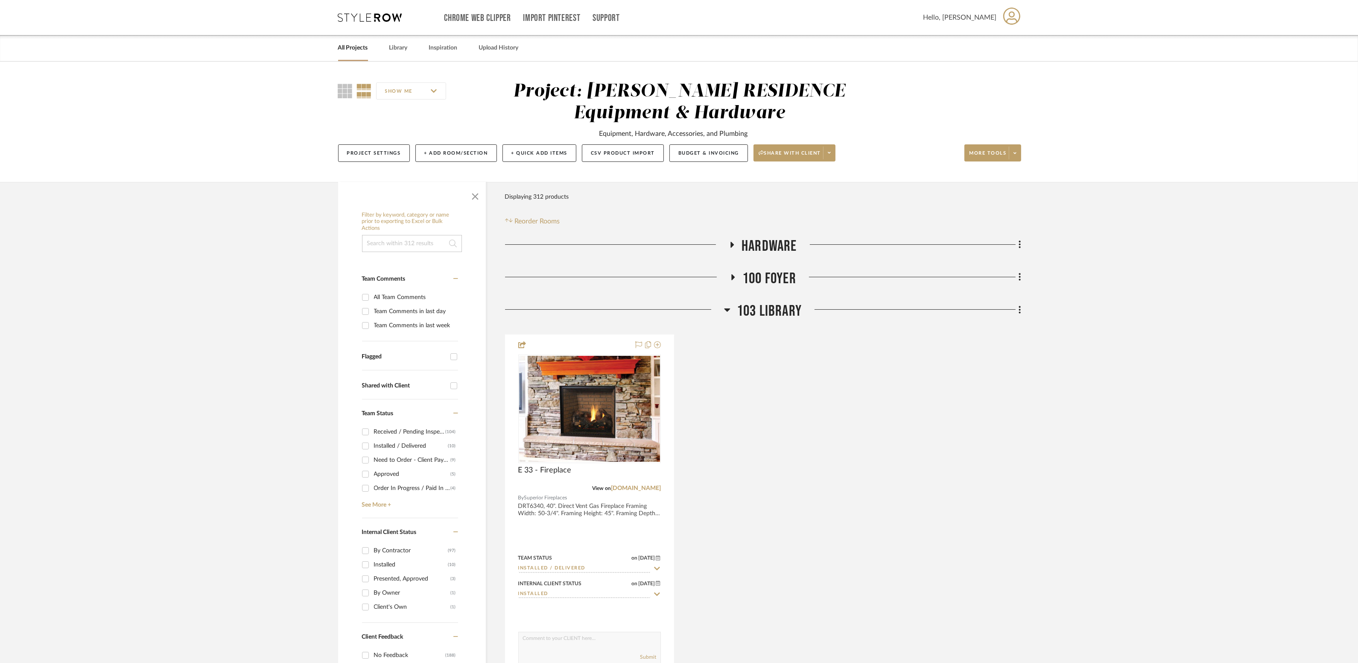
click at [726, 310] on icon at bounding box center [727, 309] width 6 height 3
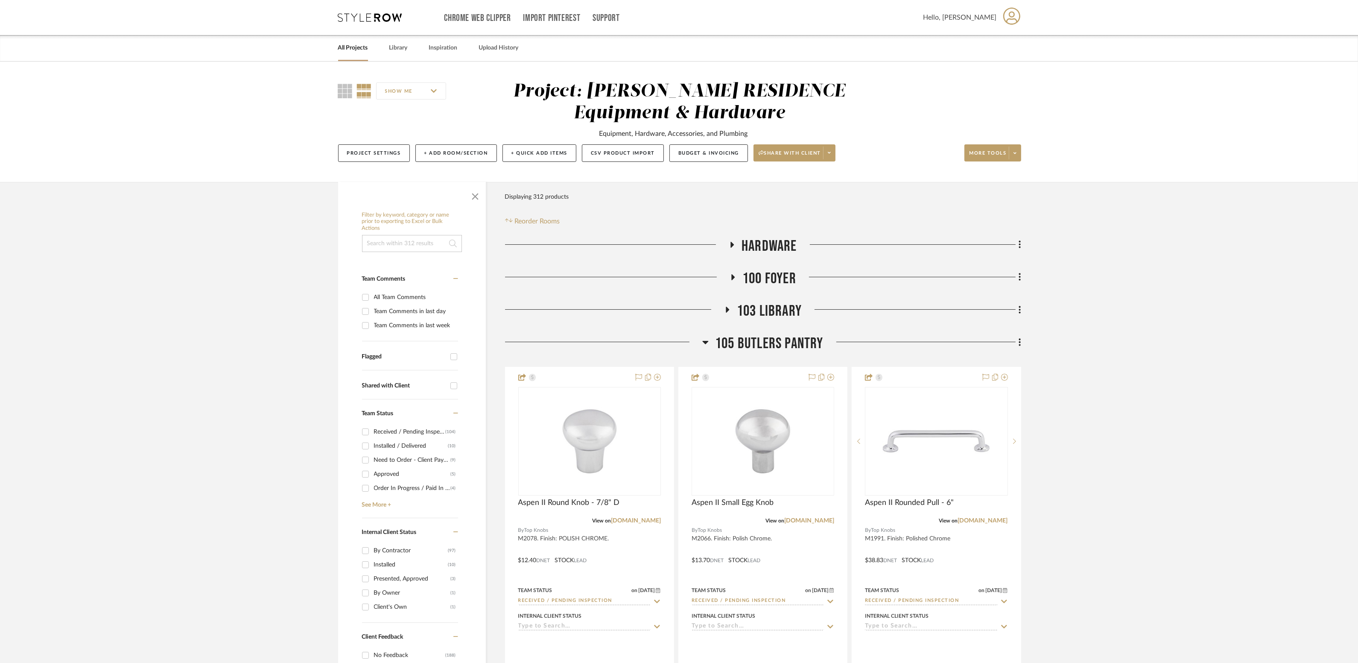
click at [732, 344] on span "105 Butlers Pantry" at bounding box center [769, 343] width 108 height 18
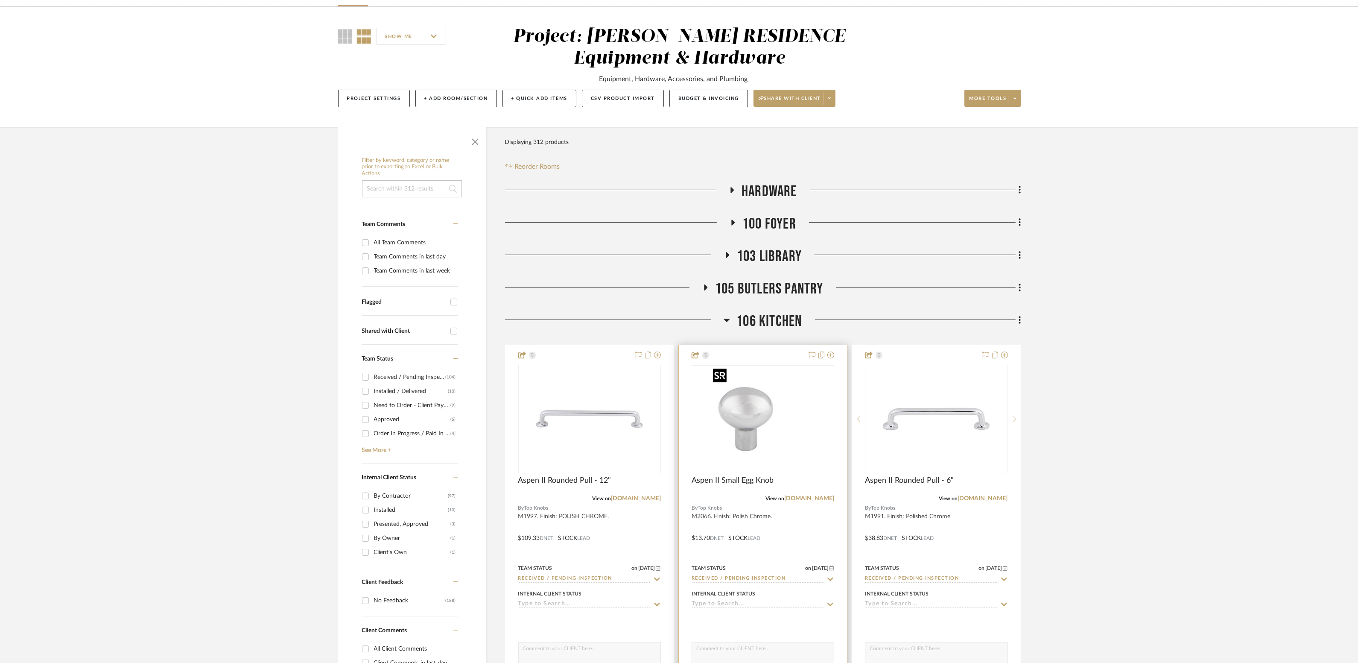
scroll to position [187, 0]
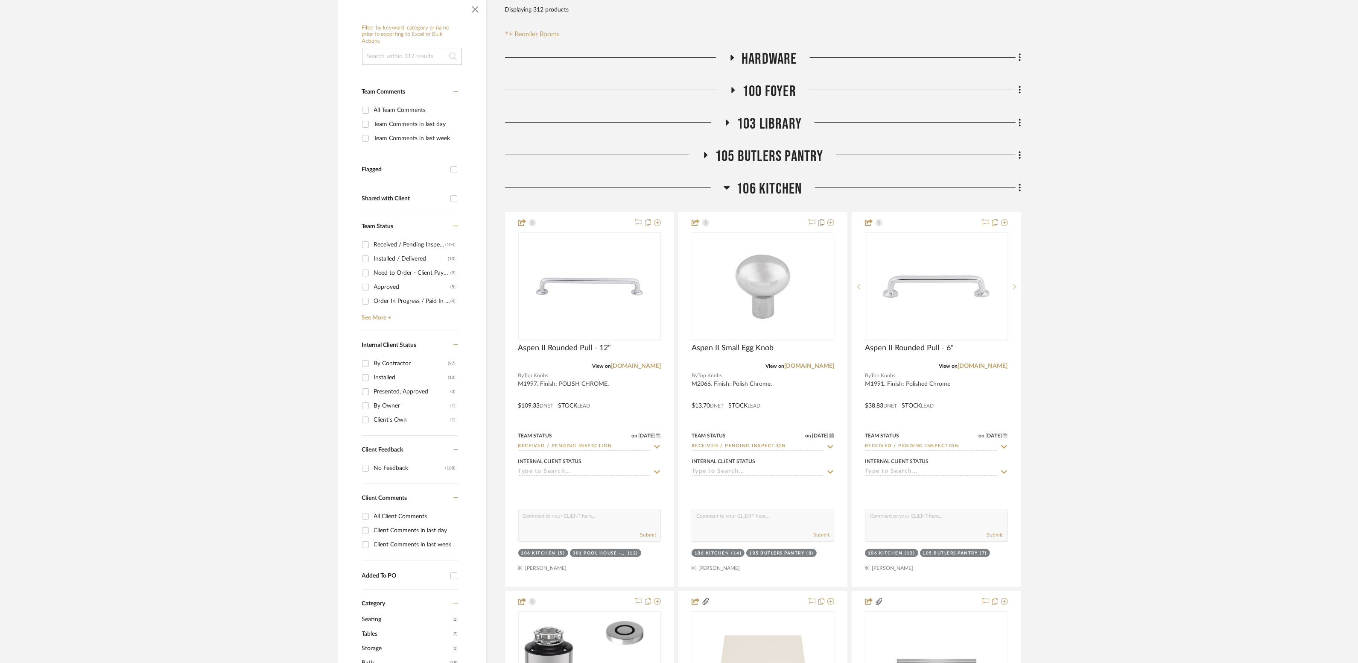
click at [745, 188] on span "106 Kitchen" at bounding box center [769, 189] width 65 height 18
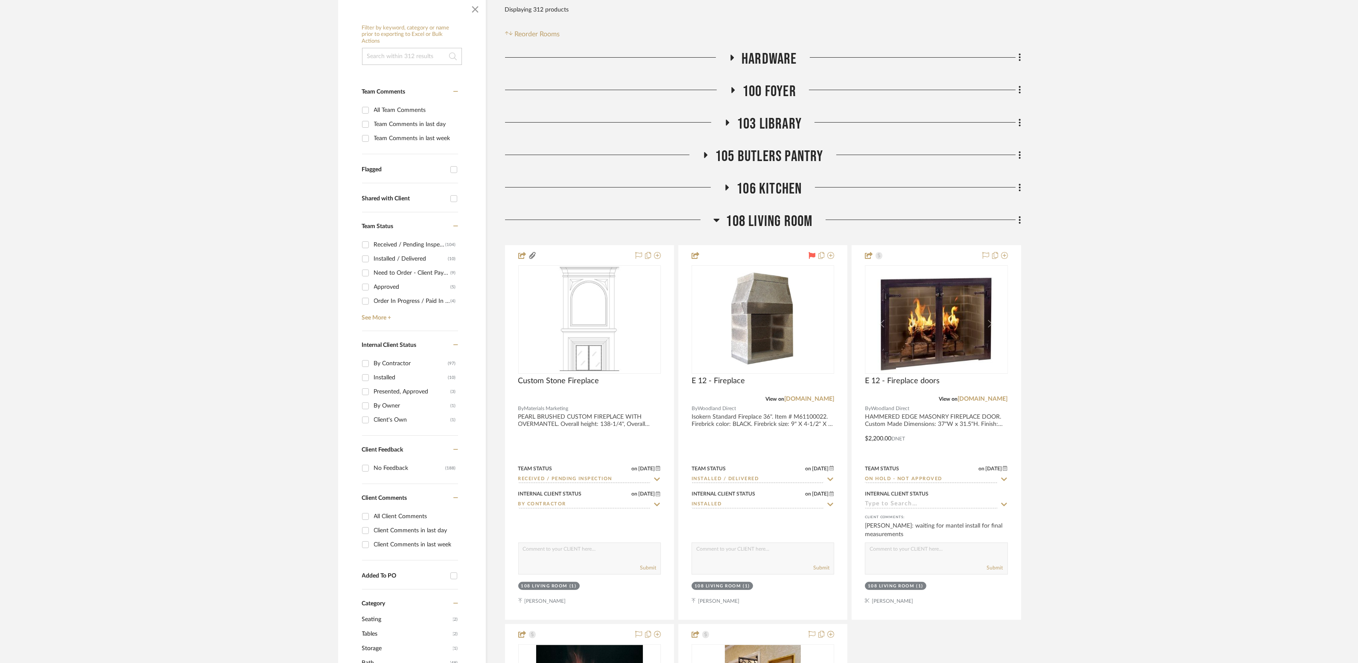
click at [764, 220] on span "108 Living Room" at bounding box center [769, 221] width 87 height 18
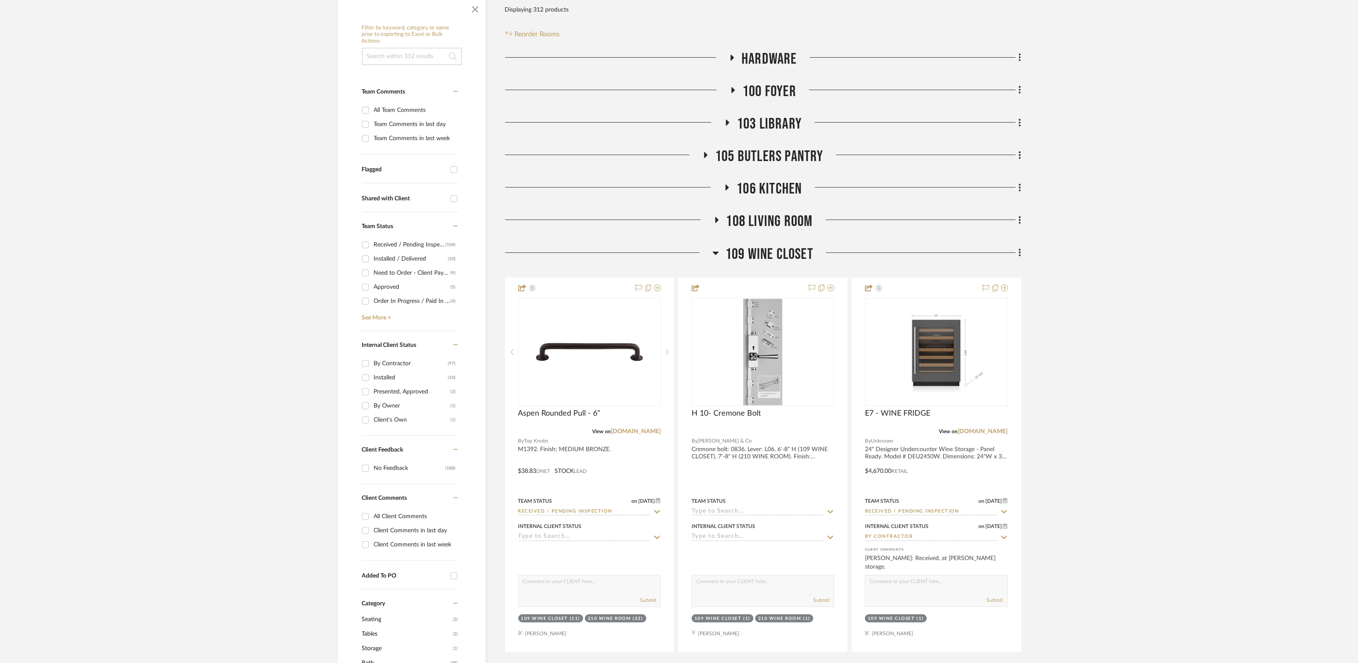
click at [766, 248] on span "109 Wine Closet" at bounding box center [769, 254] width 88 height 18
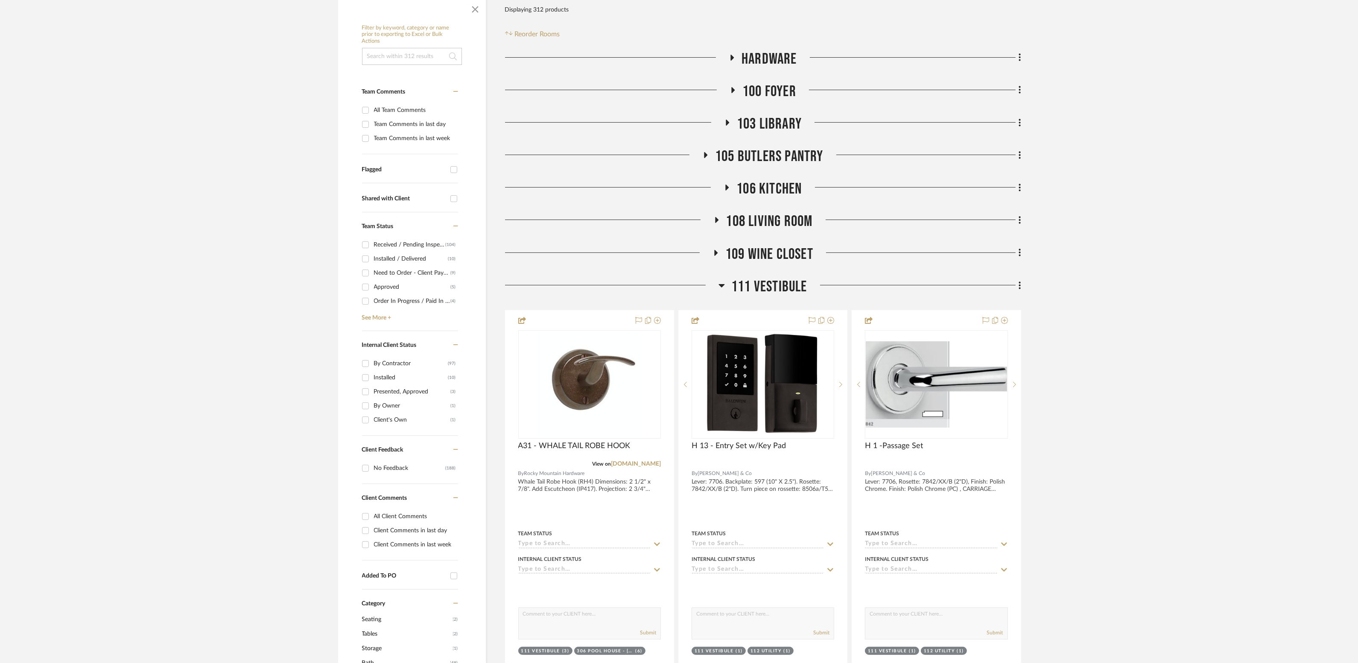
click at [761, 287] on span "111 VESTIBULE" at bounding box center [769, 287] width 76 height 18
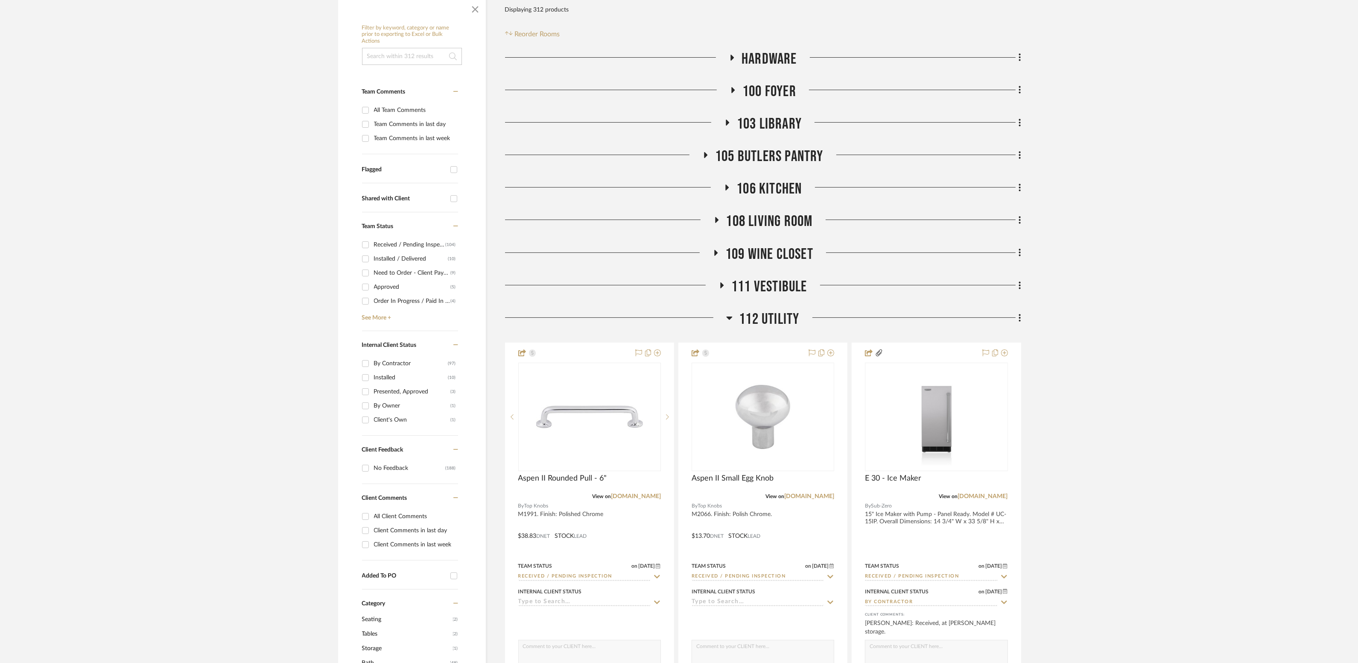
click at [762, 322] on span "112 Utility" at bounding box center [769, 319] width 60 height 18
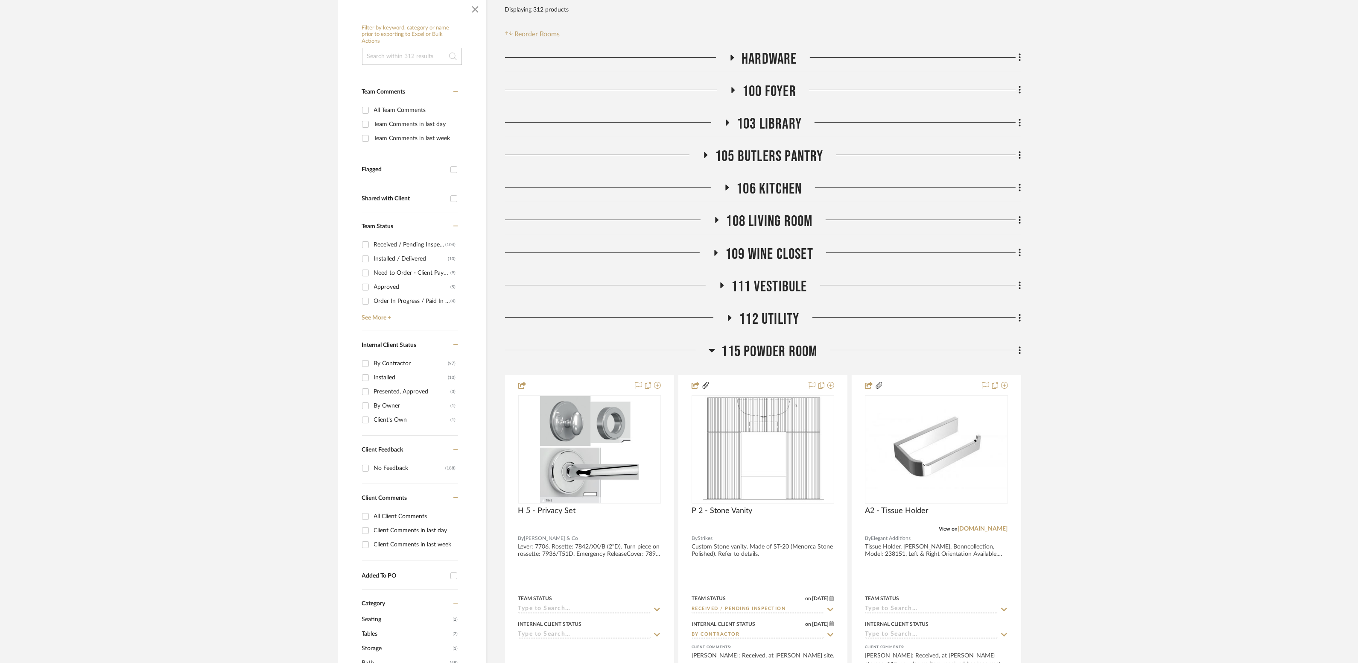
click at [763, 358] on span "115 Powder Room" at bounding box center [770, 351] width 96 height 18
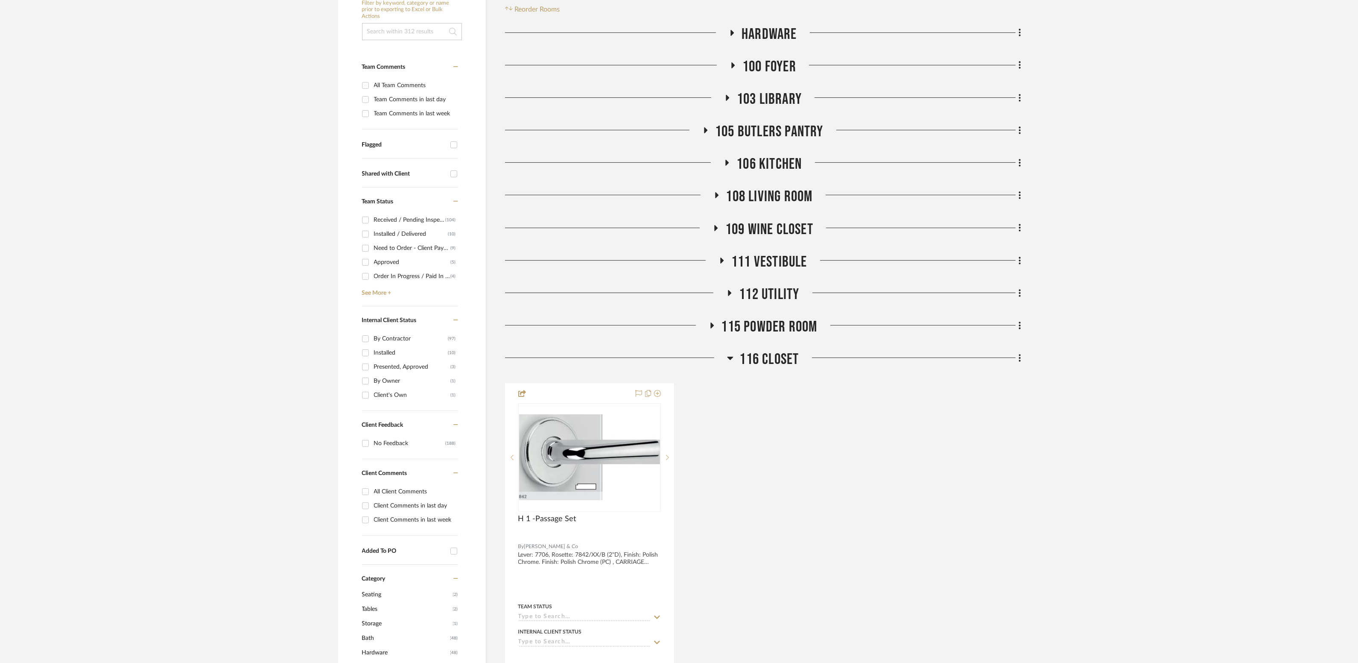
scroll to position [268, 0]
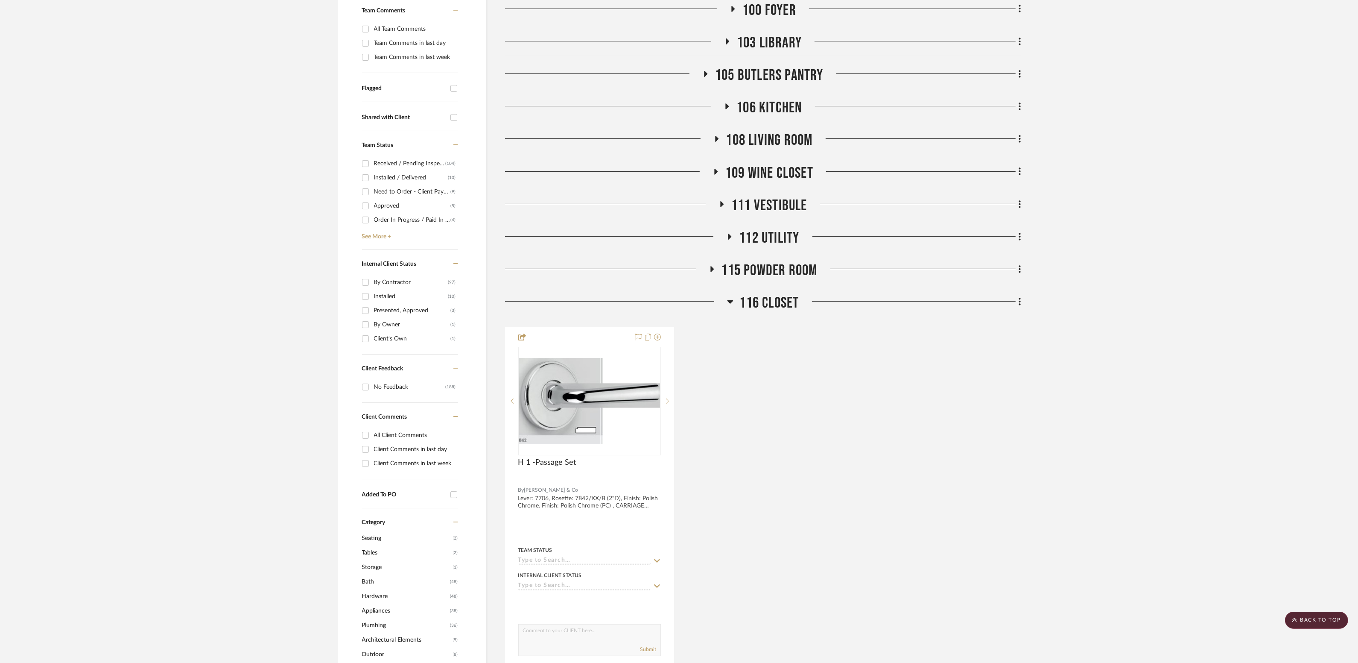
click at [764, 301] on span "116 CLOSET" at bounding box center [769, 303] width 59 height 18
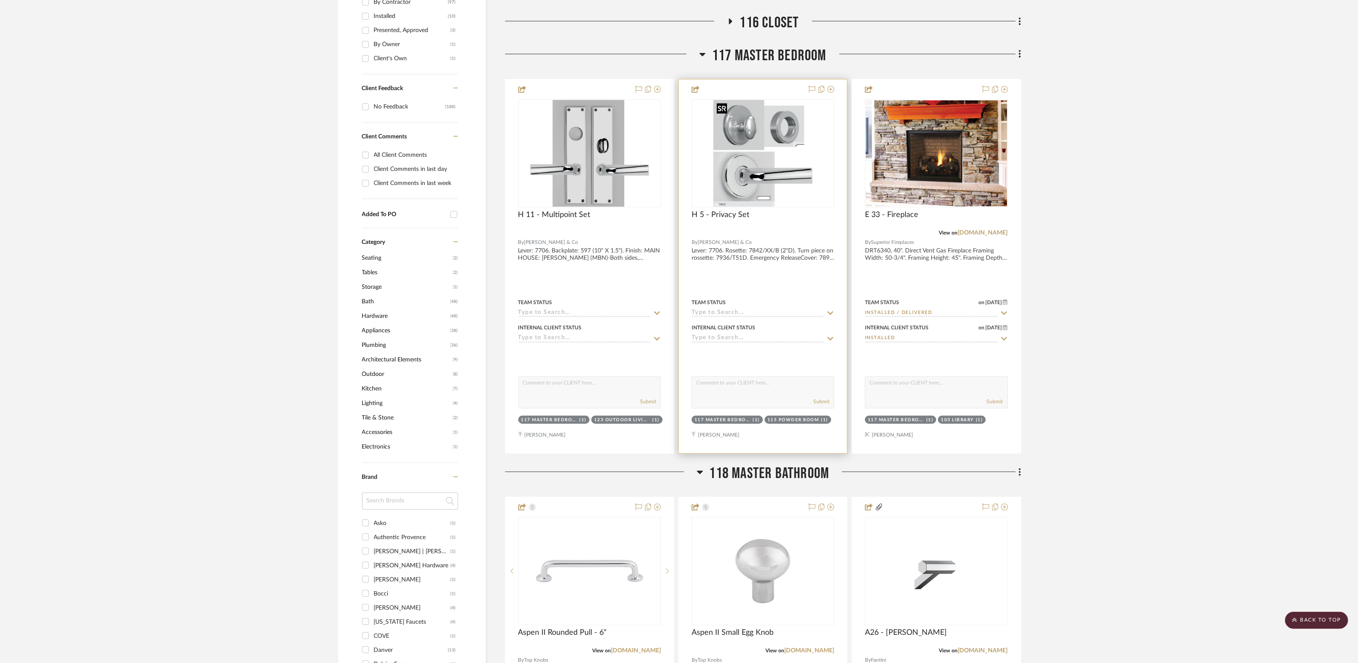
scroll to position [536, 0]
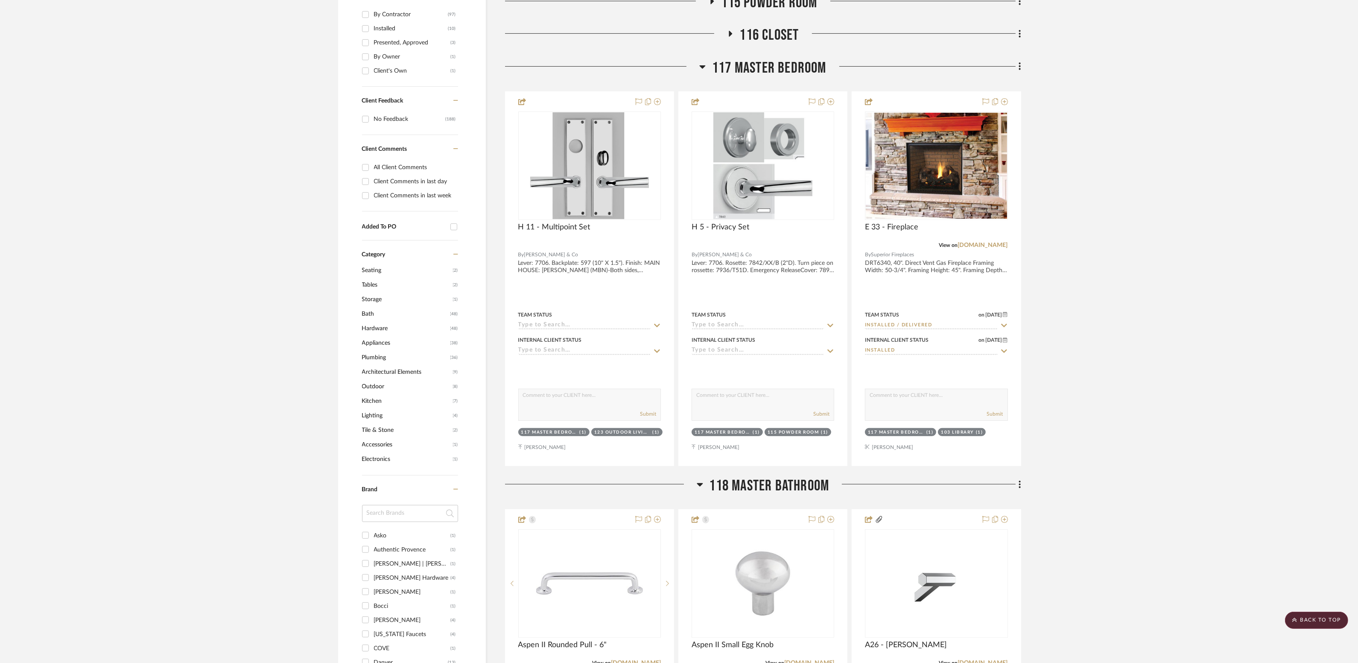
drag, startPoint x: 752, startPoint y: 52, endPoint x: 760, endPoint y: 64, distance: 14.2
click at [760, 64] on span "117 Master Bedroom" at bounding box center [769, 68] width 114 height 18
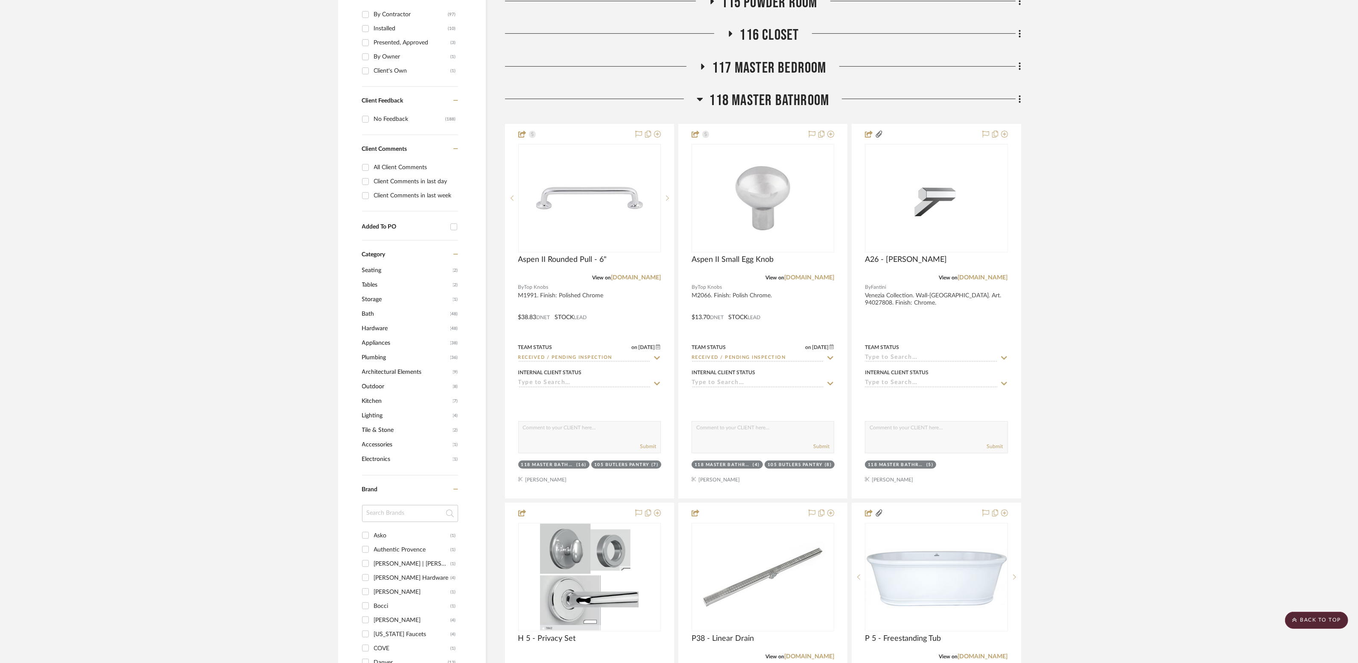
click at [769, 97] on span "118 Master Bathroom" at bounding box center [770, 100] width 120 height 18
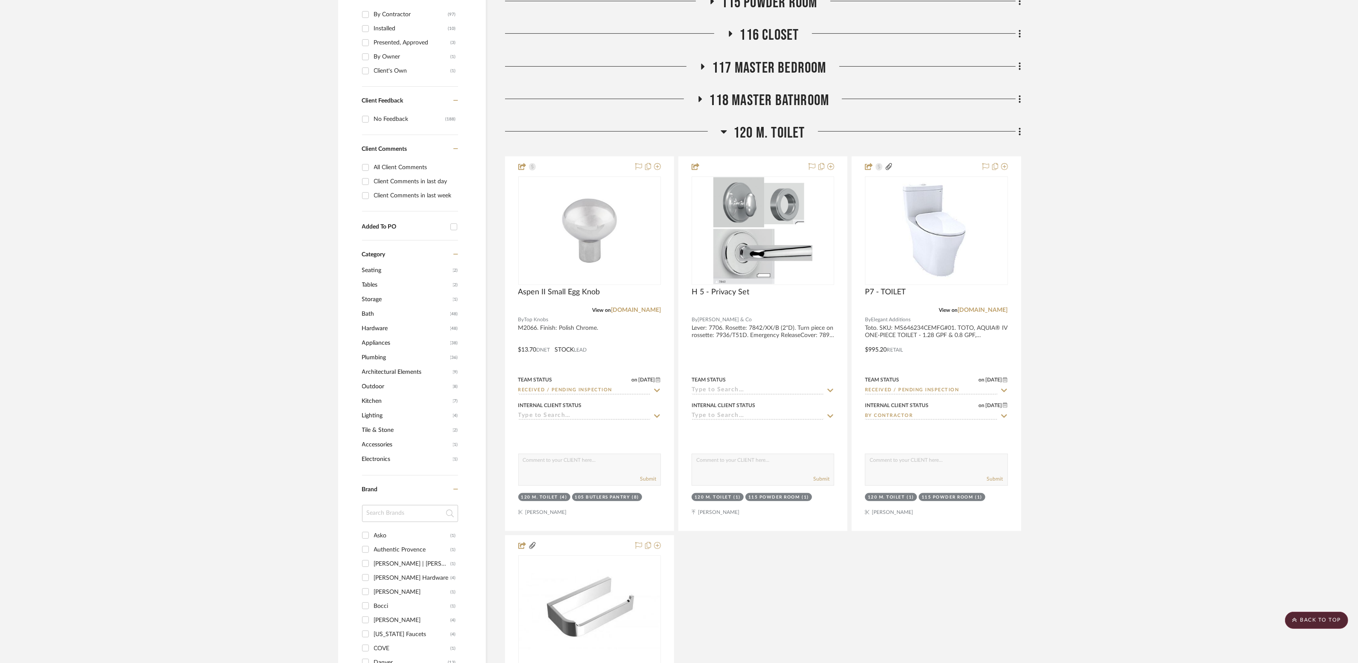
click at [774, 135] on span "120 M. TOILET" at bounding box center [770, 133] width 72 height 18
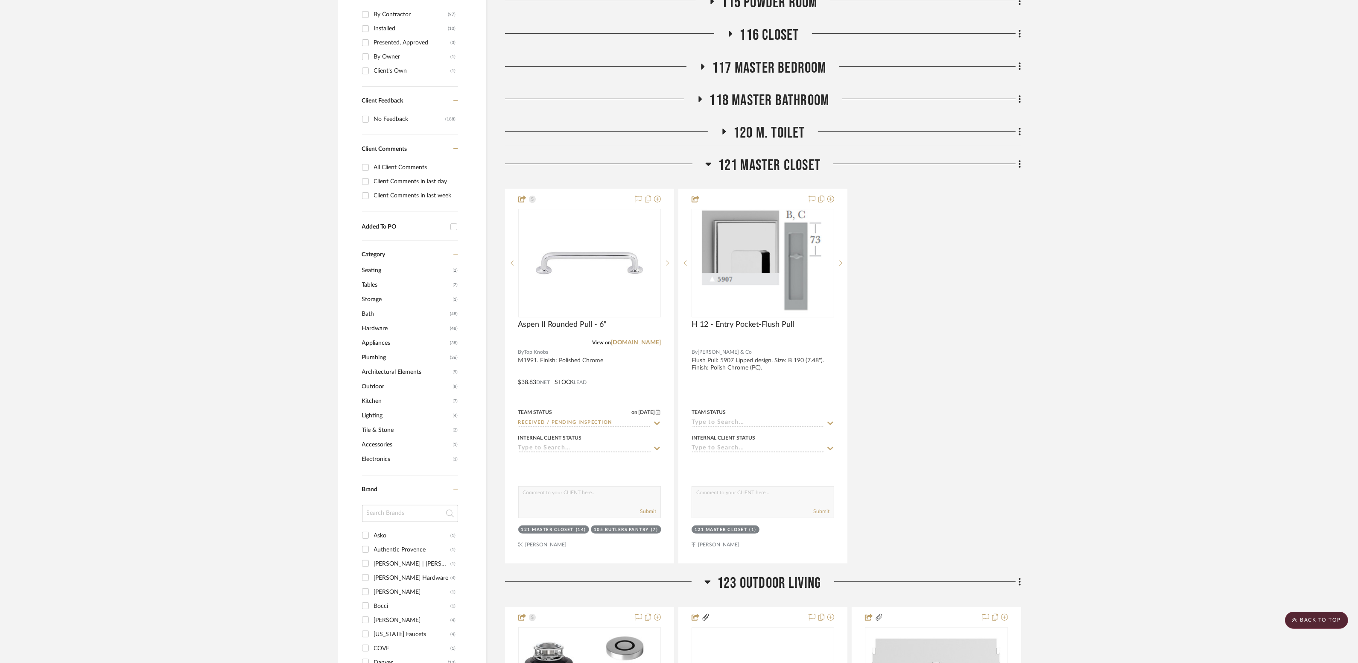
click at [773, 163] on span "121 Master Closet" at bounding box center [769, 165] width 102 height 18
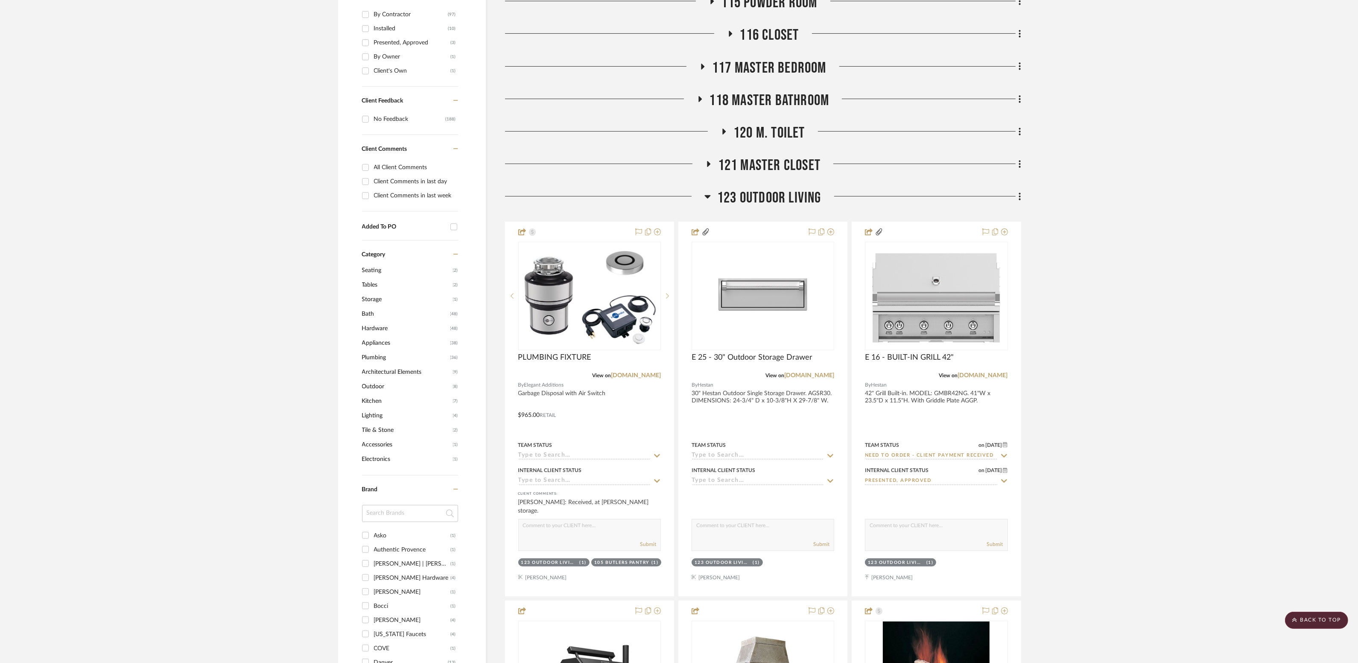
click at [764, 202] on span "123 Outdoor Living" at bounding box center [769, 198] width 104 height 18
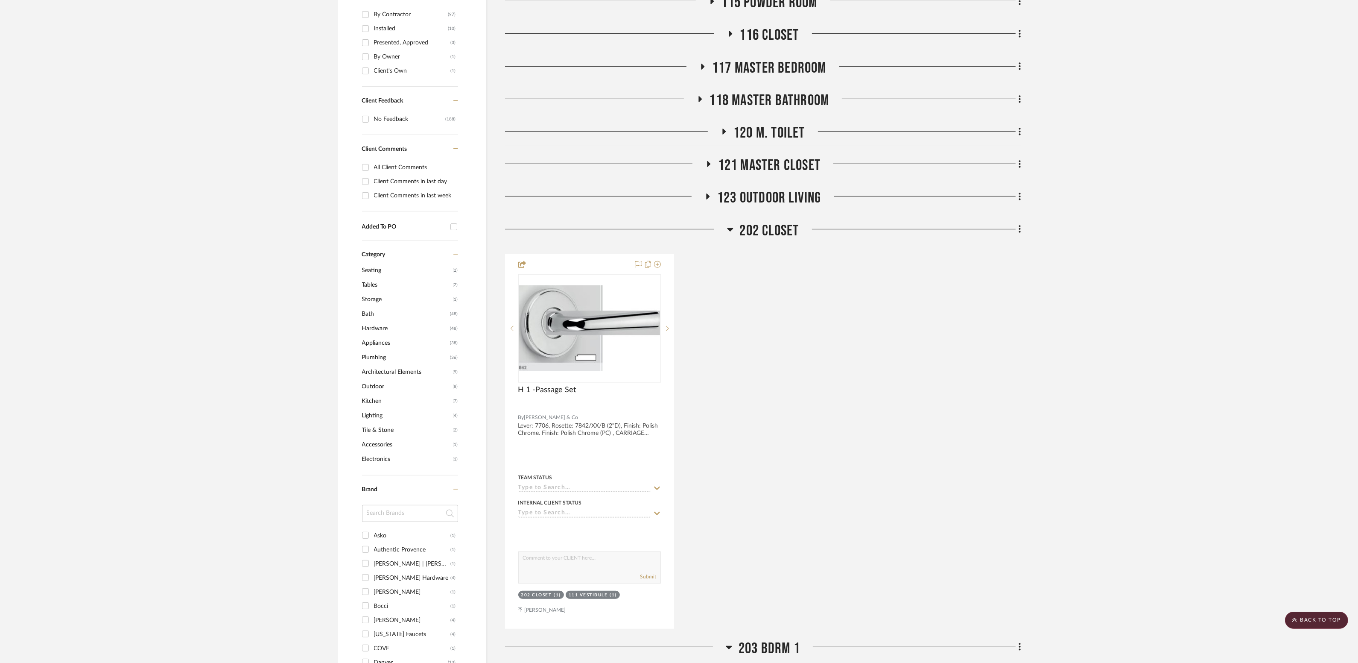
click at [752, 232] on span "202 CLOSET" at bounding box center [769, 231] width 59 height 18
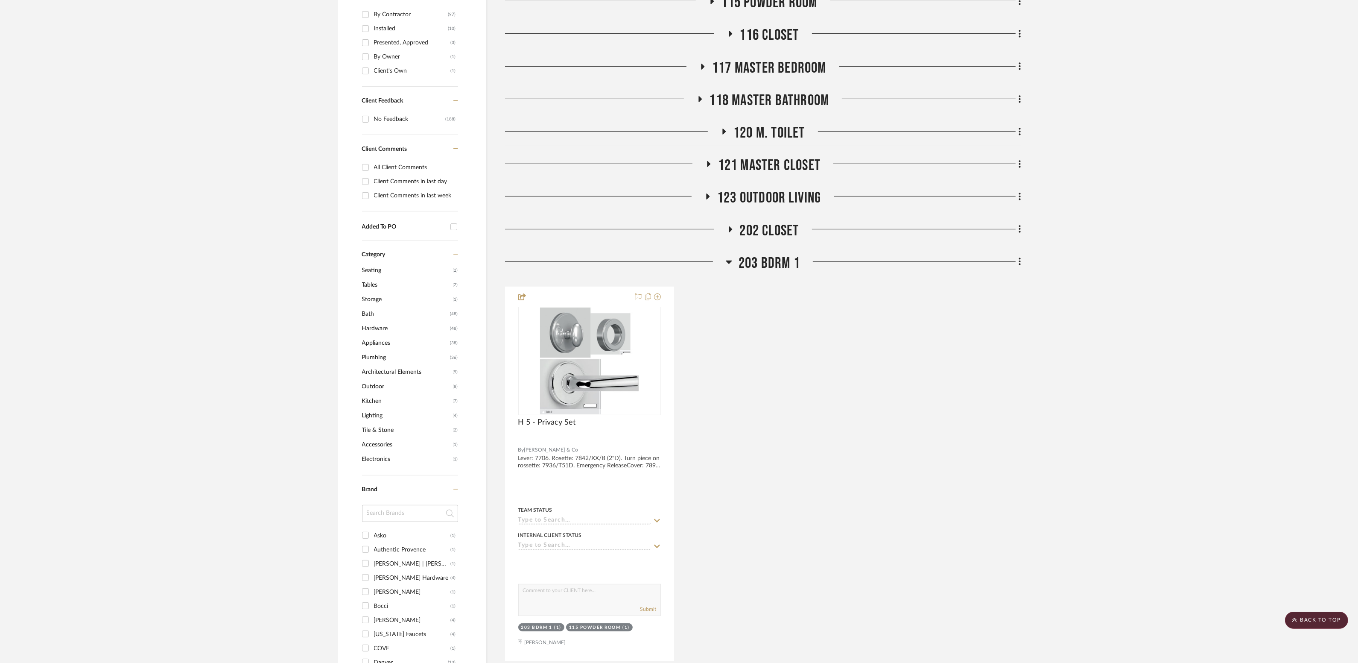
click at [746, 270] on span "203 BDRM 1" at bounding box center [769, 263] width 61 height 18
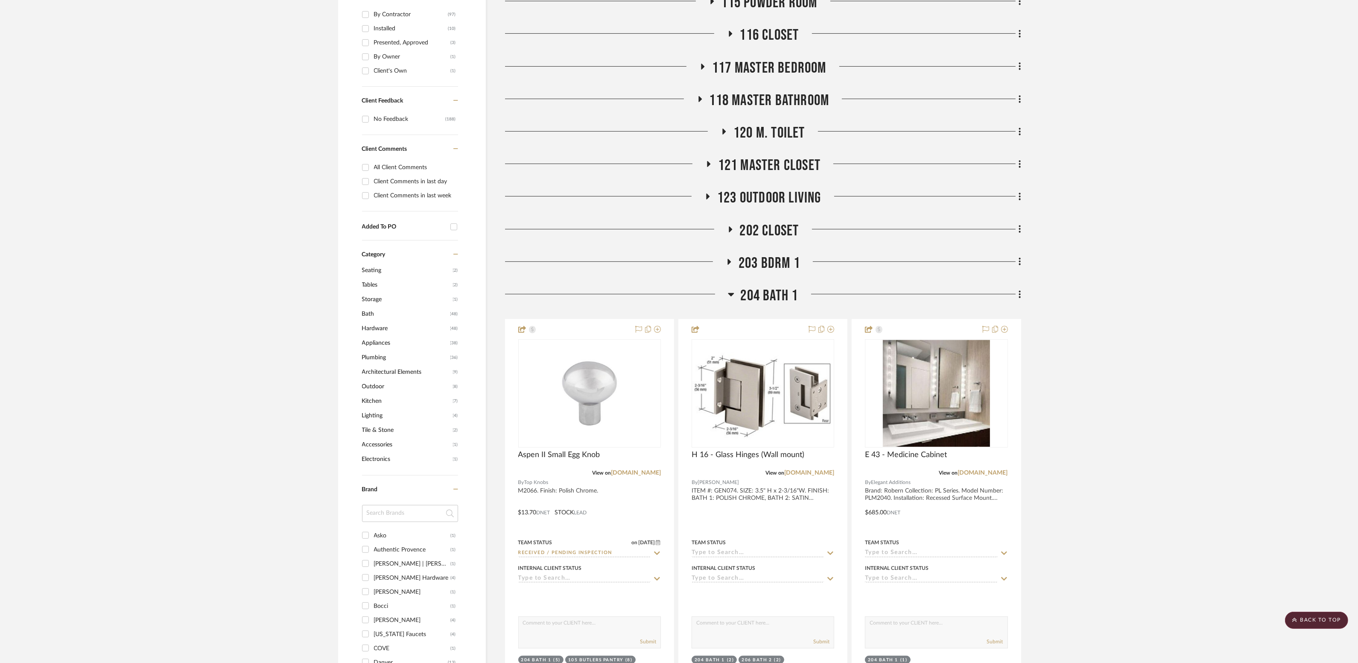
click at [748, 289] on span "204 Bath 1" at bounding box center [770, 296] width 58 height 18
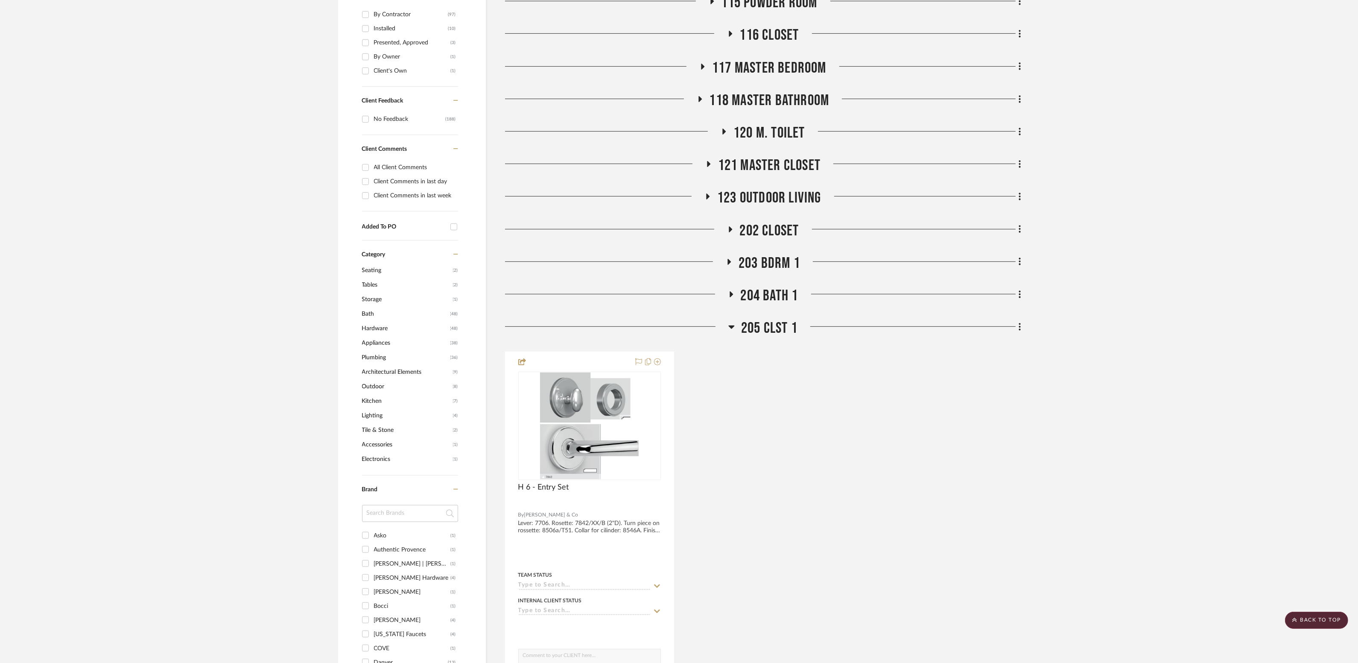
click at [747, 328] on span "205 CLST 1" at bounding box center [769, 328] width 56 height 18
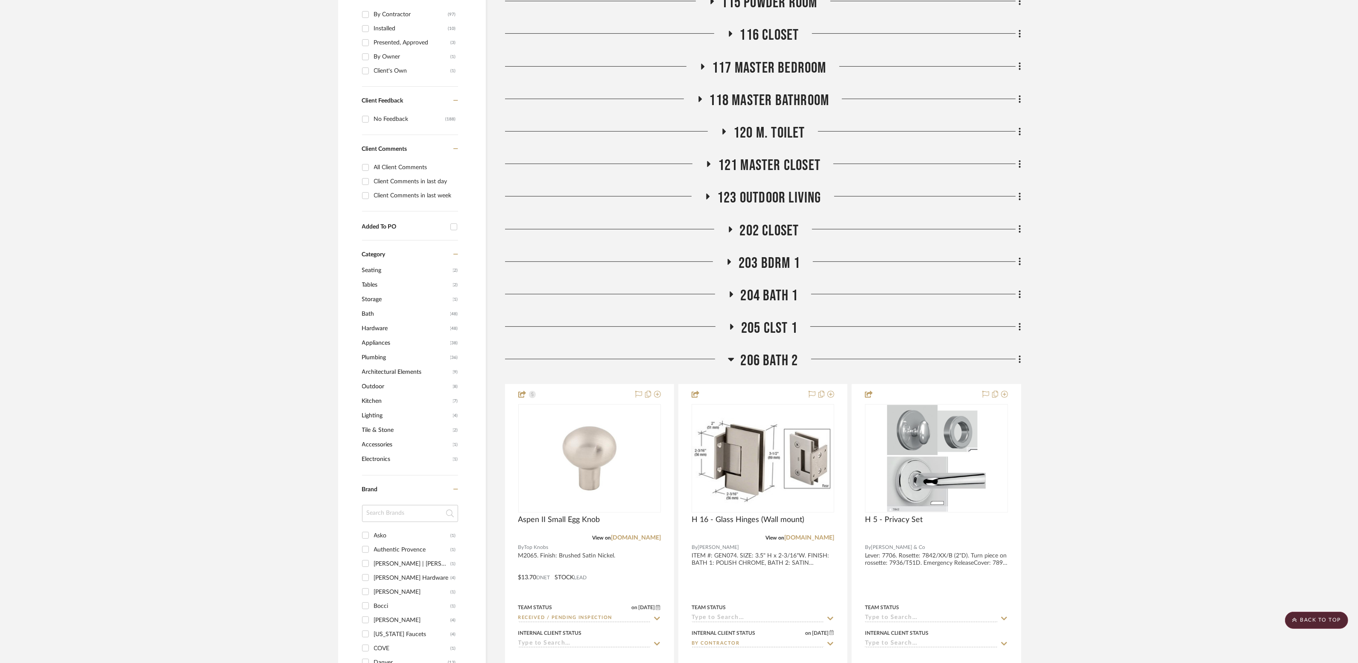
click at [742, 356] on span "206 Bath 2" at bounding box center [770, 360] width 58 height 18
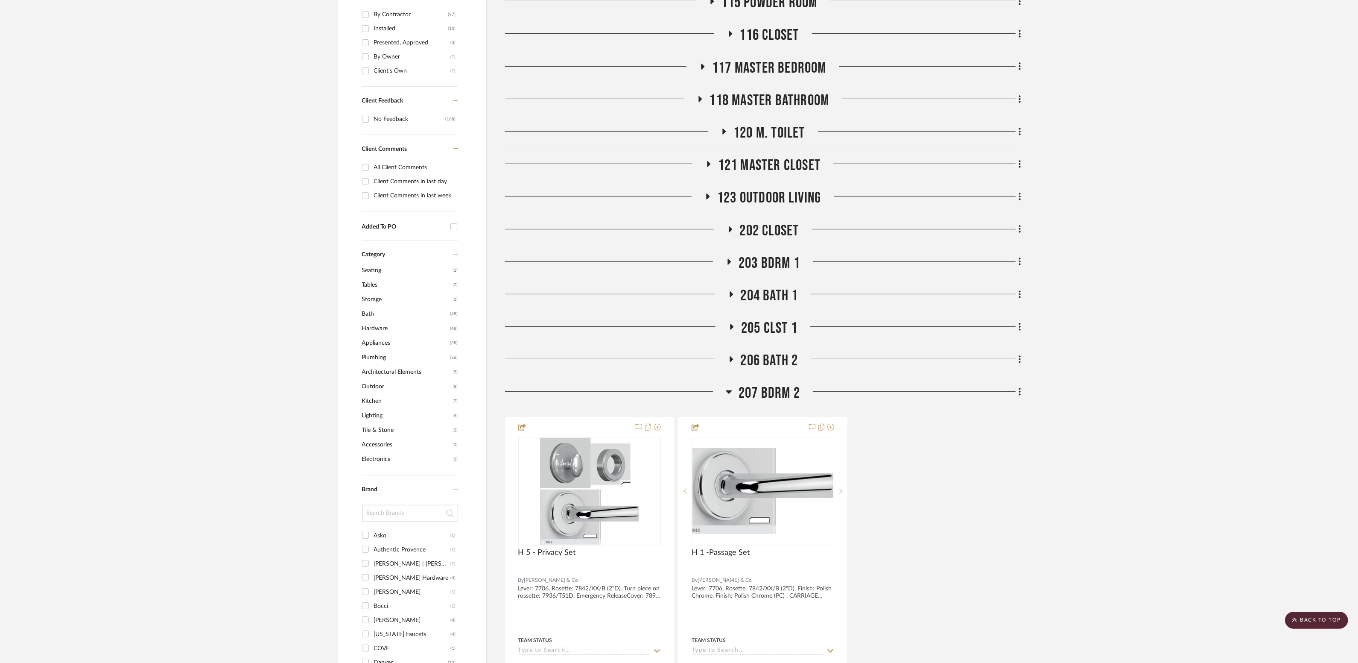
click at [737, 399] on h3 "207 Bdrm 2" at bounding box center [763, 393] width 74 height 18
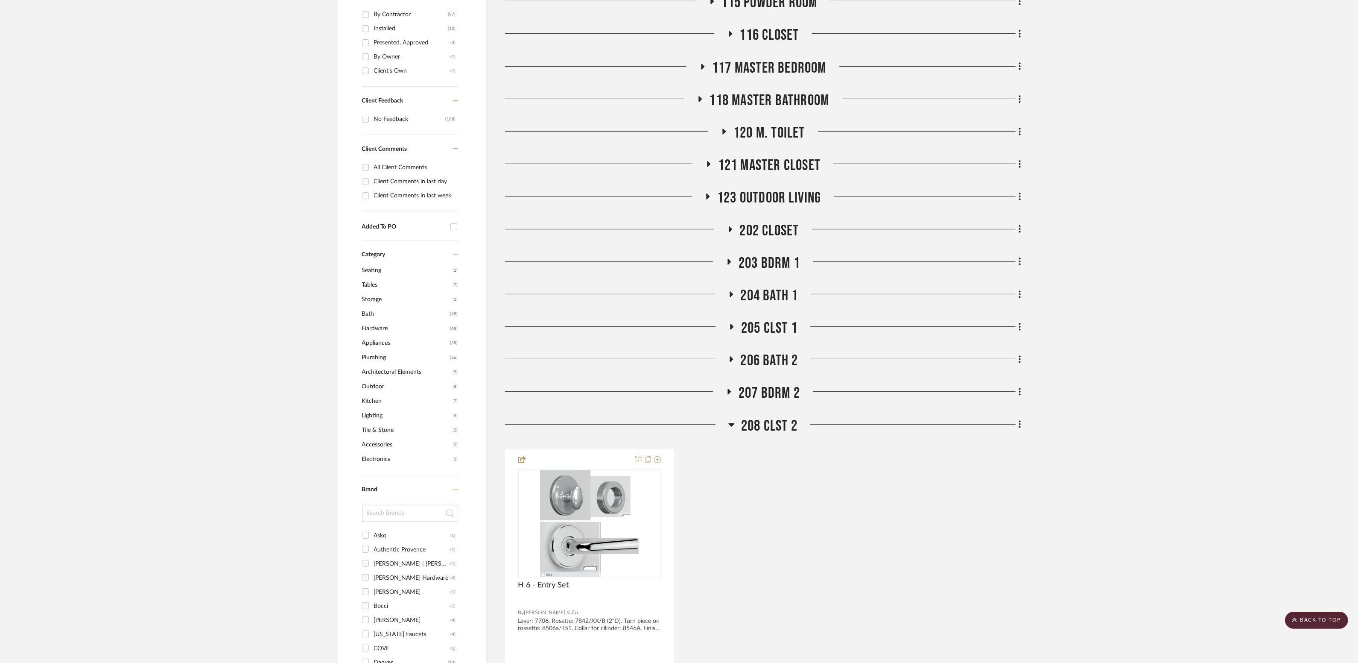
click at [748, 431] on span "208 CLST 2" at bounding box center [769, 426] width 56 height 18
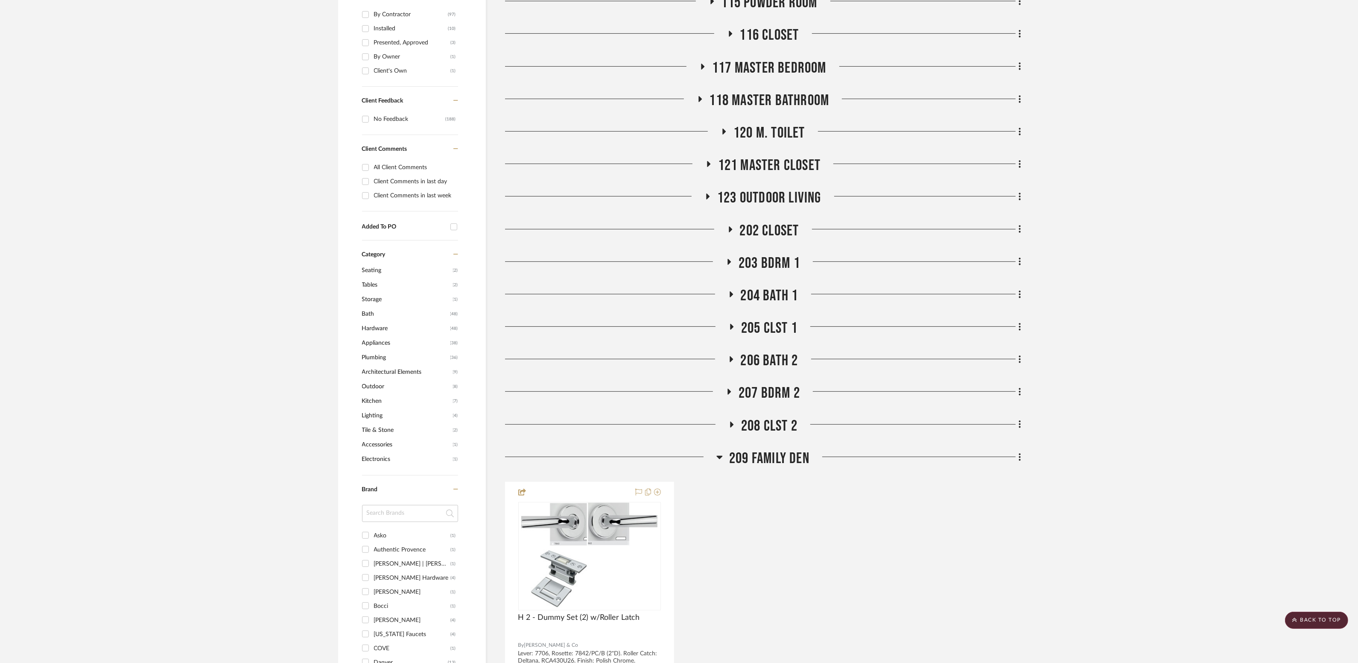
click at [779, 464] on span "209 Family Den" at bounding box center [769, 458] width 80 height 18
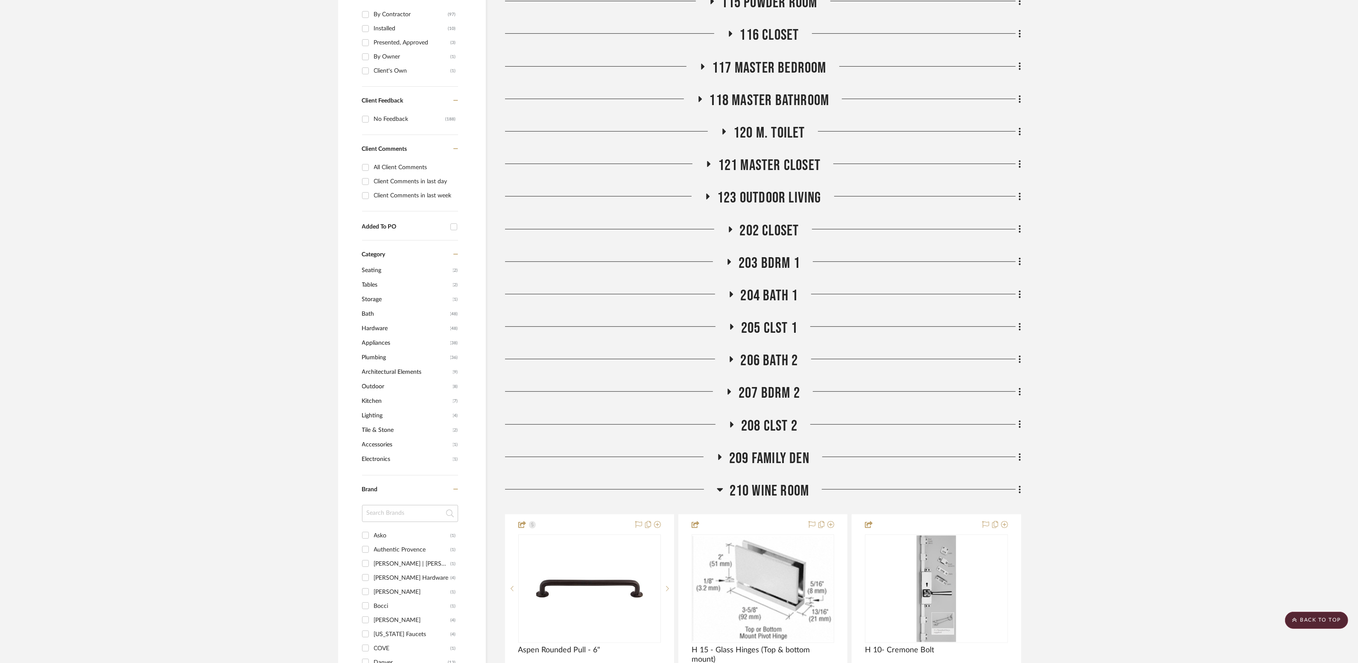
click at [781, 484] on span "210 Wine Room" at bounding box center [770, 491] width 80 height 18
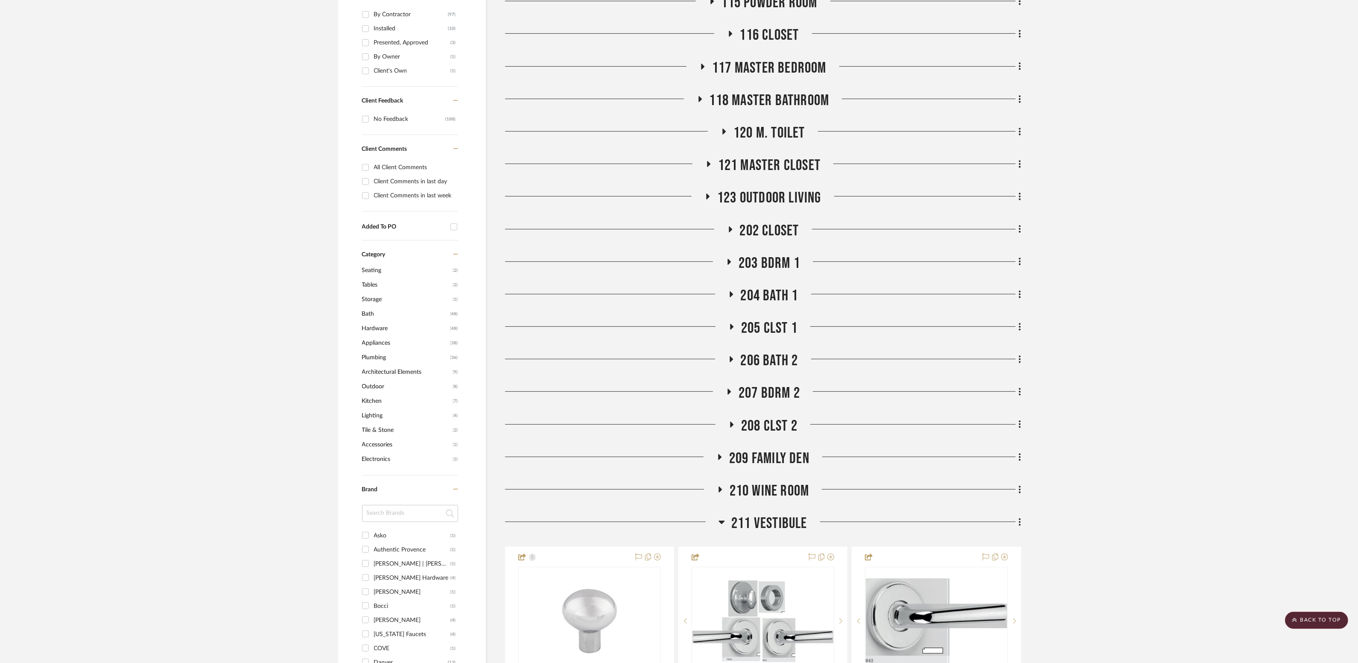
click at [780, 516] on span "211 VESTIBULE" at bounding box center [769, 523] width 76 height 18
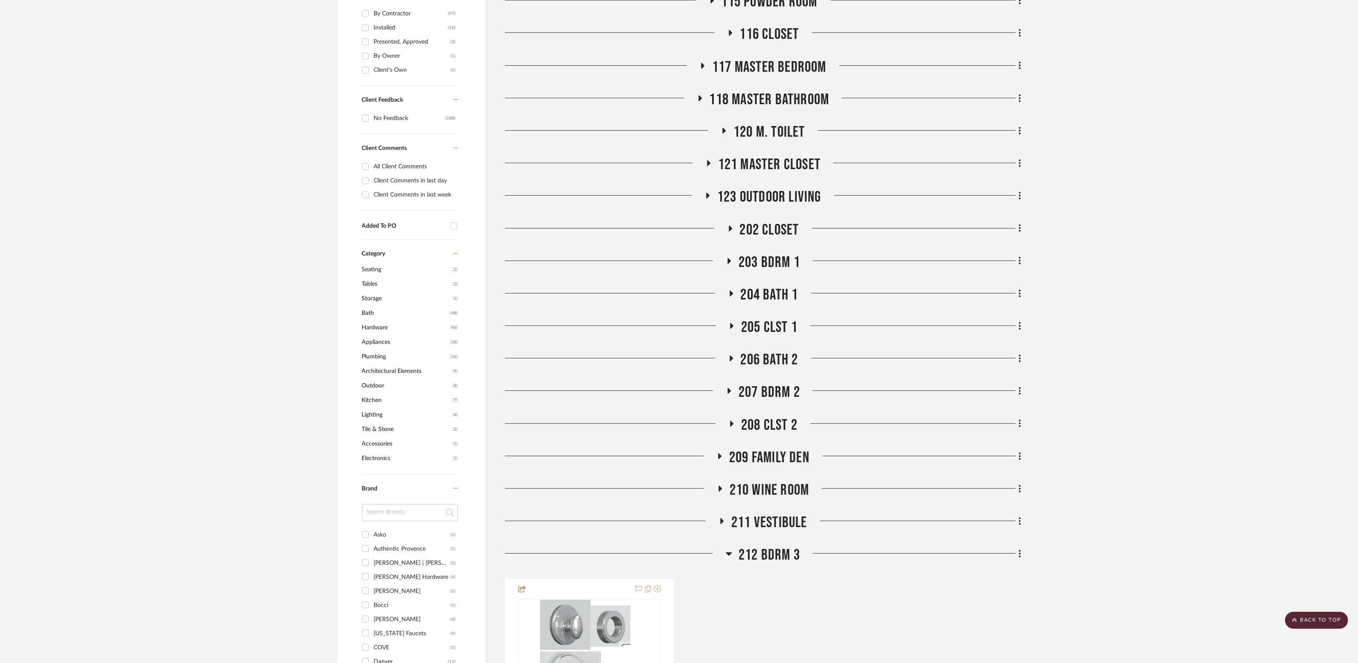
scroll to position [731, 0]
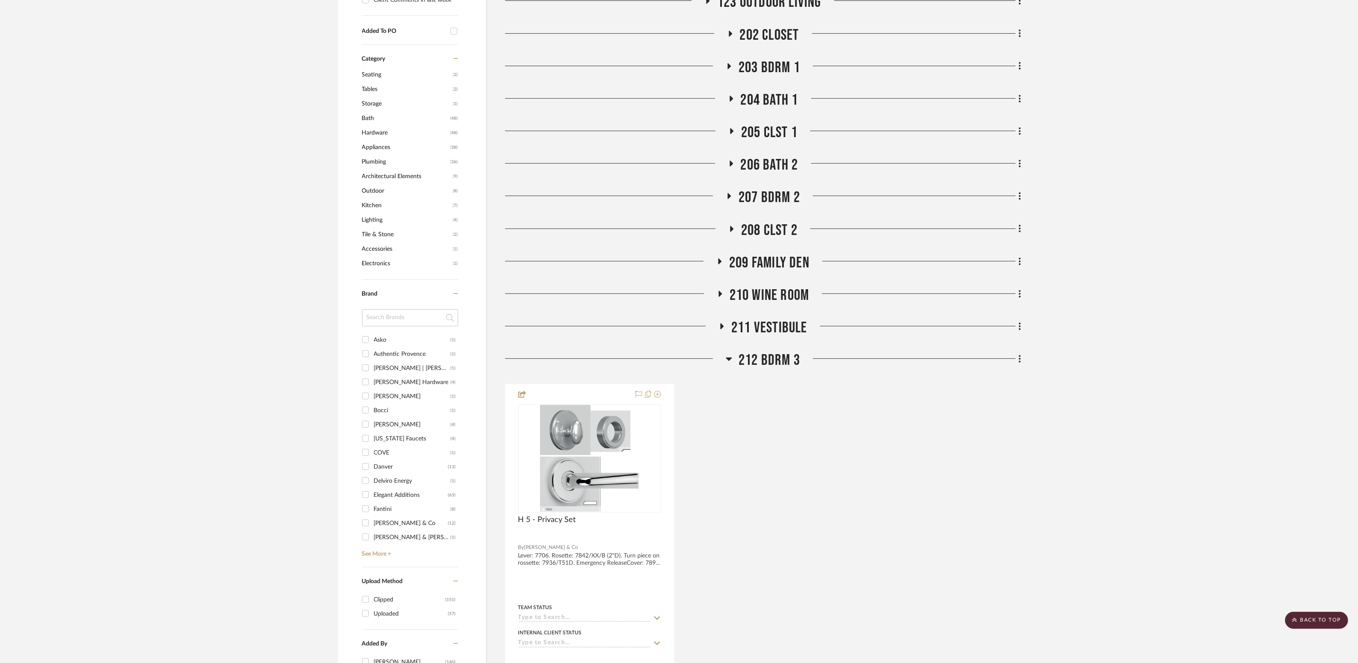
click at [784, 355] on span "212 BDRM 3" at bounding box center [769, 360] width 61 height 18
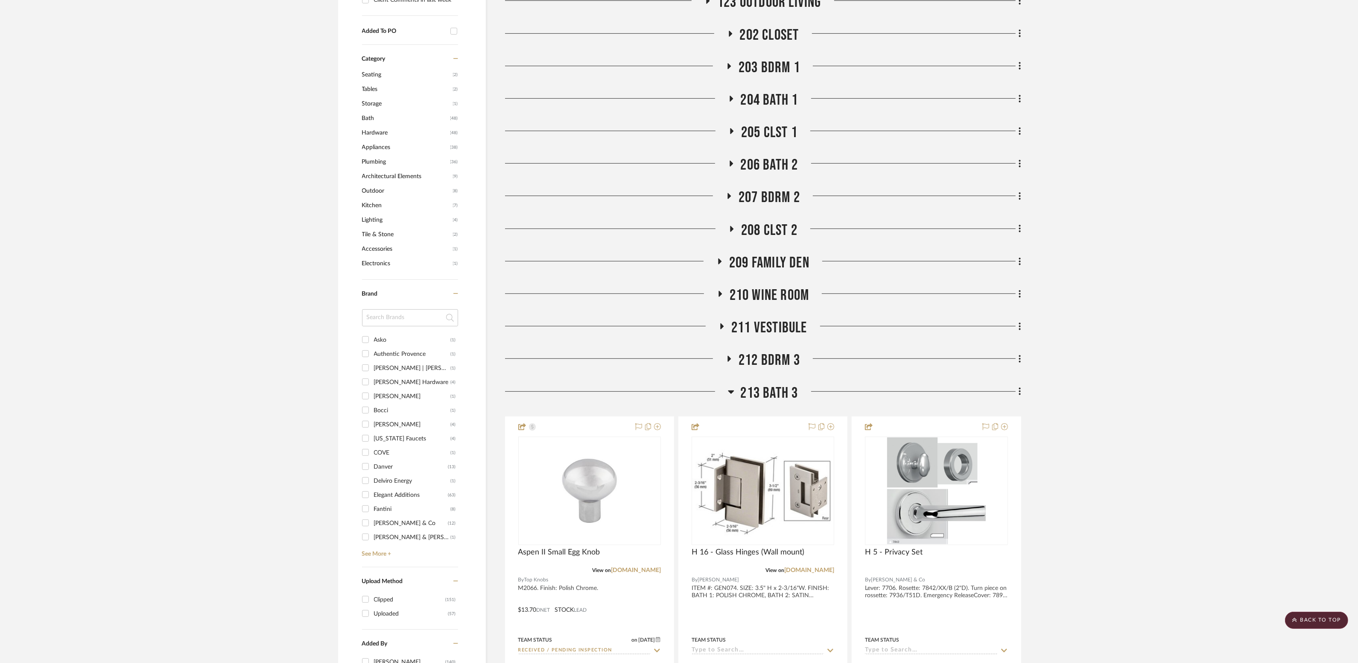
click at [790, 389] on span "213 Bath 3" at bounding box center [770, 393] width 58 height 18
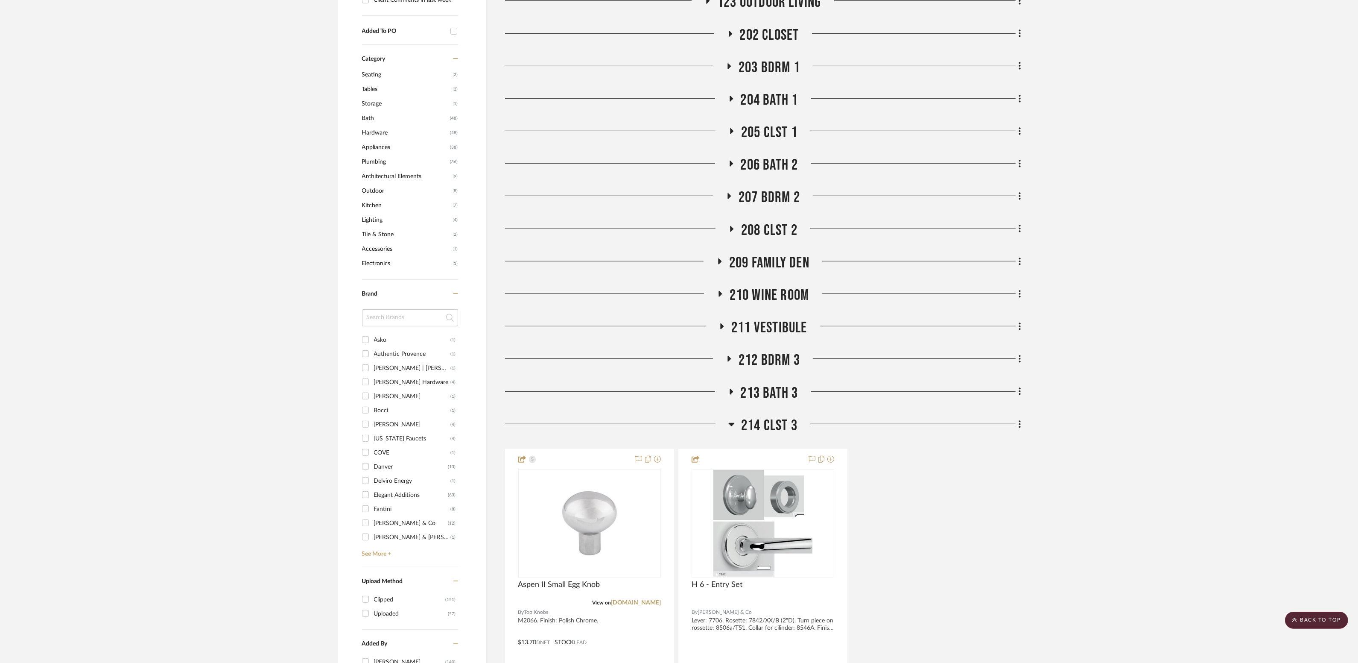
click at [778, 426] on span "214 CLST 3" at bounding box center [769, 425] width 56 height 18
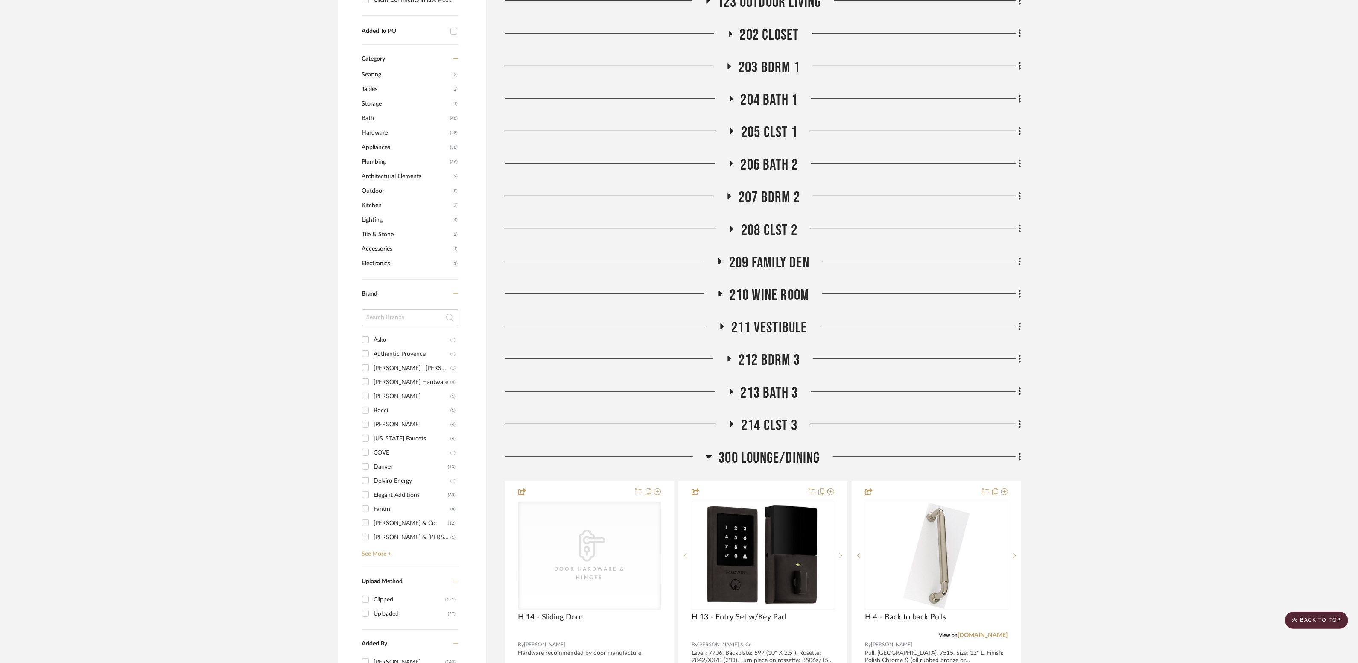
click at [769, 454] on span "300 Lounge/Dining" at bounding box center [769, 458] width 101 height 18
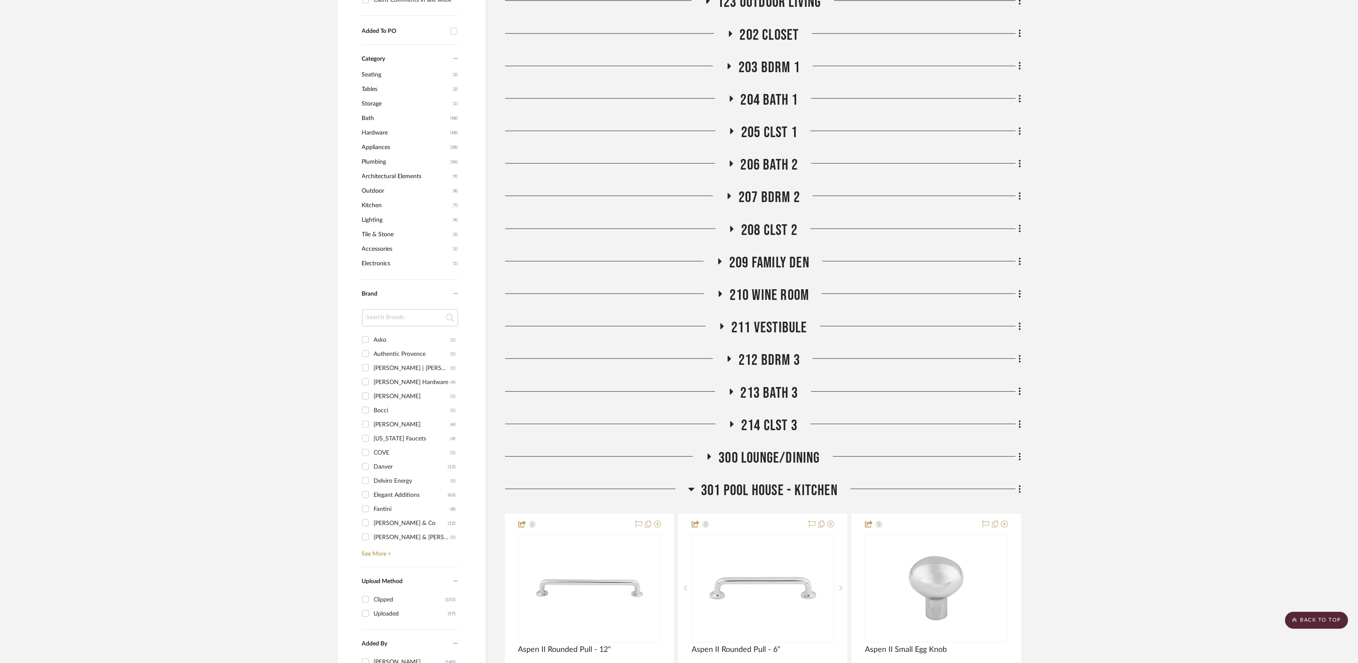
click at [767, 484] on span "301 Pool House - Kitchen" at bounding box center [769, 490] width 137 height 18
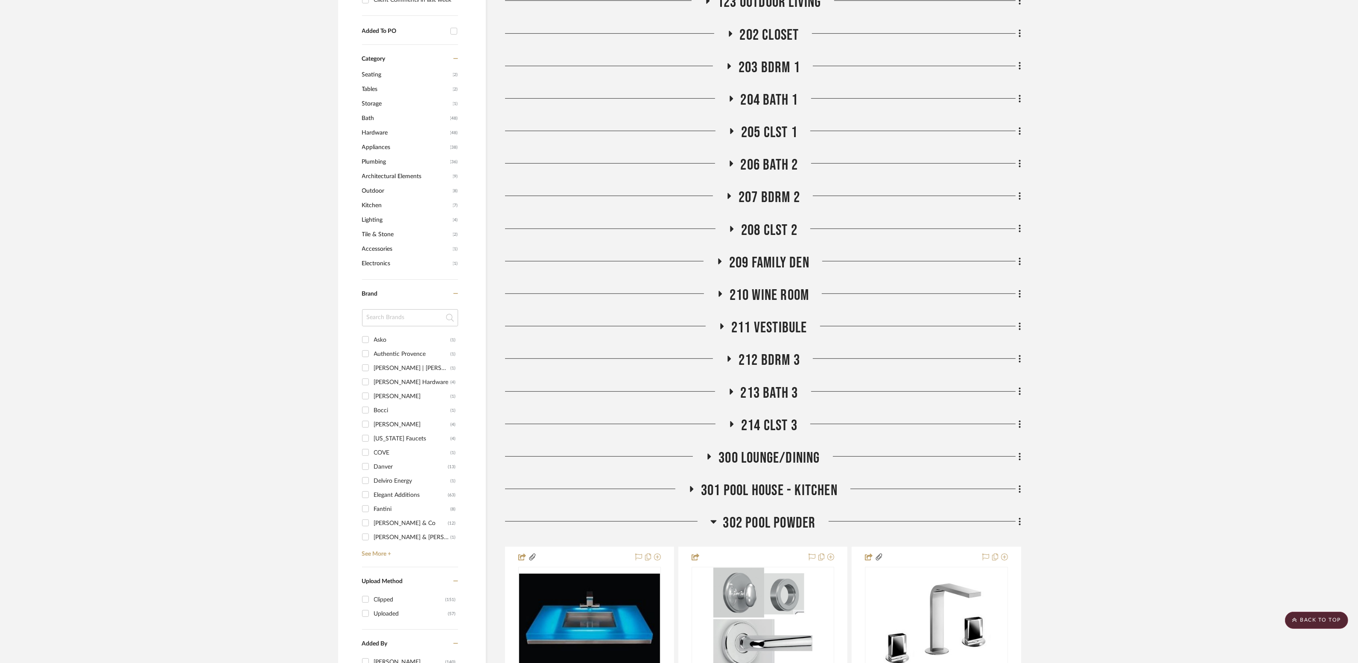
click at [762, 525] on span "302 Pool Powder" at bounding box center [769, 523] width 93 height 18
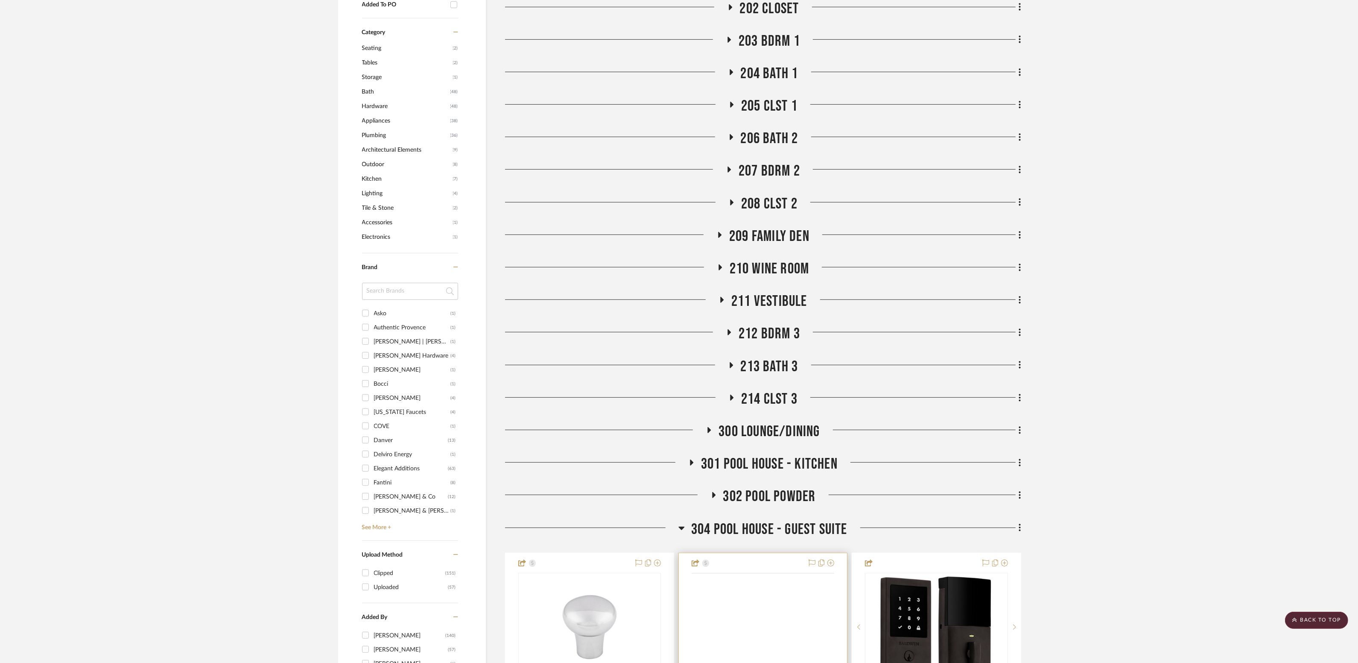
scroll to position [900, 0]
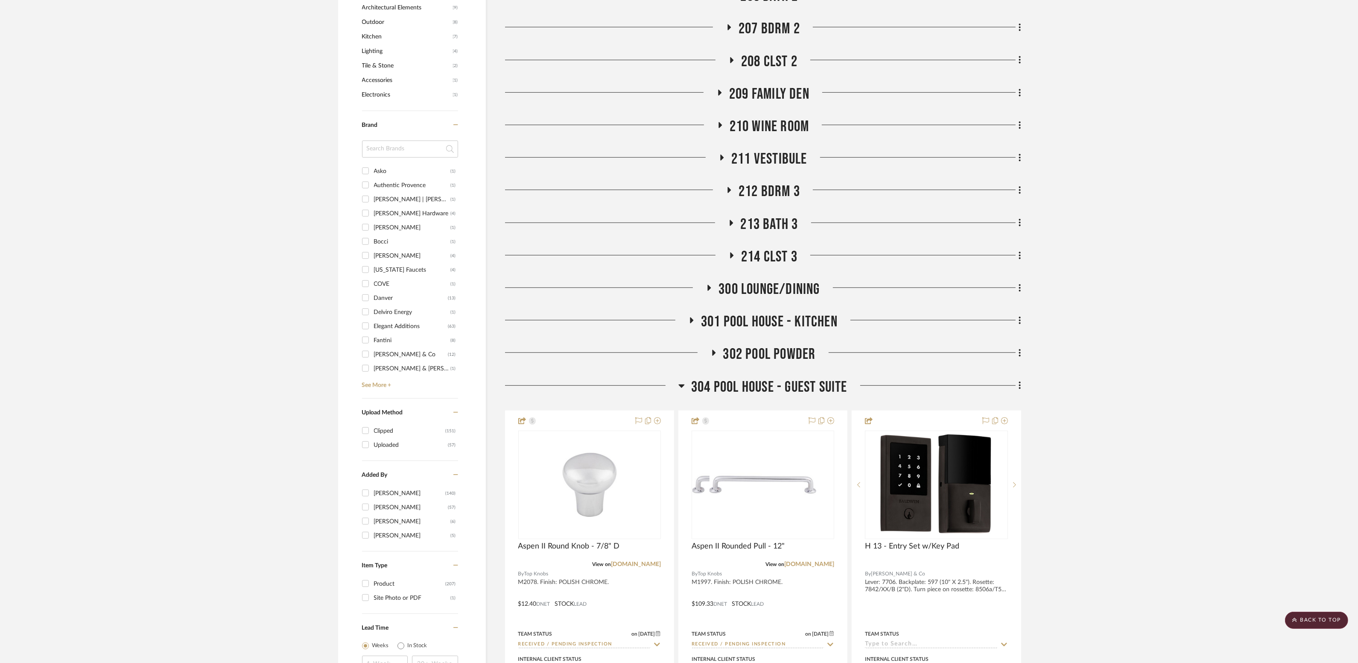
click at [771, 389] on span "304 POOL HOUSE - GUEST SUITE" at bounding box center [769, 387] width 156 height 18
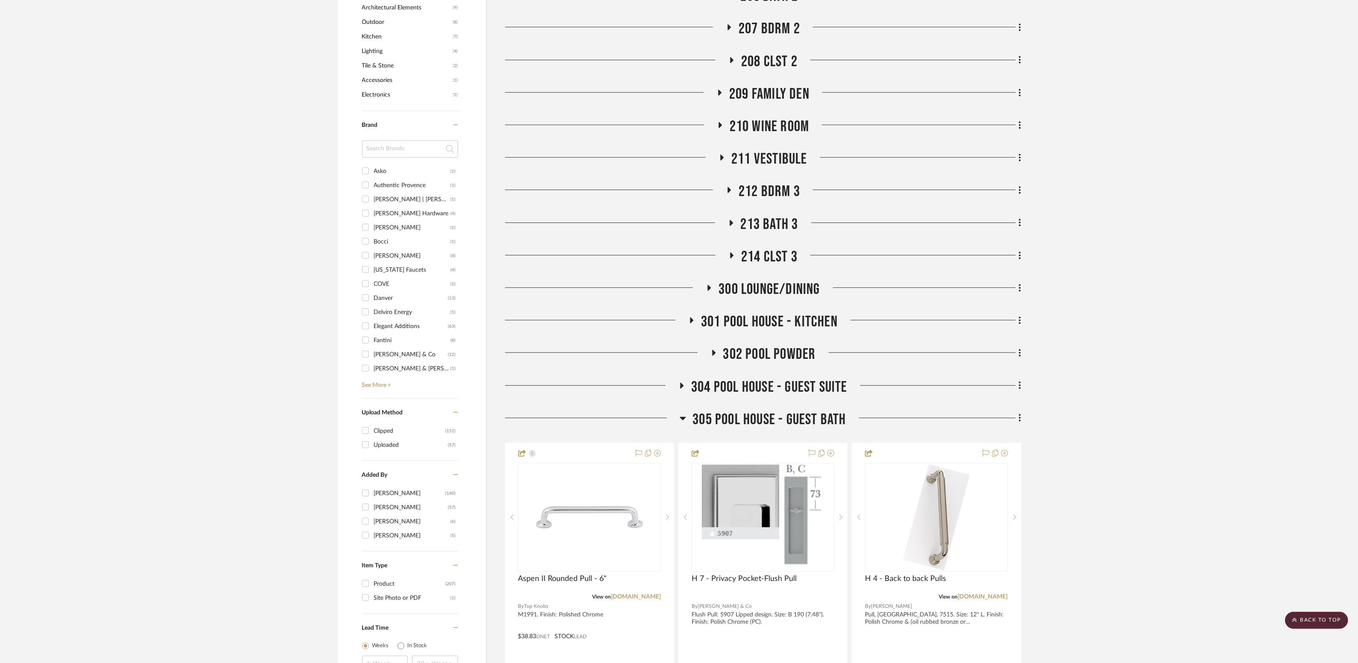
click at [777, 417] on span "305 Pool House - Guest Bath" at bounding box center [769, 419] width 153 height 18
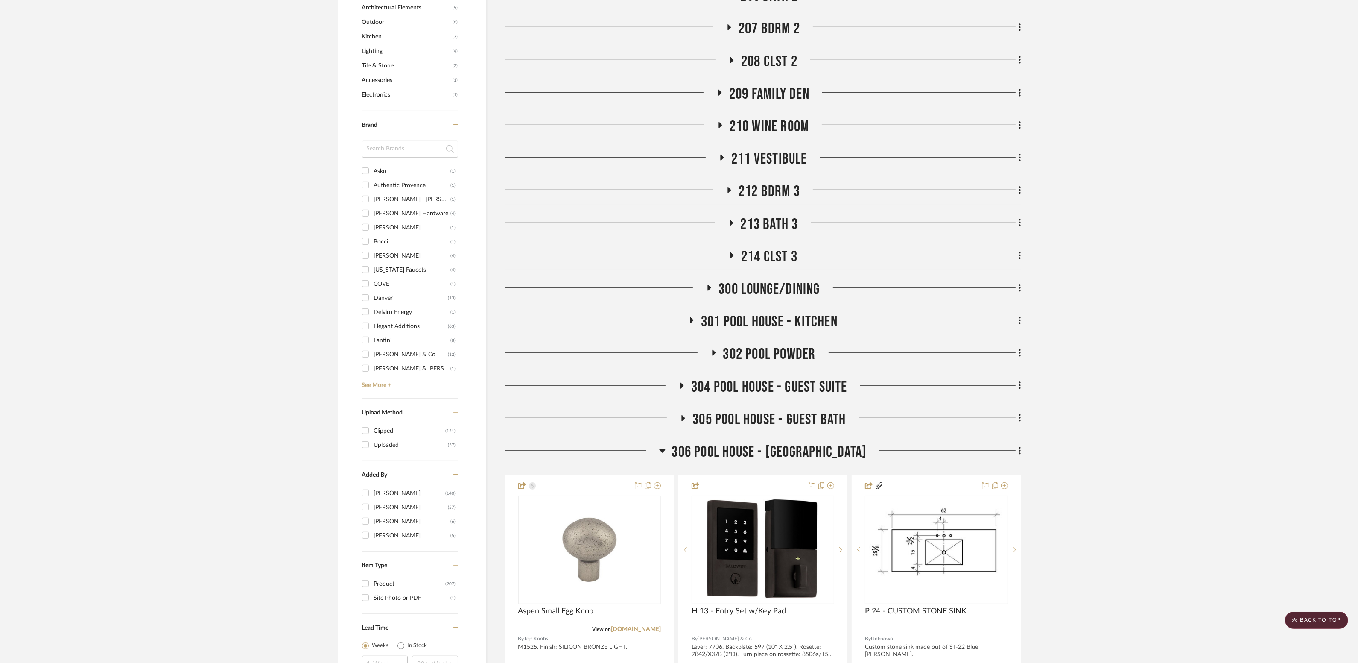
click at [772, 452] on span "306 Pool House - [GEOGRAPHIC_DATA]" at bounding box center [769, 452] width 195 height 18
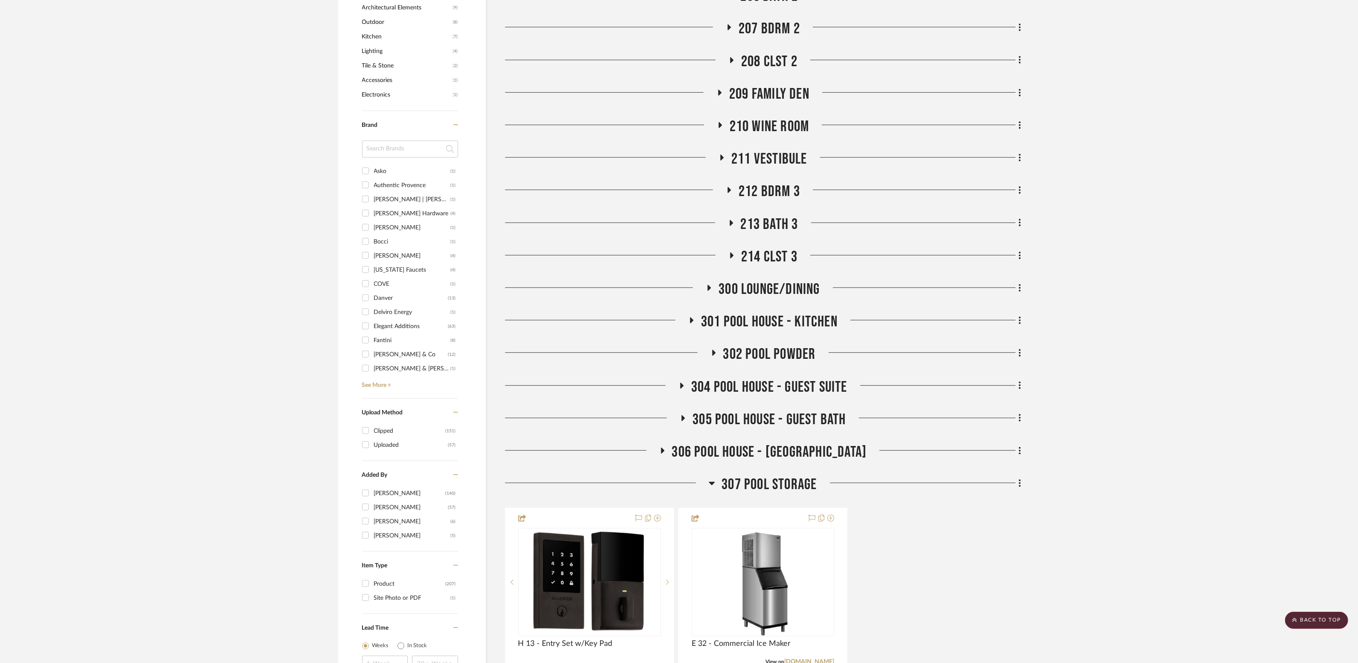
click at [760, 483] on span "307 Pool Storage" at bounding box center [769, 484] width 95 height 18
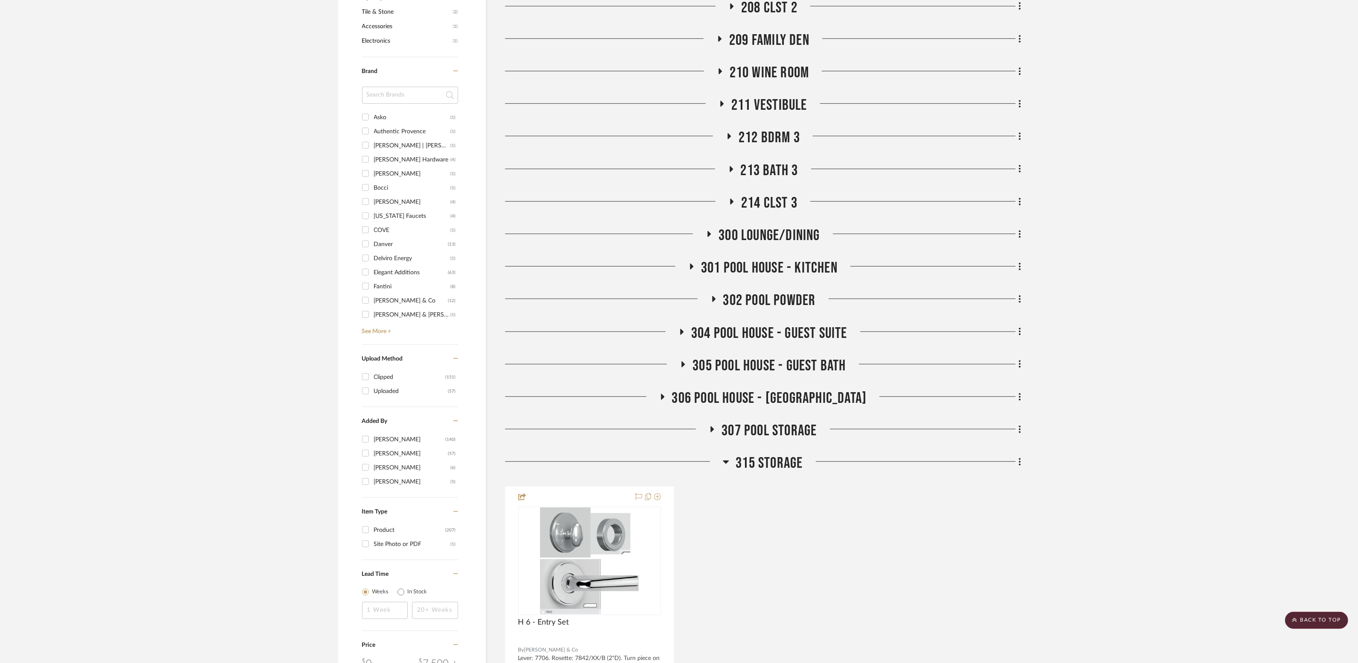
scroll to position [1098, 0]
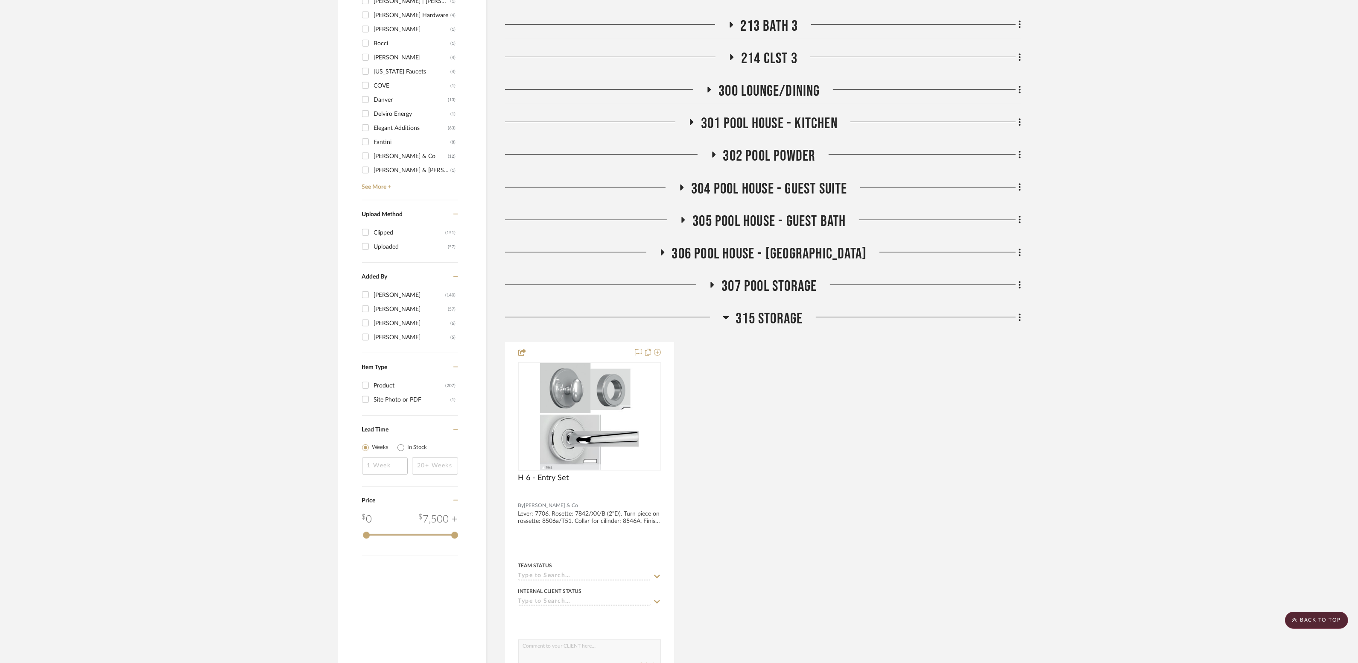
click at [757, 322] on span "315 STORAGE" at bounding box center [769, 319] width 67 height 18
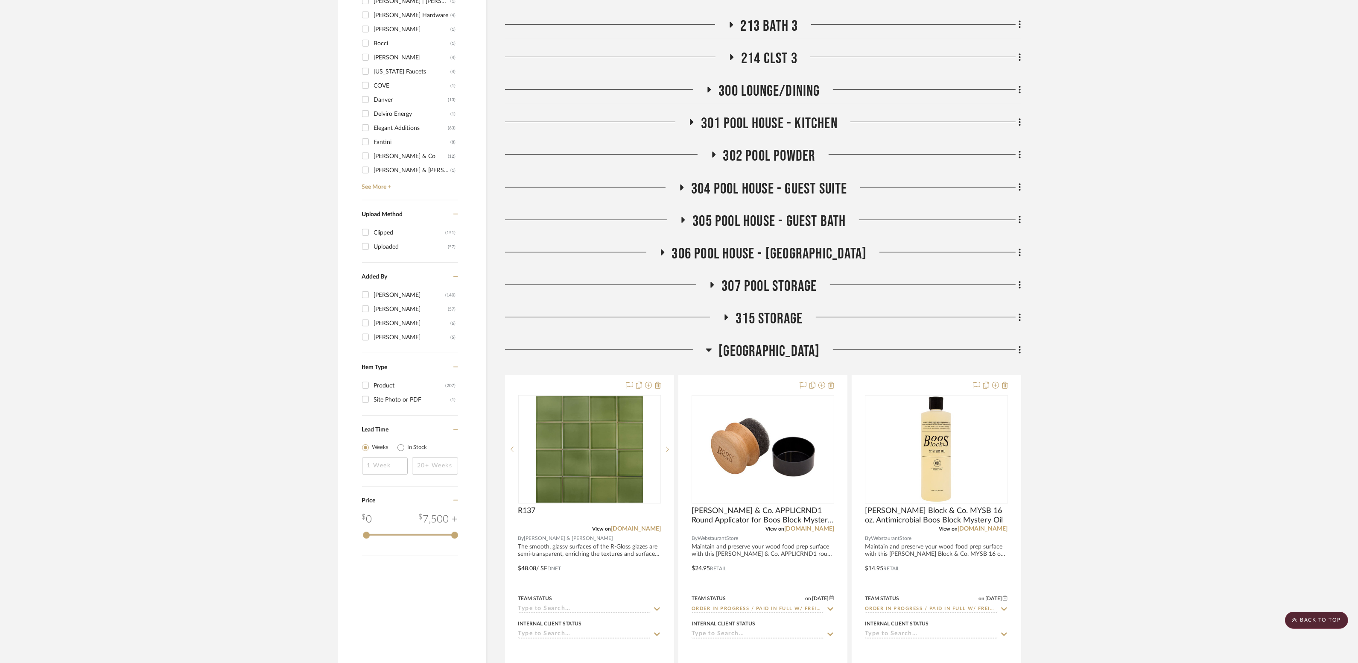
click at [766, 355] on span "[GEOGRAPHIC_DATA]" at bounding box center [769, 351] width 101 height 18
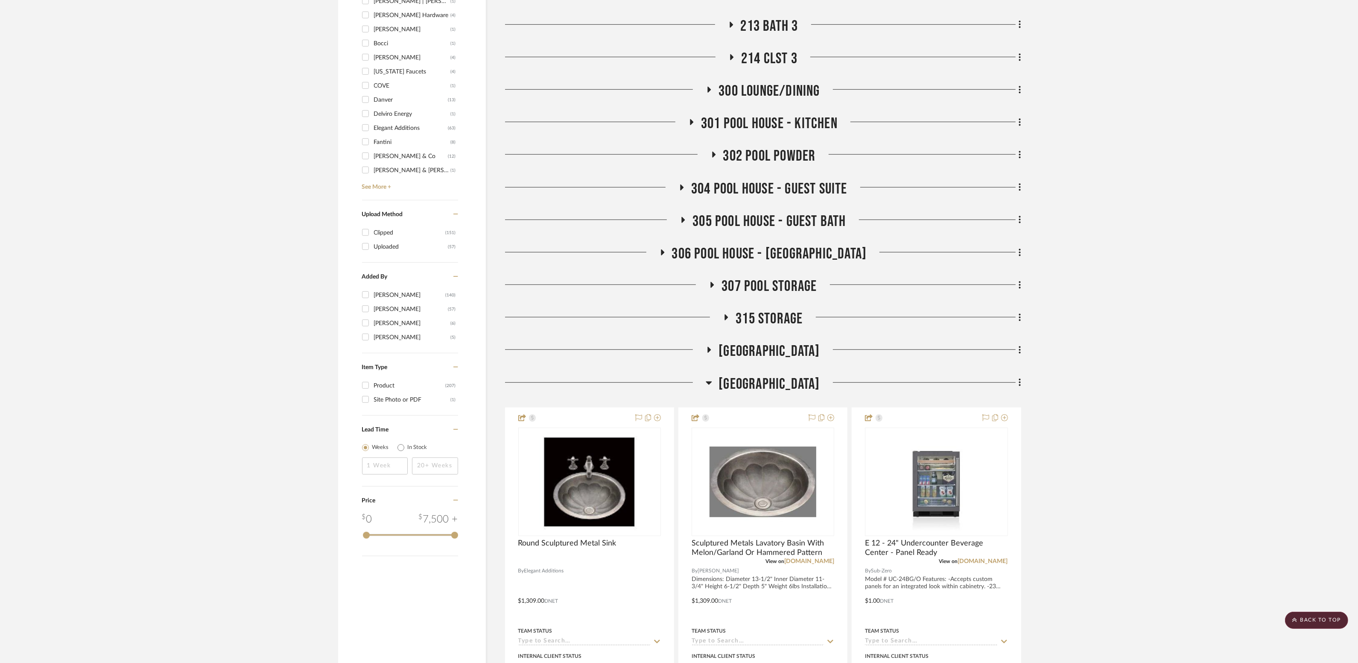
click at [762, 388] on span "[GEOGRAPHIC_DATA]" at bounding box center [769, 384] width 101 height 18
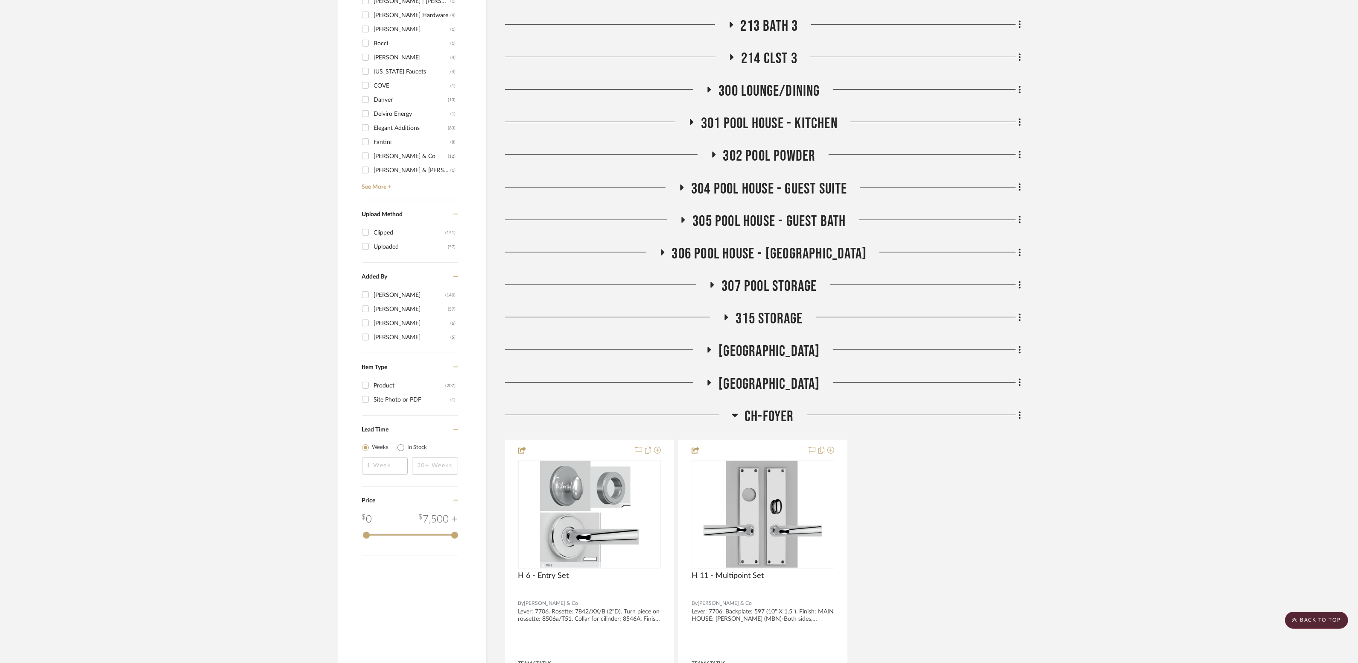
click at [763, 414] on span "CH-FOYER" at bounding box center [770, 416] width 50 height 18
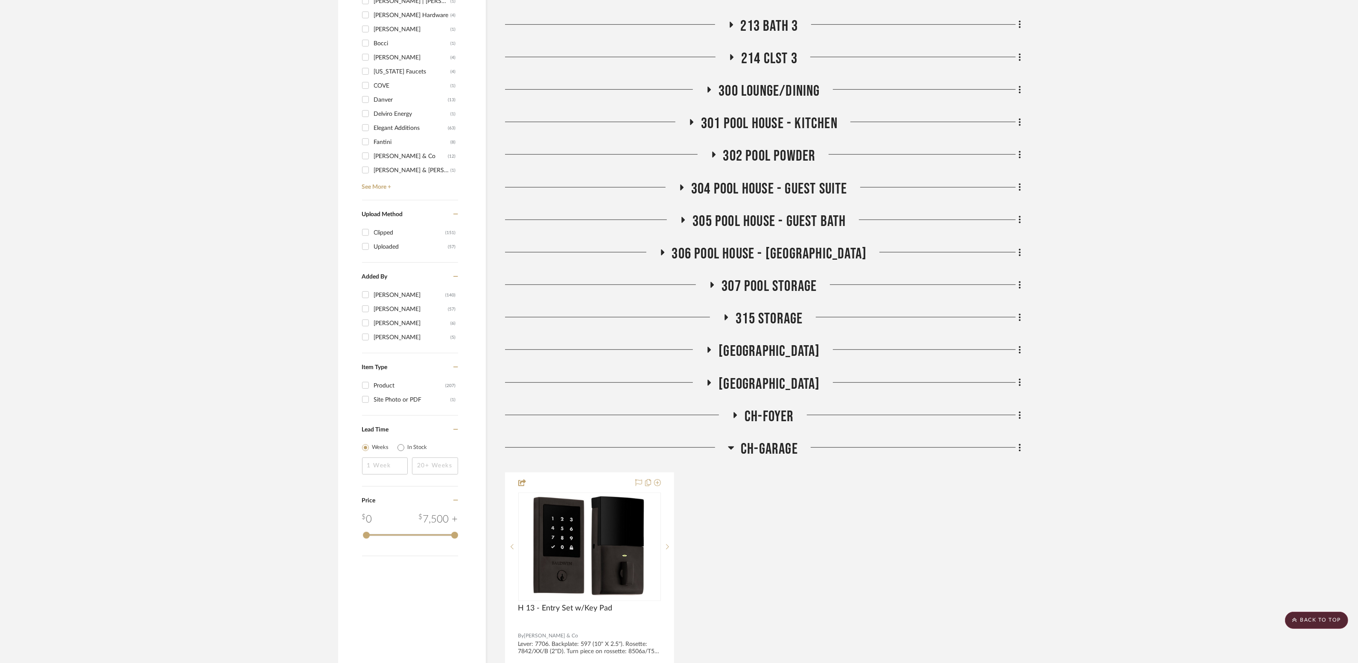
click at [762, 451] on span "CH-GARAGE" at bounding box center [769, 449] width 57 height 18
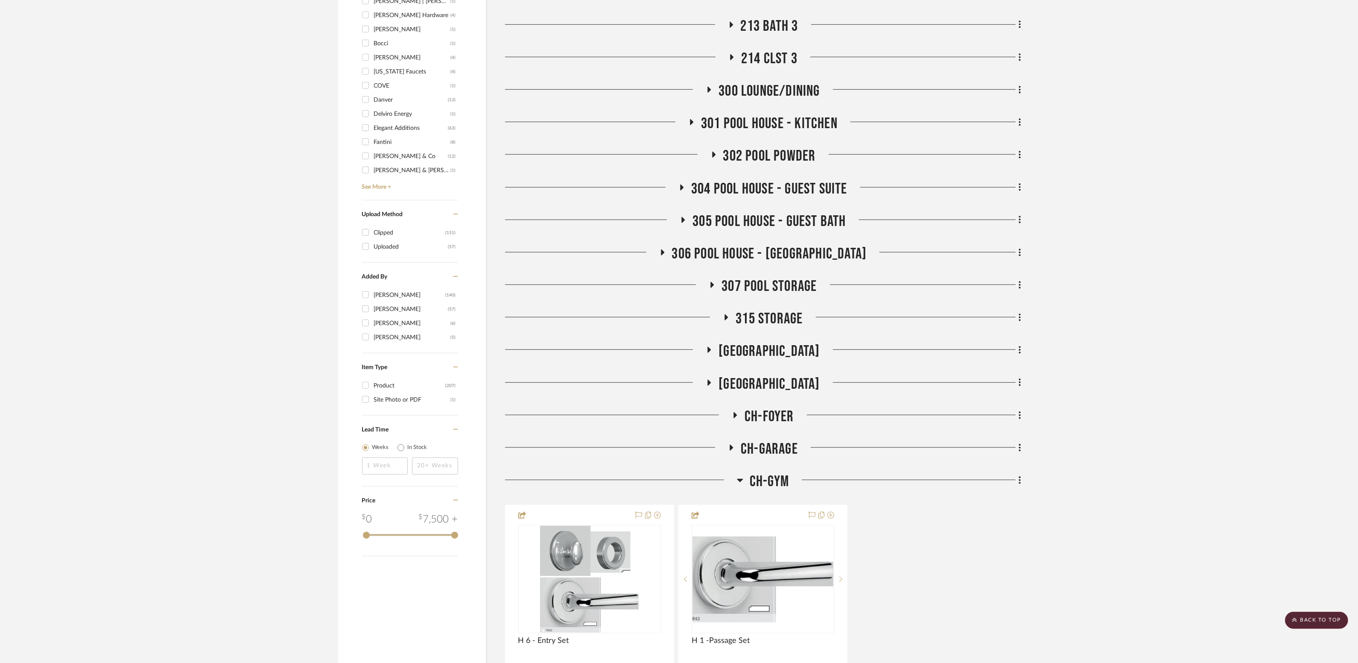
click at [761, 478] on span "CH-GYM" at bounding box center [769, 481] width 39 height 18
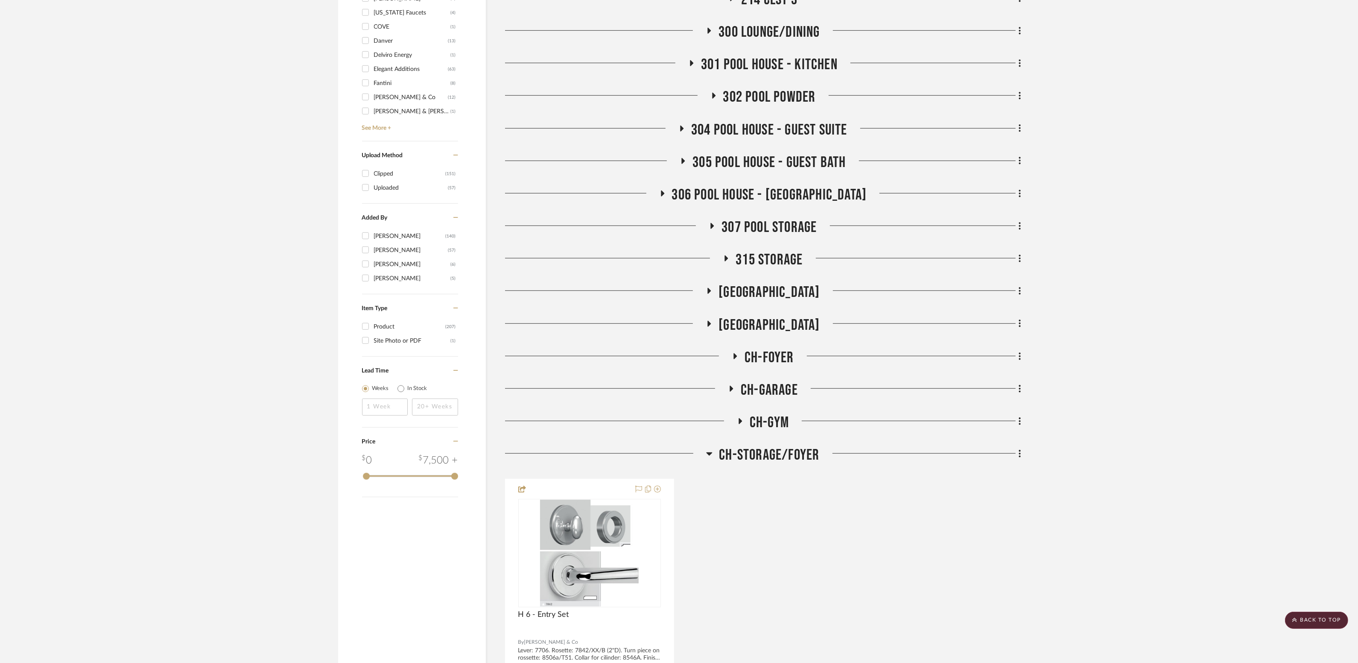
scroll to position [1415, 0]
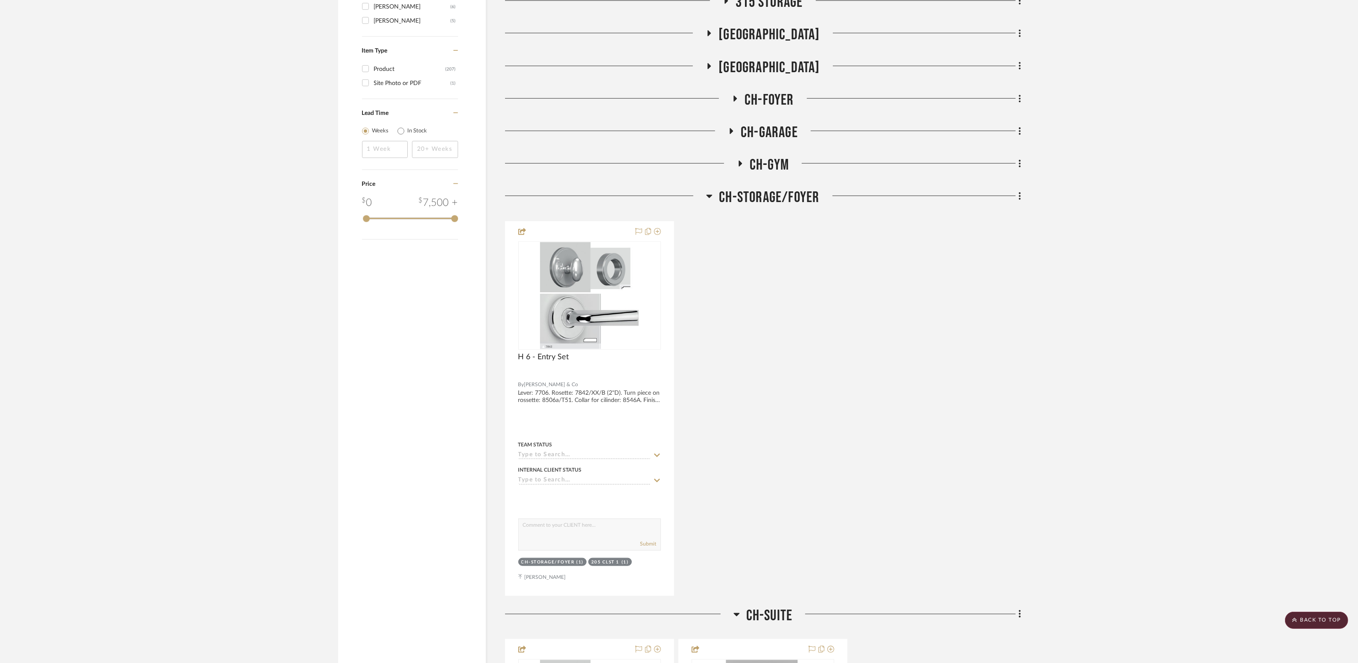
click at [754, 203] on span "CH-STORAGE/FOYER" at bounding box center [769, 197] width 100 height 18
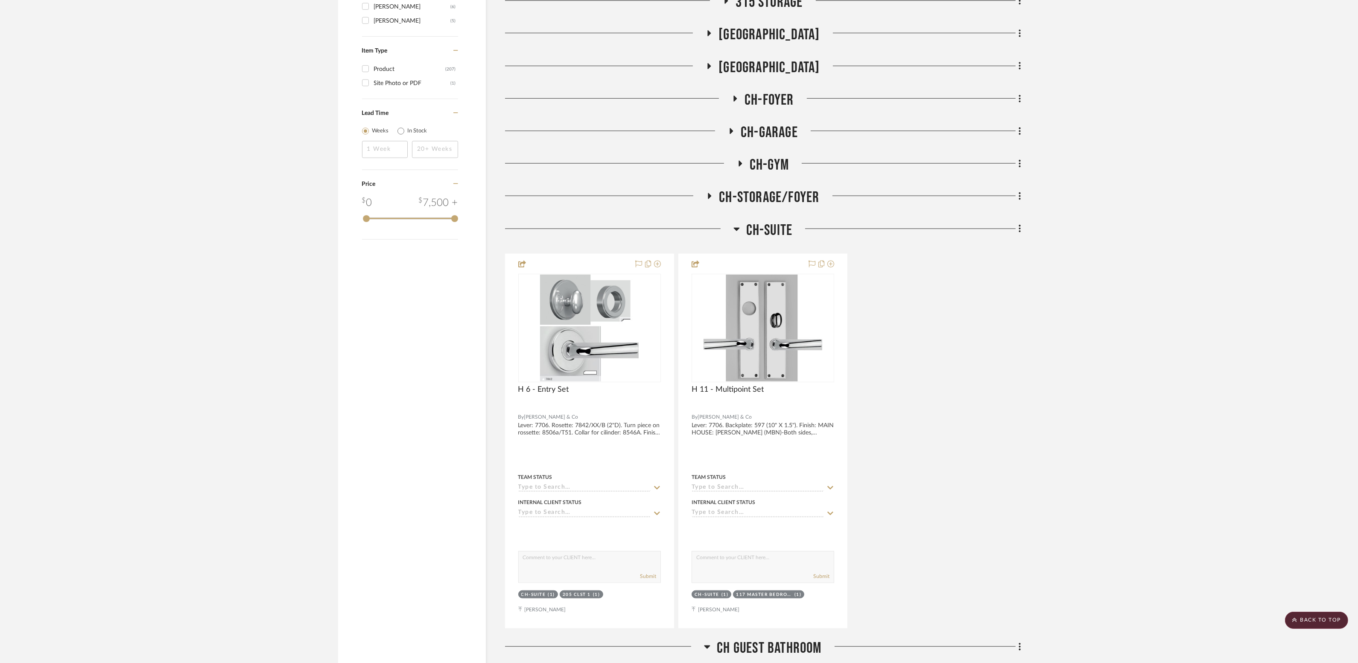
click at [771, 235] on span "CH-SUITE" at bounding box center [769, 230] width 47 height 18
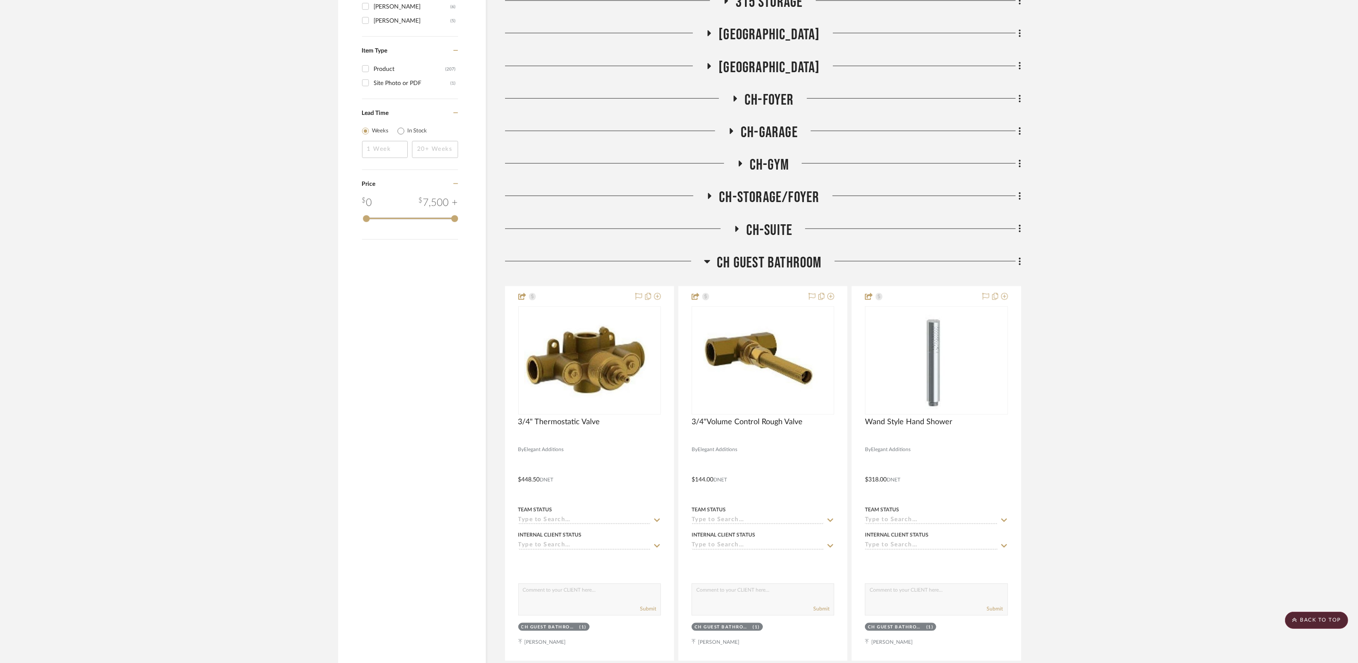
click at [769, 263] on span "CH Guest Bathroom" at bounding box center [769, 263] width 105 height 18
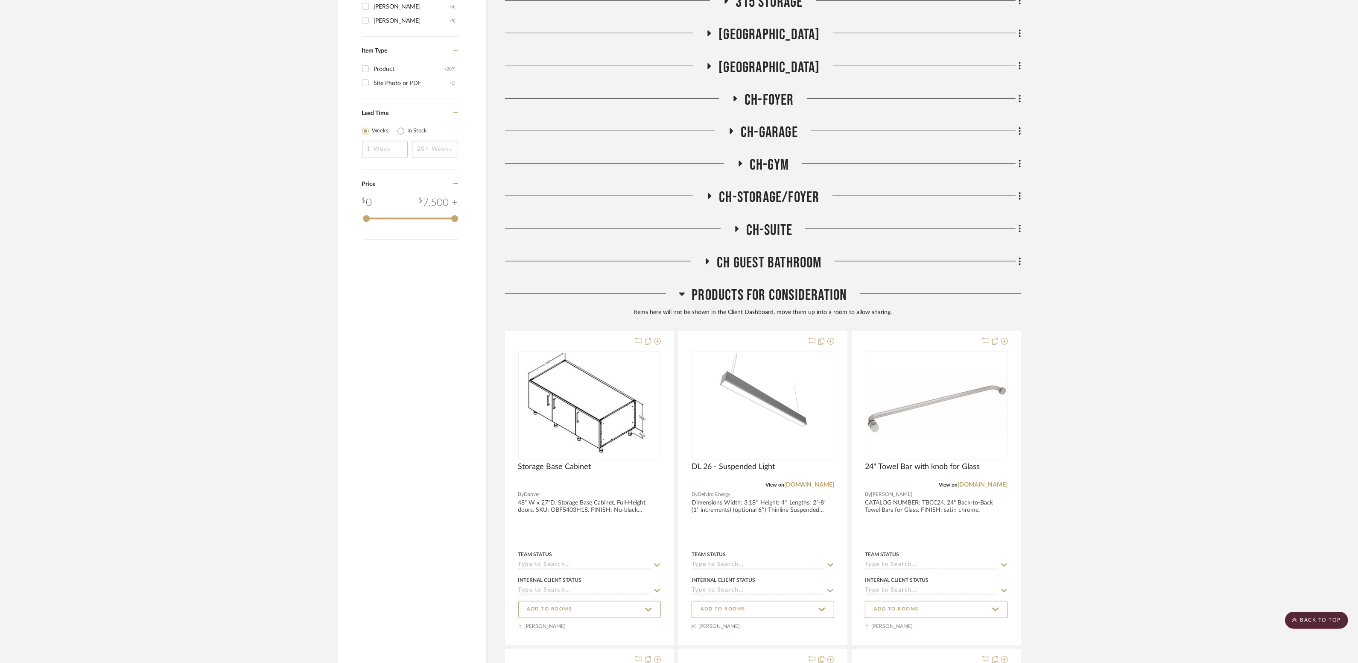
click at [759, 296] on span "Products For Consideration" at bounding box center [769, 295] width 155 height 18
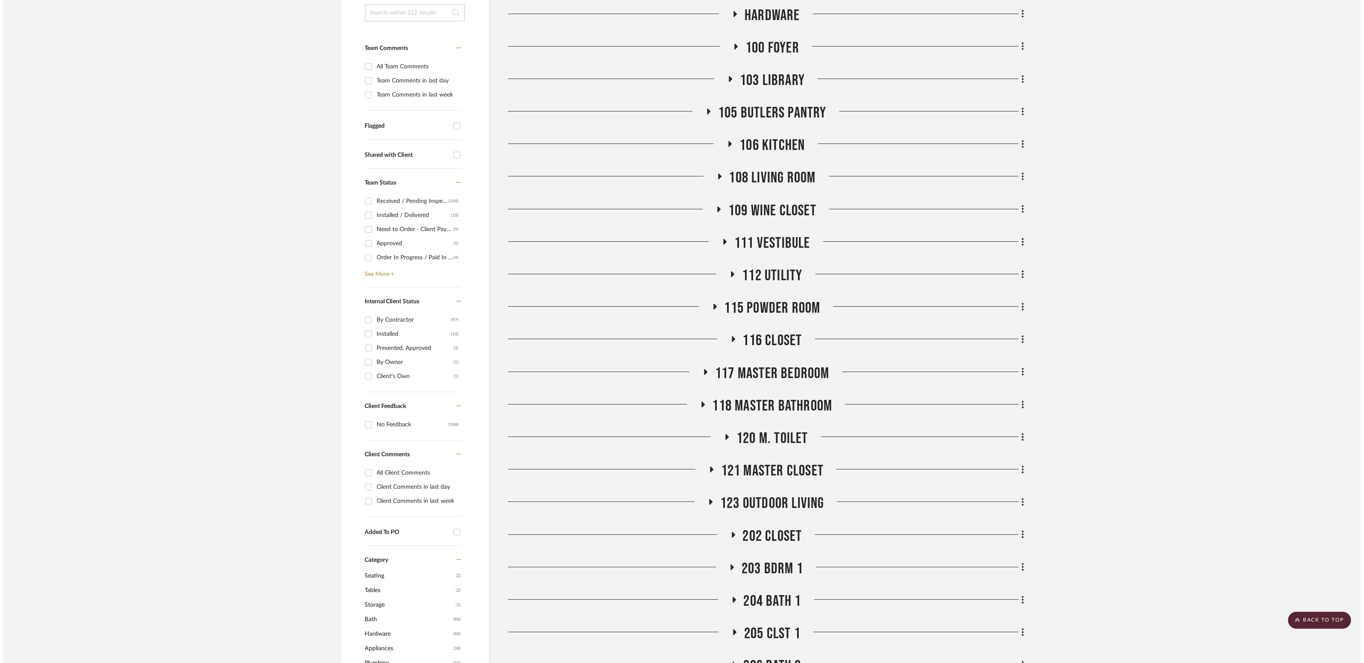
scroll to position [0, 0]
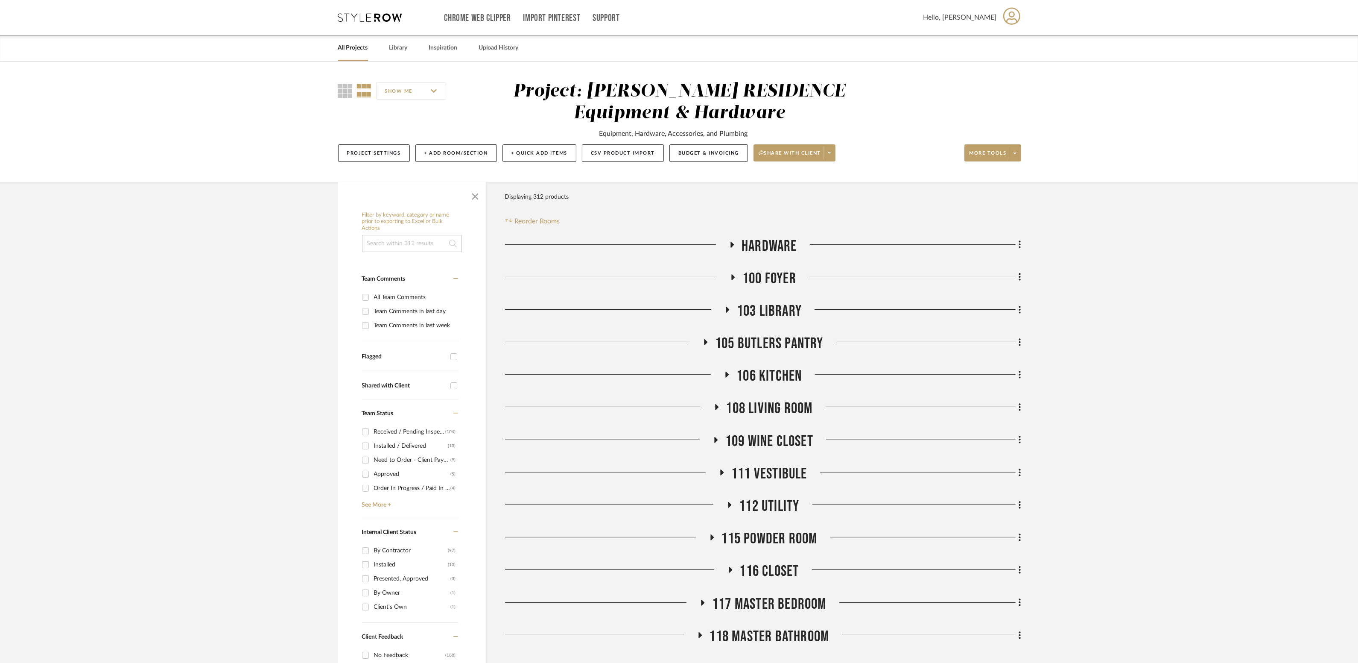
click at [772, 278] on span "100 Foyer" at bounding box center [770, 278] width 54 height 18
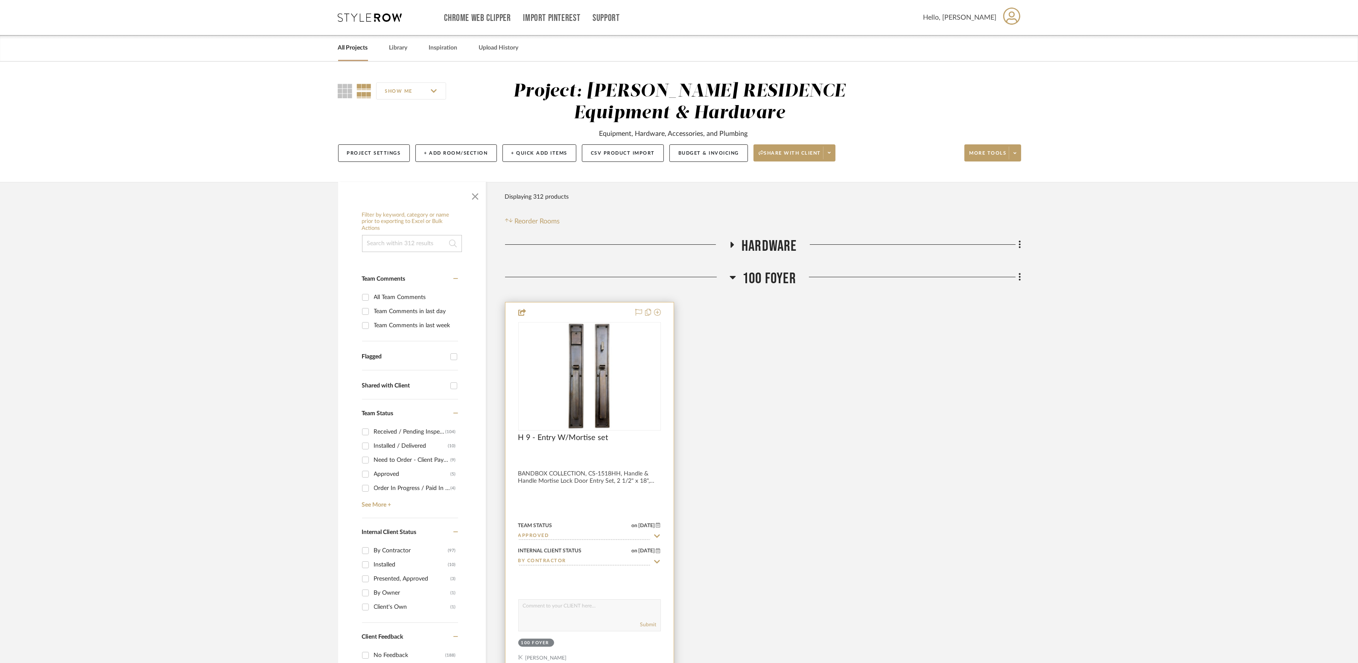
click at [0, 0] on img at bounding box center [0, 0] width 0 height 0
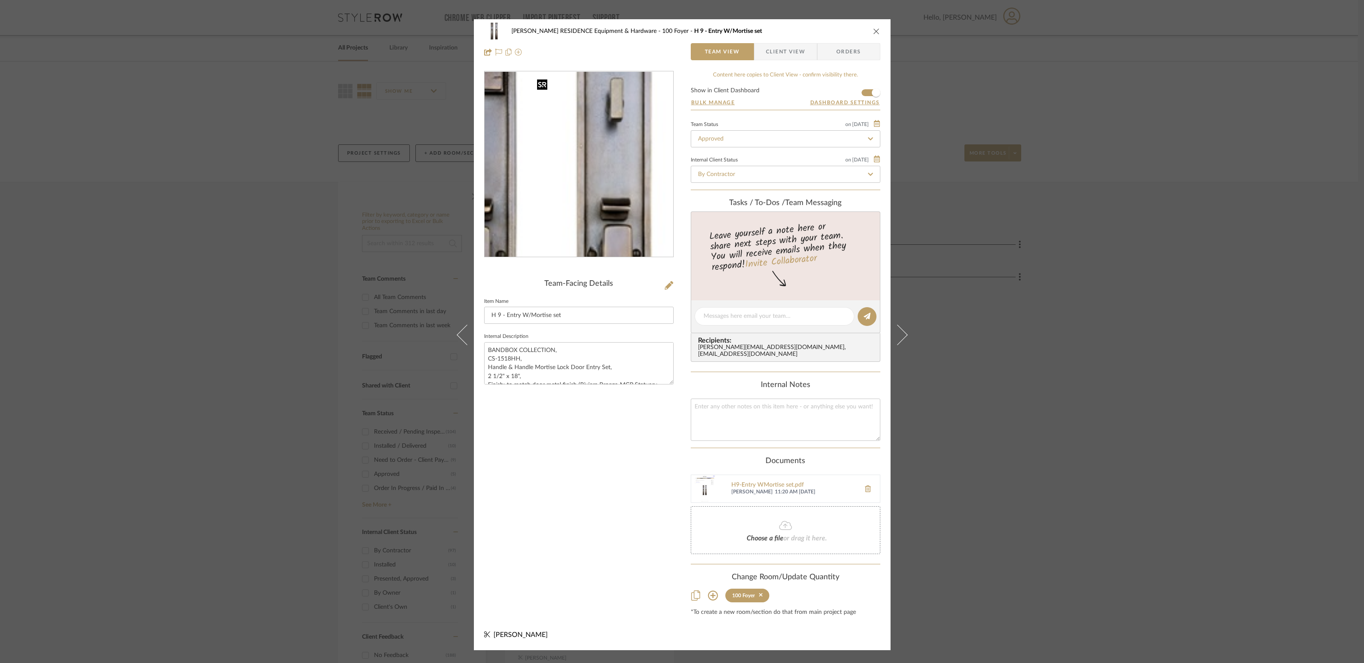
click at [601, 137] on img "0" at bounding box center [579, 164] width 85 height 185
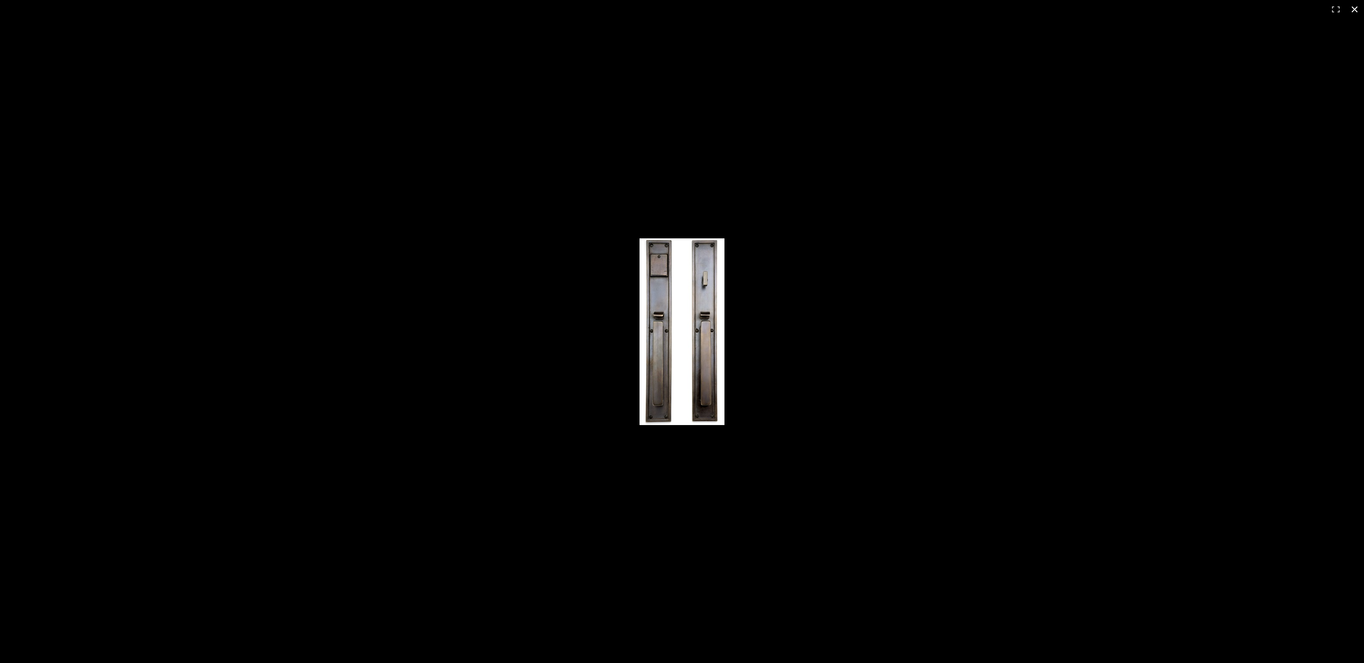
click at [822, 318] on div at bounding box center [843, 337] width 407 height 198
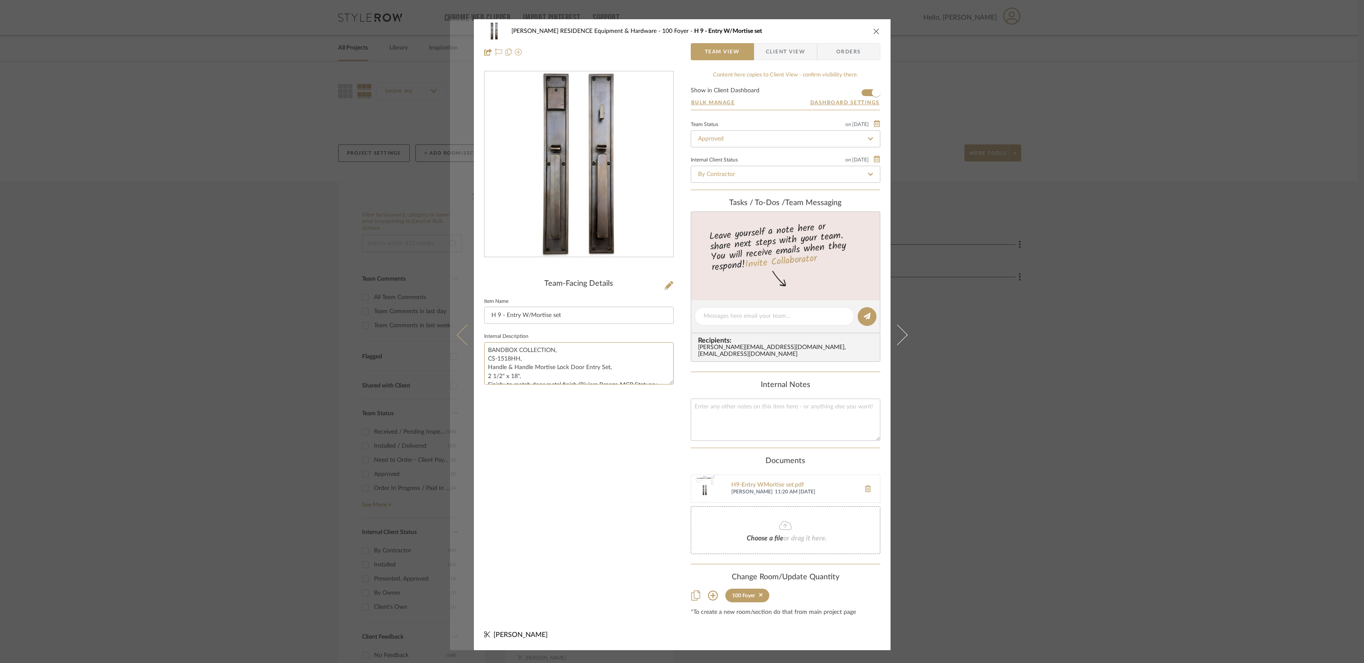
drag, startPoint x: 624, startPoint y: 369, endPoint x: 466, endPoint y: 348, distance: 159.9
click at [466, 348] on mat-dialog-content "[PERSON_NAME] RESIDENCE Equipment & Hardware 100 Foyer H 9 - Entry W/Mortise se…" at bounding box center [682, 334] width 465 height 631
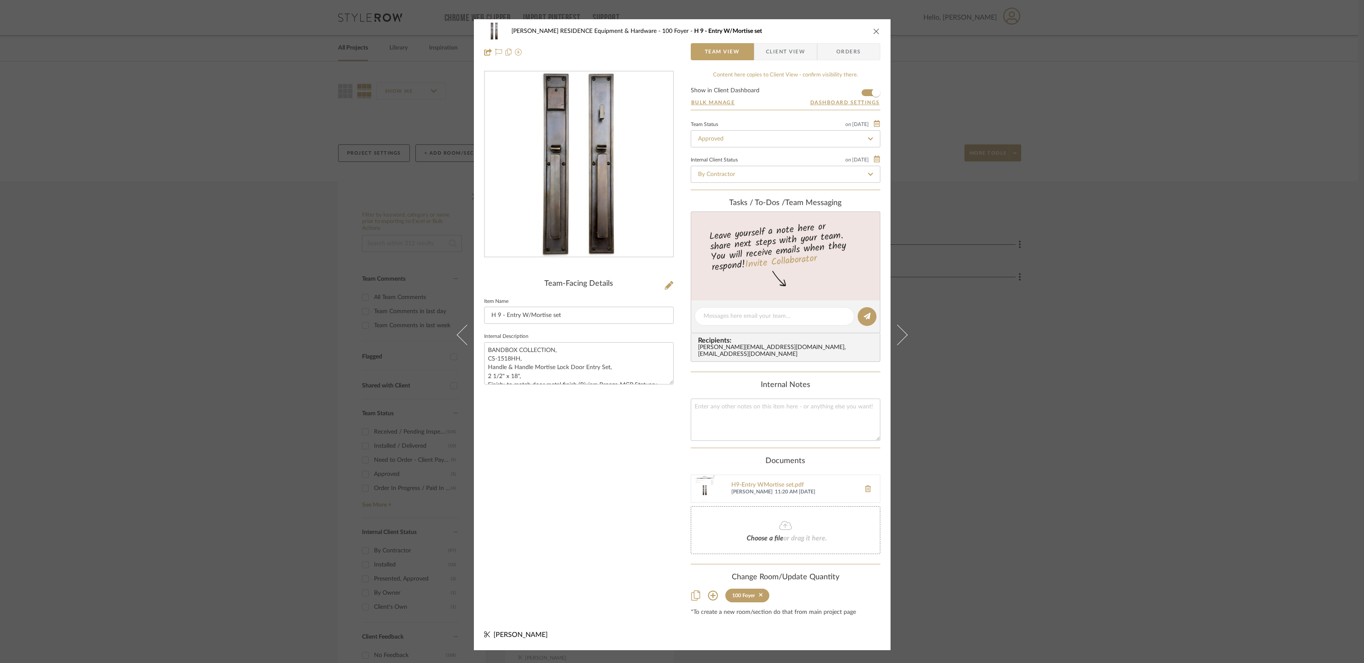
click at [878, 37] on div "[PERSON_NAME] RESIDENCE Equipment & Hardware 100 Foyer H 9 - Entry W/Mortise se…" at bounding box center [682, 41] width 417 height 45
click at [875, 35] on icon "close" at bounding box center [876, 31] width 7 height 7
